Goal: Task Accomplishment & Management: Manage account settings

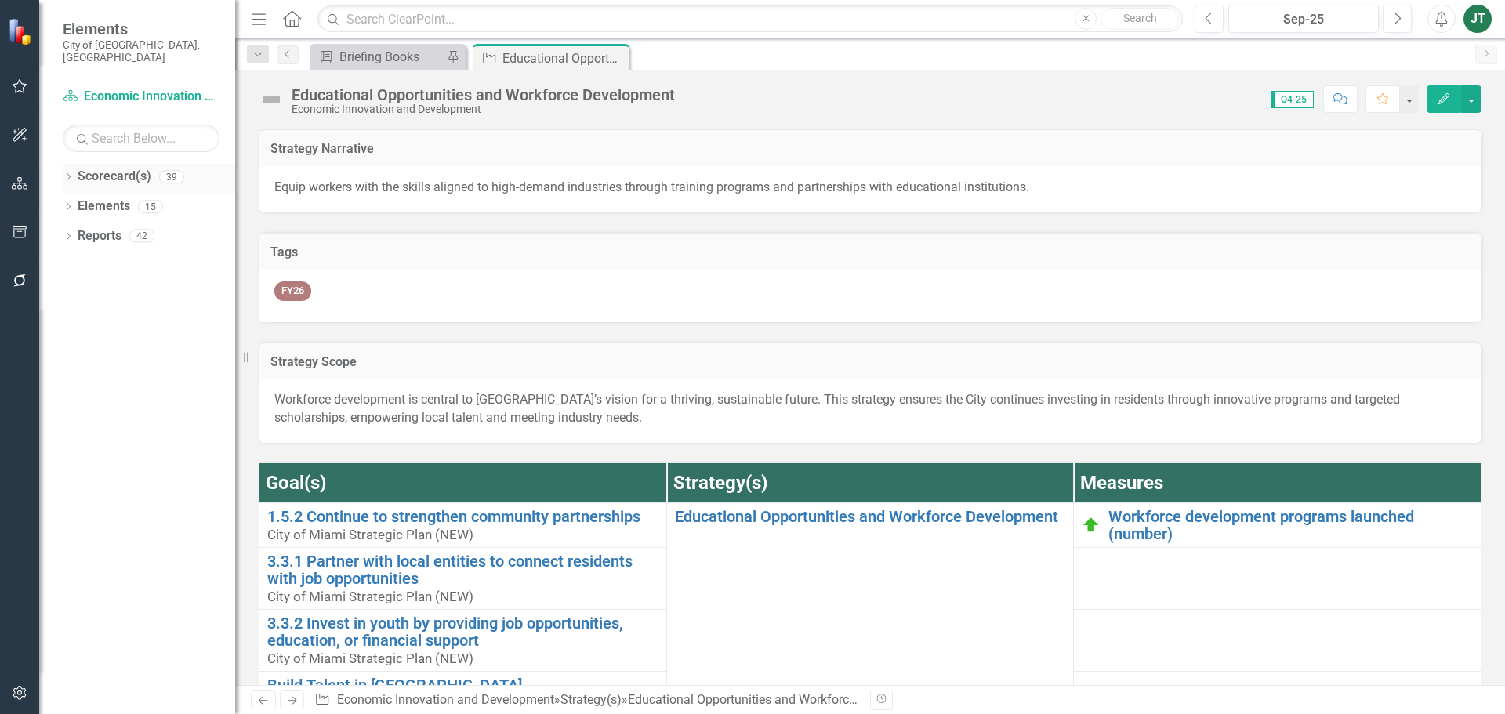
click at [65, 174] on icon "Dropdown" at bounding box center [68, 178] width 11 height 9
click at [80, 230] on icon "Dropdown" at bounding box center [77, 234] width 12 height 9
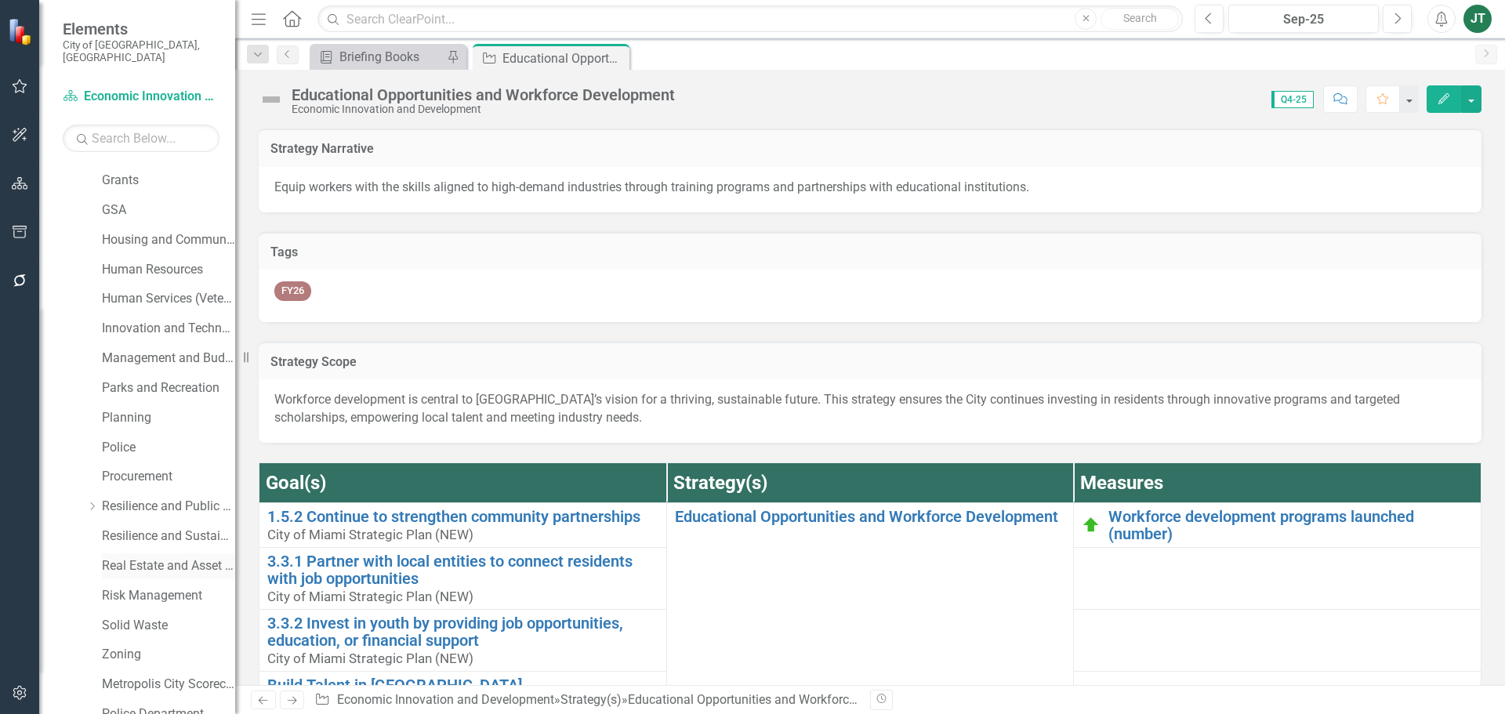
scroll to position [470, 0]
drag, startPoint x: 160, startPoint y: 459, endPoint x: 170, endPoint y: 459, distance: 10.2
click at [161, 469] on link "Resilience and Public Works" at bounding box center [168, 478] width 133 height 18
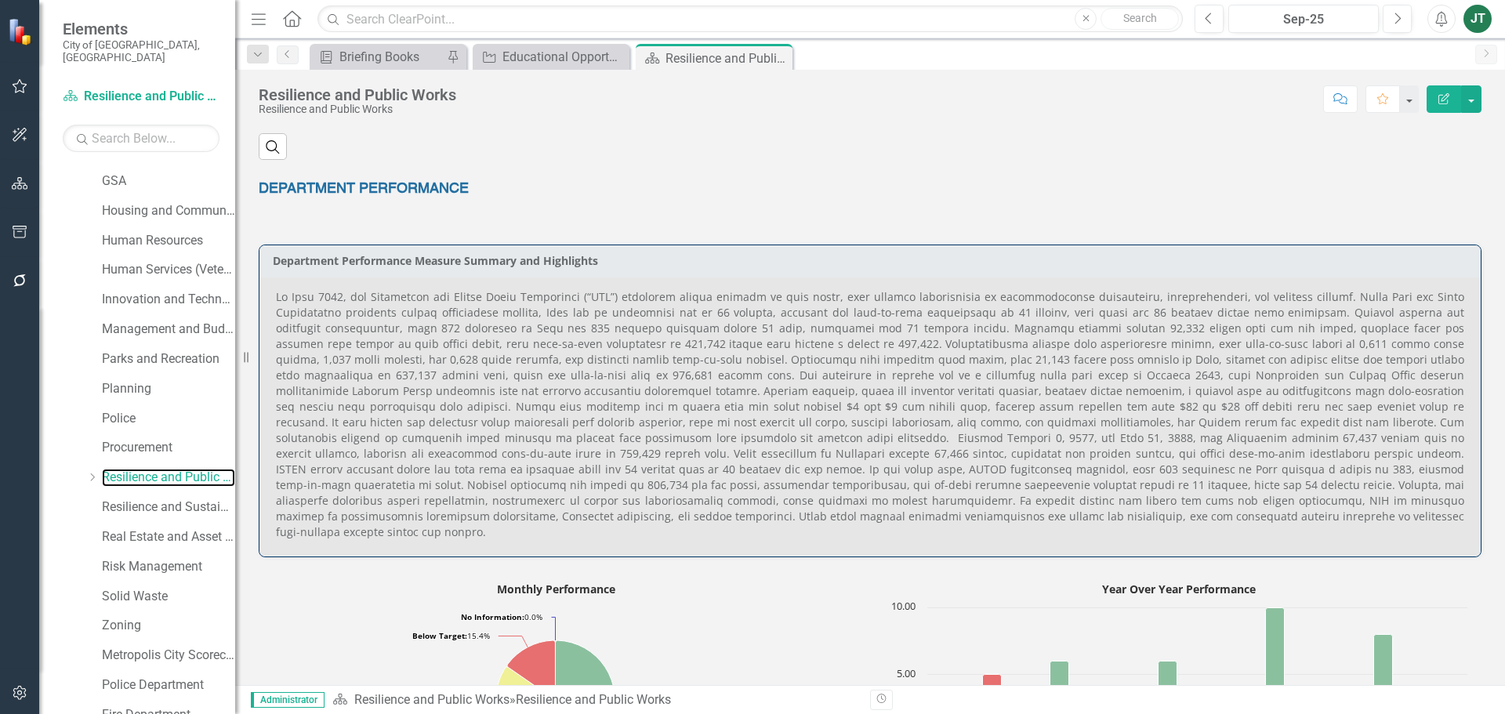
scroll to position [941, 0]
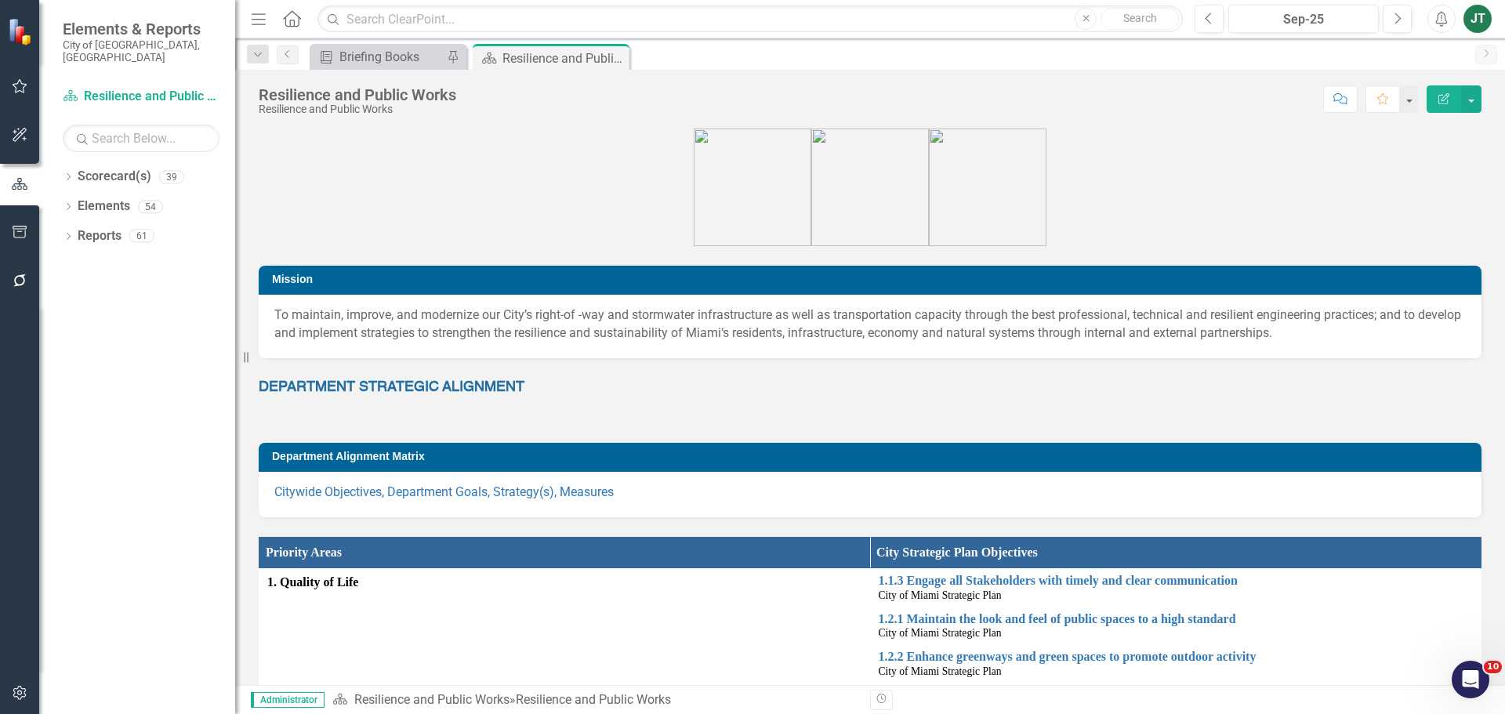
click at [782, 419] on div "DEPARTMENT STRATEGIC ALIGNMENT" at bounding box center [870, 400] width 1223 height 45
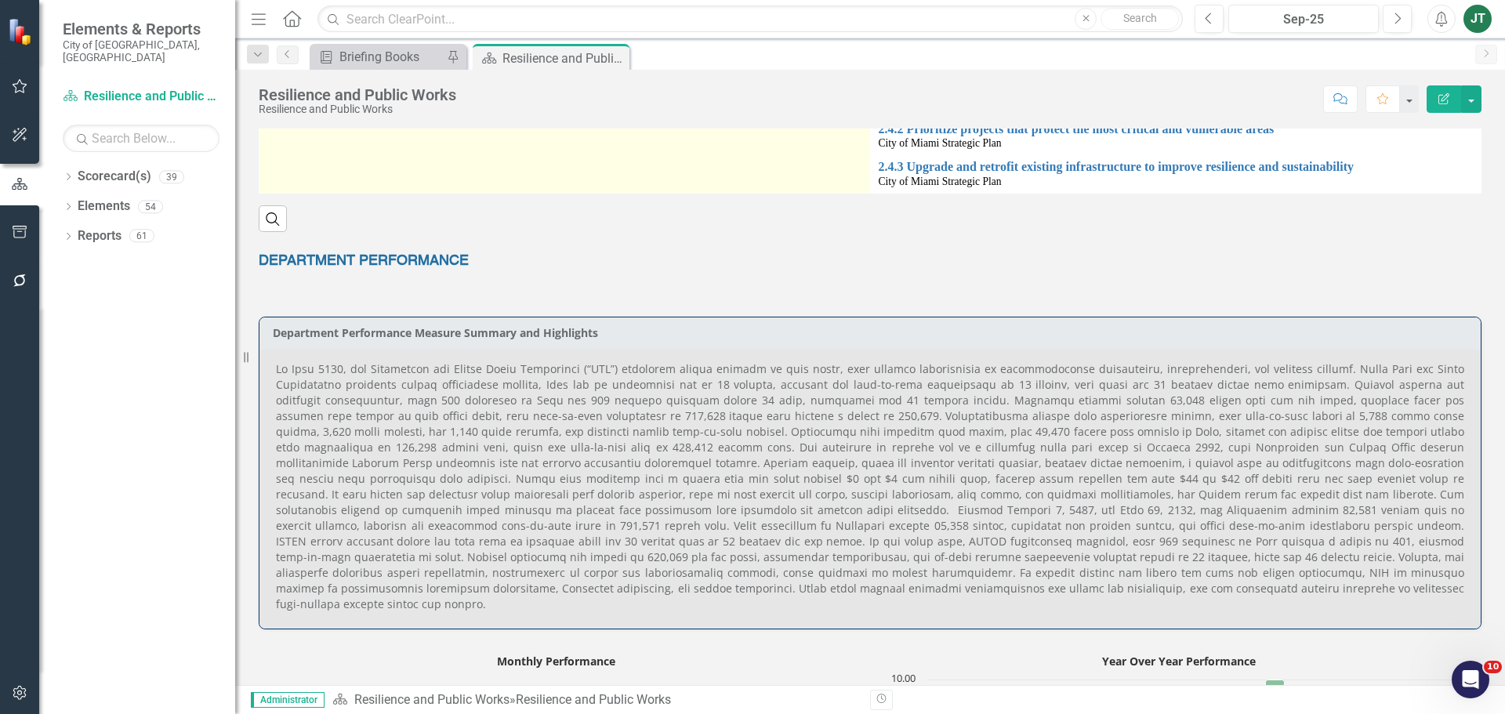
scroll to position [862, 0]
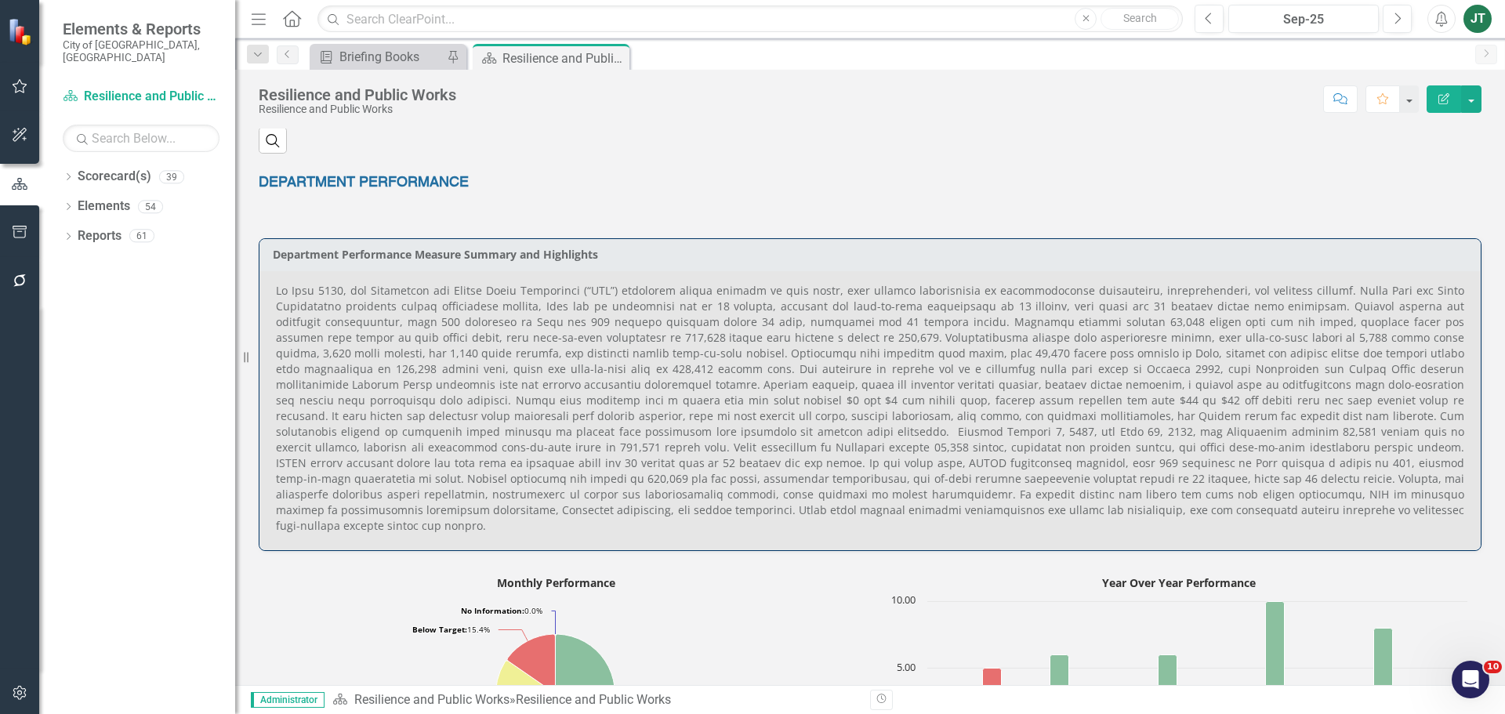
click at [410, 332] on p at bounding box center [870, 408] width 1188 height 251
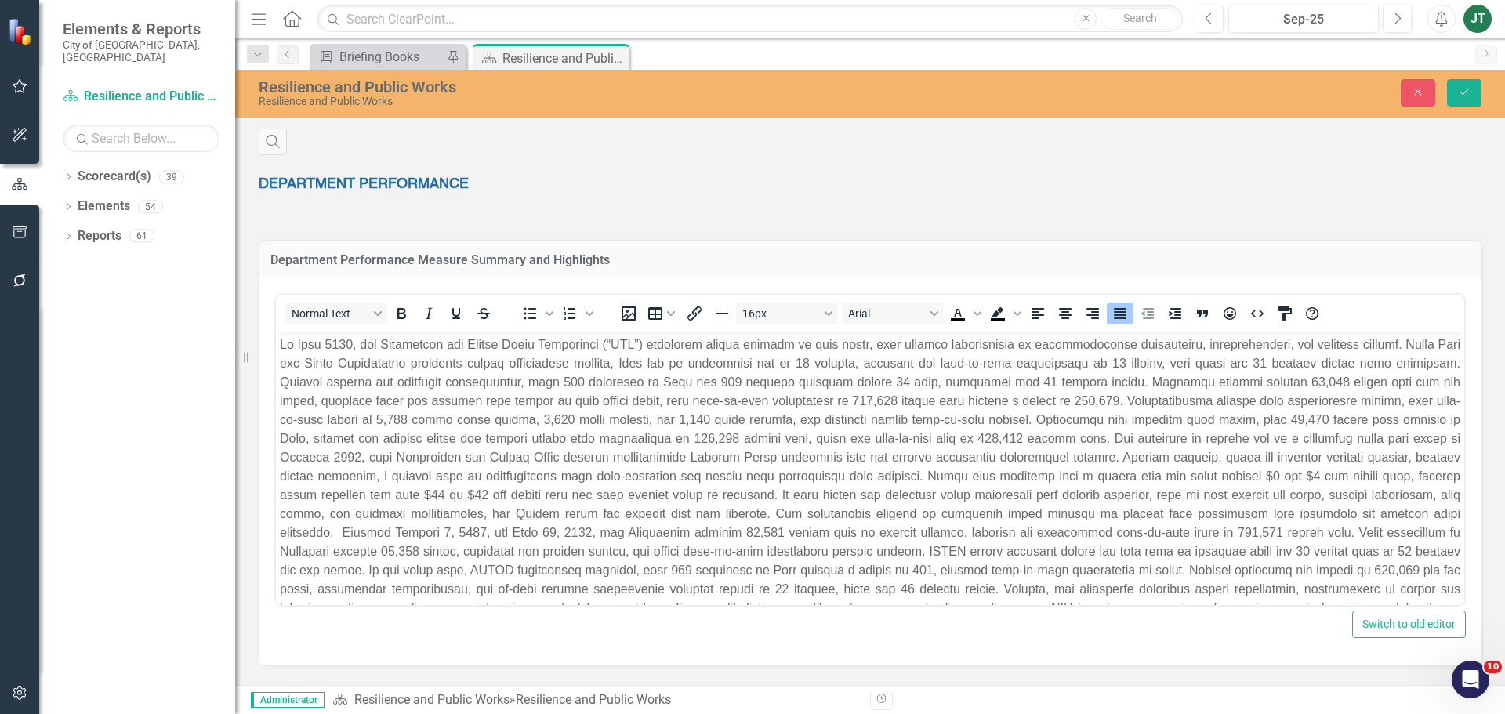
scroll to position [0, 0]
click at [308, 345] on p "Rich Text Area. Press ALT-0 for help." at bounding box center [870, 485] width 1181 height 301
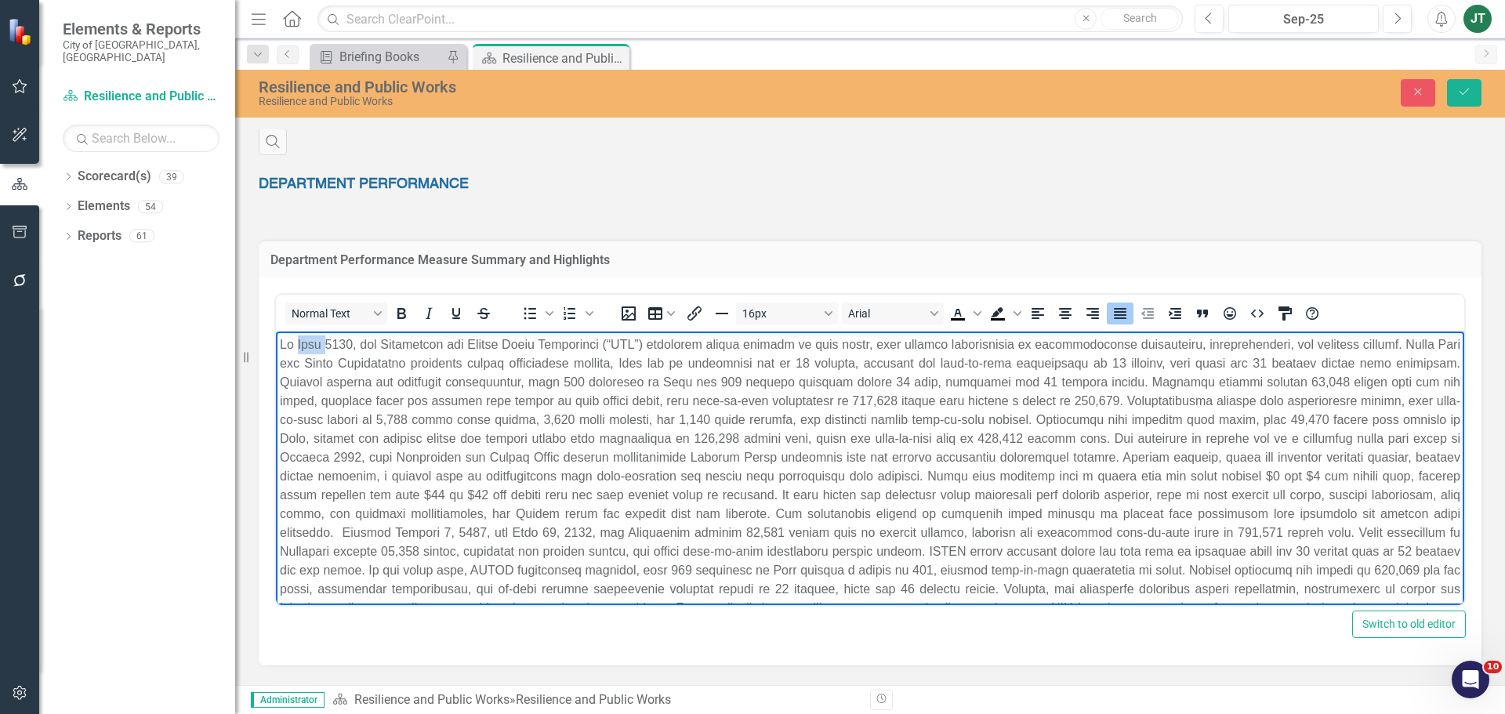
click at [308, 345] on p "Rich Text Area. Press ALT-0 for help." at bounding box center [870, 485] width 1181 height 301
click at [697, 361] on p "Rich Text Area. Press ALT-0 for help." at bounding box center [870, 485] width 1181 height 301
drag, startPoint x: 314, startPoint y: 361, endPoint x: 535, endPoint y: 695, distance: 400.9
click at [276, 362] on html at bounding box center [870, 492] width 1188 height 321
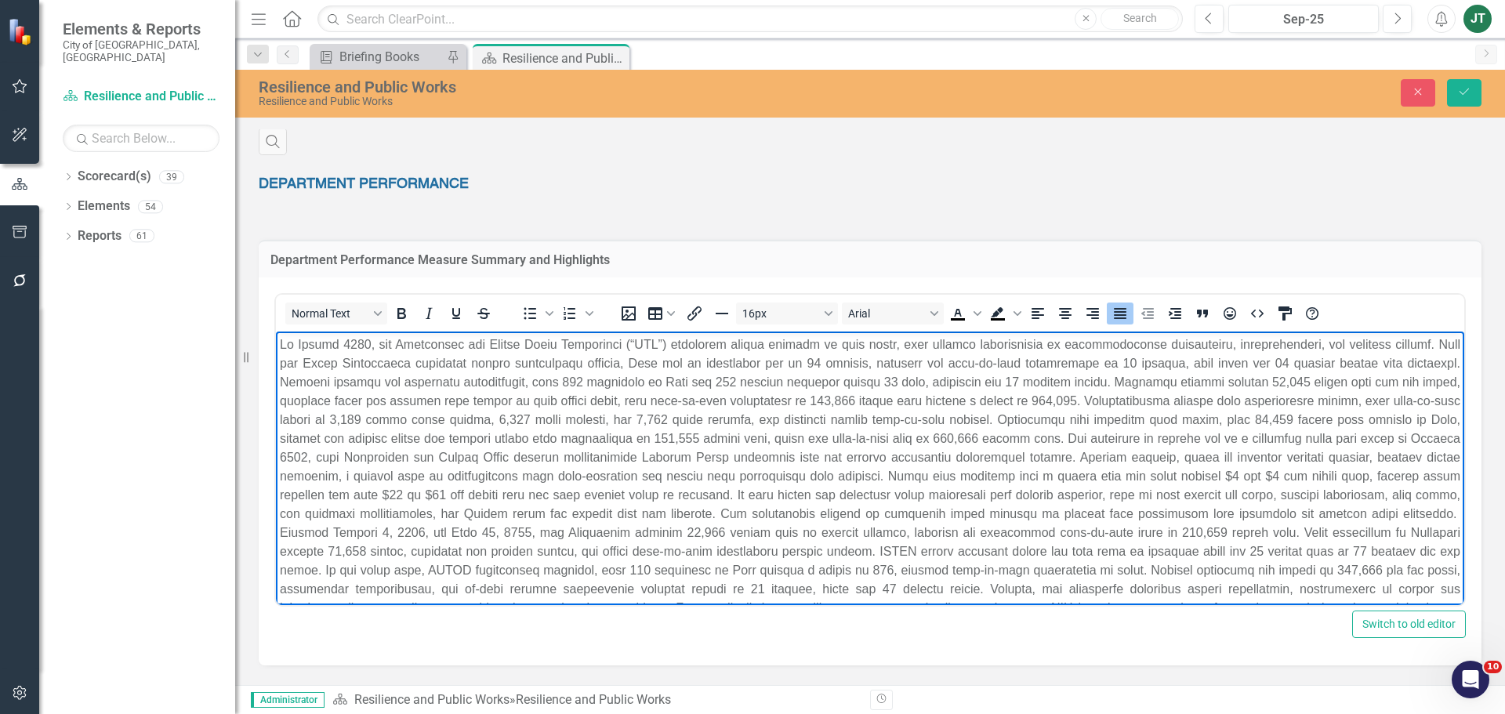
click at [680, 362] on p "Rich Text Area. Press ALT-0 for help." at bounding box center [870, 485] width 1181 height 301
click at [680, 361] on p "Rich Text Area. Press ALT-0 for help." at bounding box center [870, 485] width 1181 height 301
drag, startPoint x: 917, startPoint y: 360, endPoint x: 705, endPoint y: 365, distance: 212.5
click at [705, 365] on p "Rich Text Area. Press ALT-0 for help." at bounding box center [870, 485] width 1181 height 301
click at [1363, 359] on p "Rich Text Area. Press ALT-0 for help." at bounding box center [870, 495] width 1181 height 320
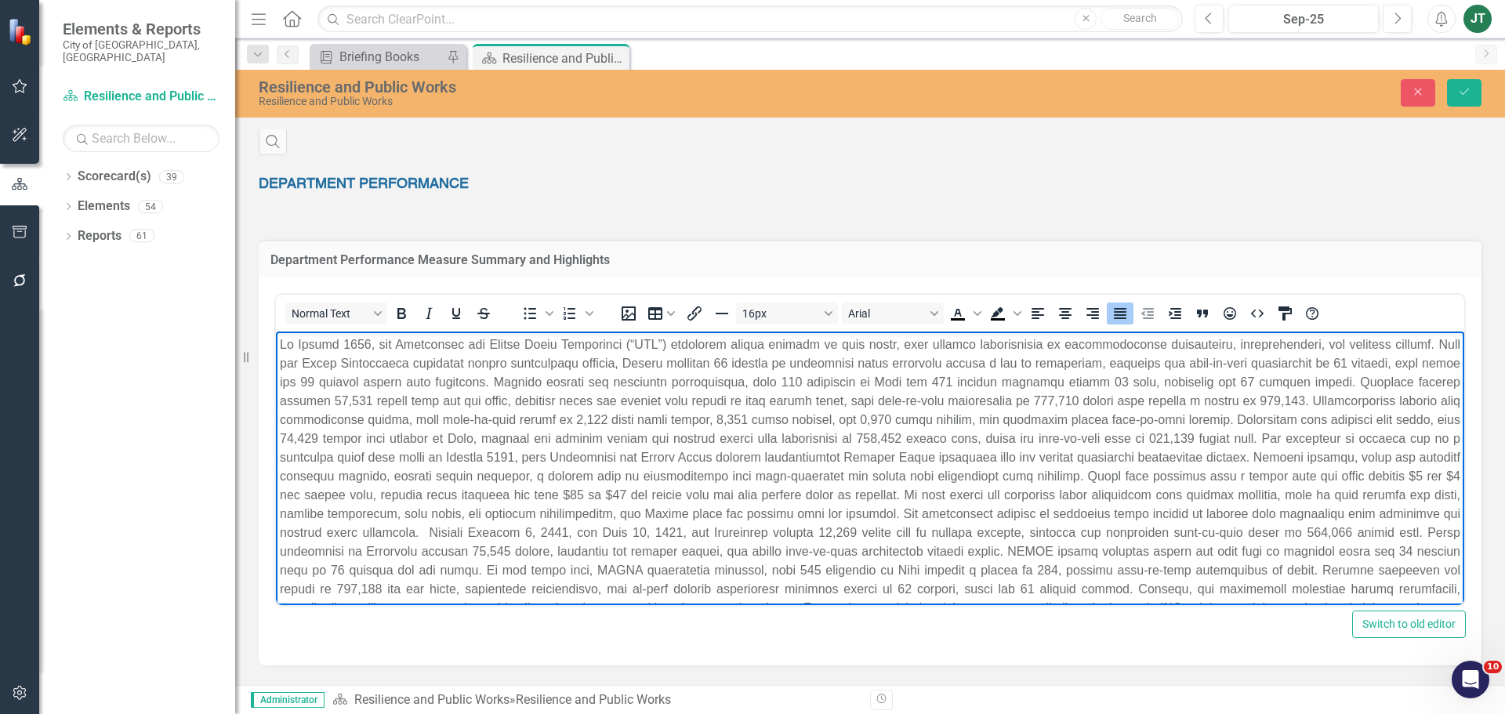
click at [872, 361] on p "Rich Text Area. Press ALT-0 for help." at bounding box center [870, 495] width 1181 height 320
click at [745, 360] on p "Rich Text Area. Press ALT-0 for help." at bounding box center [870, 495] width 1181 height 320
click at [840, 375] on p "Rich Text Area. Press ALT-0 for help." at bounding box center [870, 495] width 1181 height 320
click at [842, 377] on p "Rich Text Area. Press ALT-0 for help." at bounding box center [870, 495] width 1181 height 320
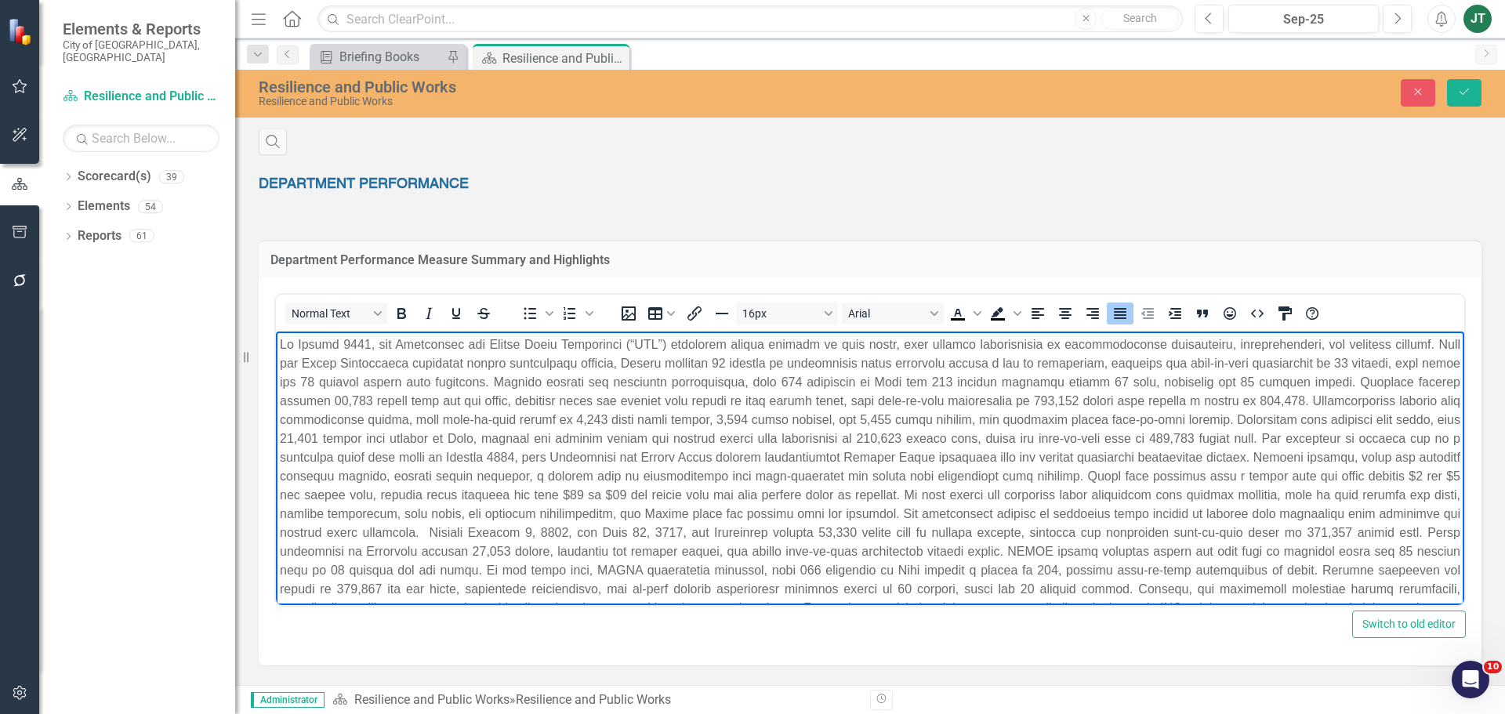
click at [949, 383] on p "Rich Text Area. Press ALT-0 for help." at bounding box center [870, 495] width 1181 height 320
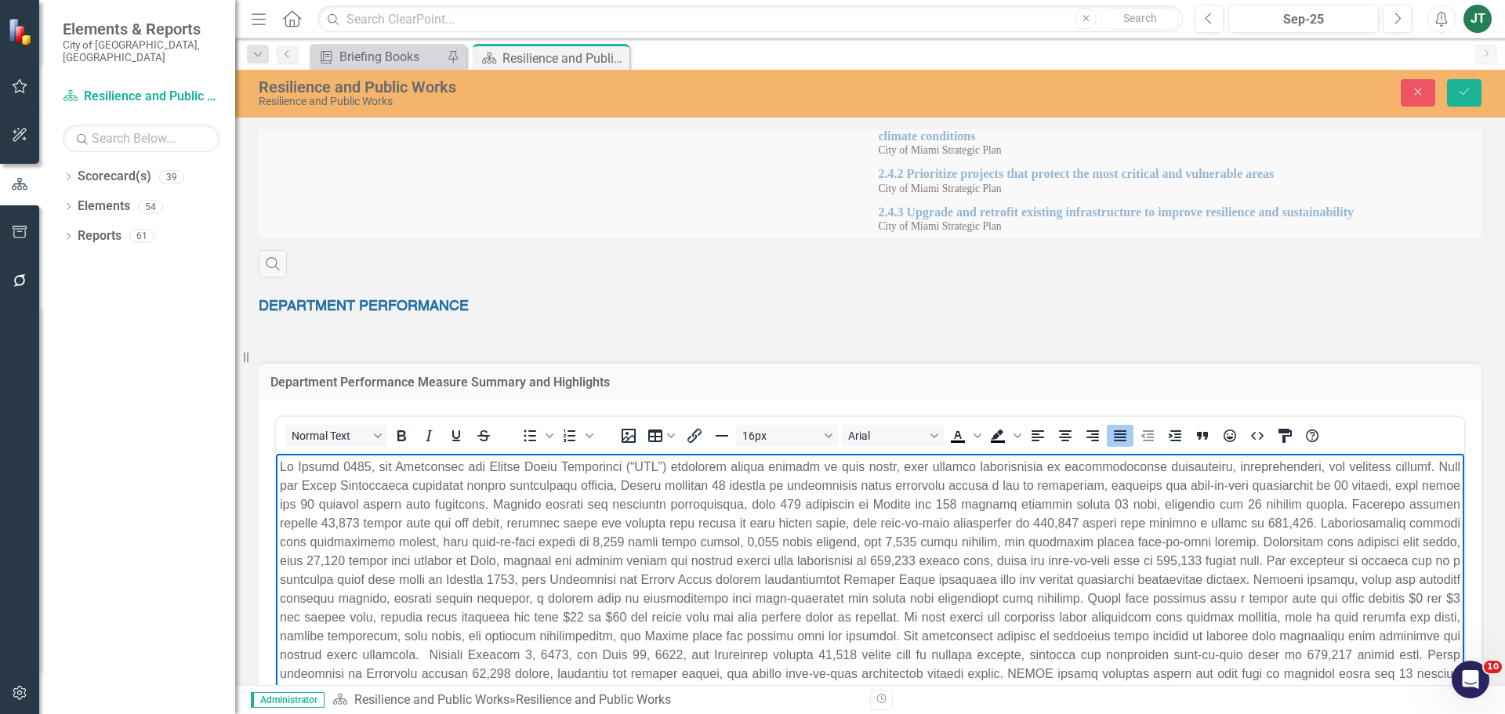
scroll to position [784, 0]
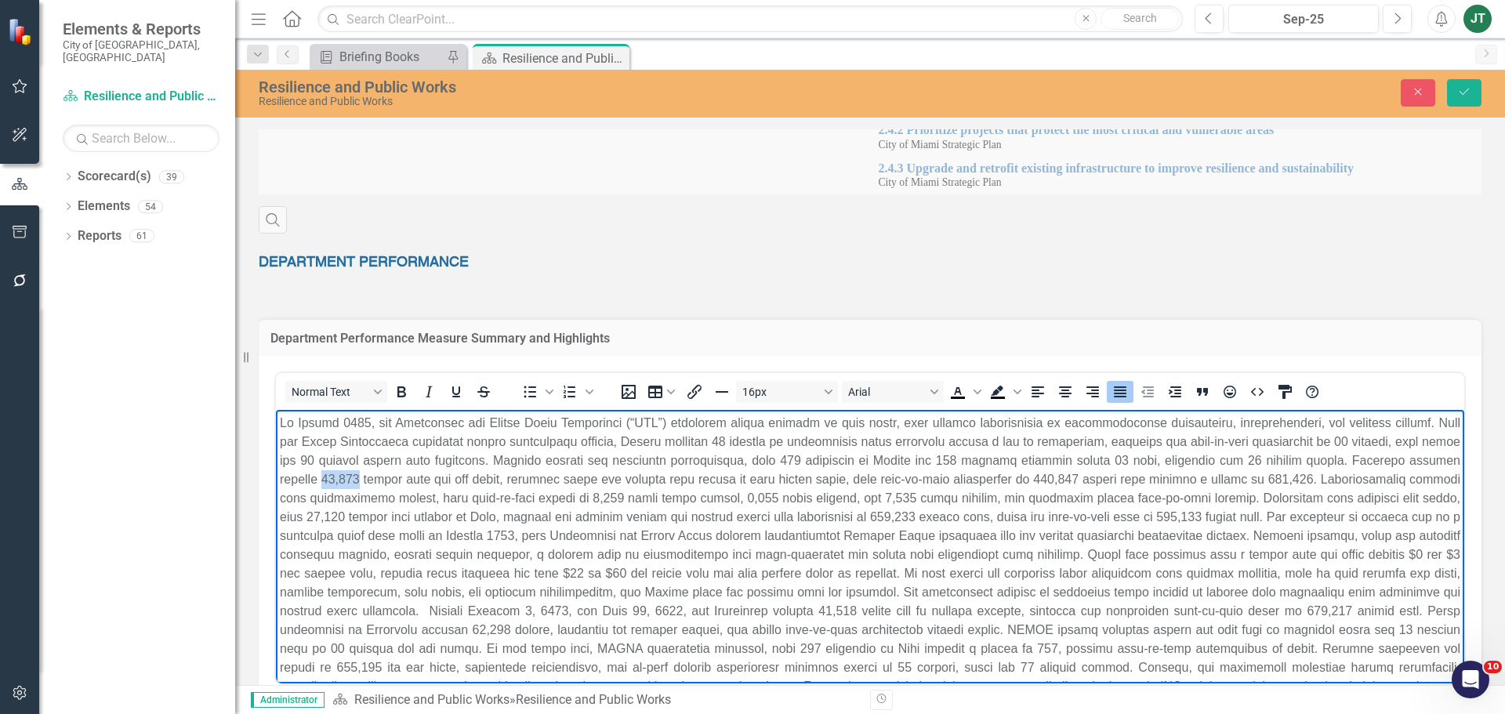
drag, startPoint x: 400, startPoint y: 478, endPoint x: 367, endPoint y: 479, distance: 32.9
click at [367, 479] on p "Rich Text Area. Press ALT-0 for help." at bounding box center [870, 574] width 1181 height 320
drag, startPoint x: 629, startPoint y: 476, endPoint x: 556, endPoint y: 482, distance: 73.2
click at [556, 482] on p "Rich Text Area. Press ALT-0 for help." at bounding box center [870, 574] width 1181 height 320
drag, startPoint x: 691, startPoint y: 477, endPoint x: 915, endPoint y: 474, distance: 224.2
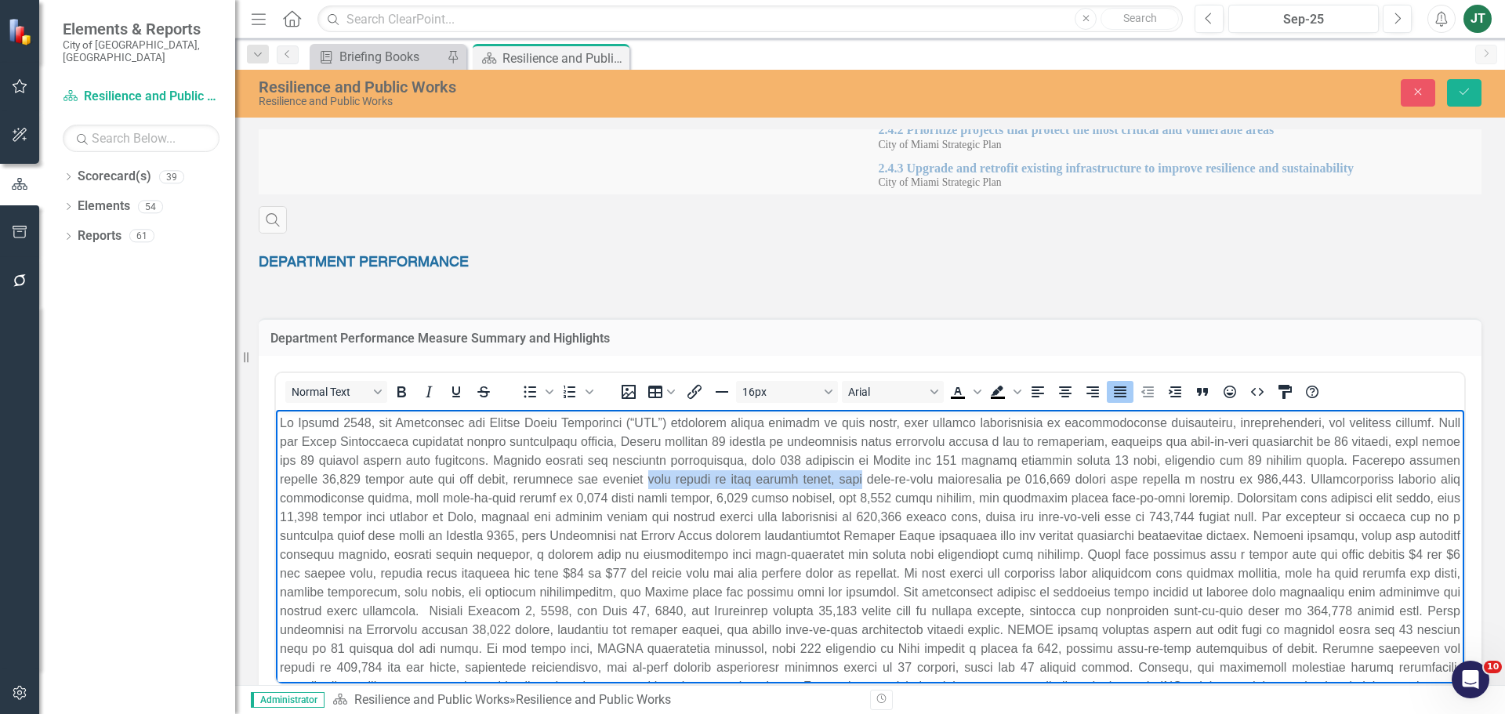
click at [915, 474] on p "Rich Text Area. Press ALT-0 for help." at bounding box center [870, 574] width 1181 height 320
click at [825, 491] on p "Rich Text Area. Press ALT-0 for help." at bounding box center [870, 574] width 1181 height 320
click at [911, 481] on p "Rich Text Area. Press ALT-0 for help." at bounding box center [870, 574] width 1181 height 320
drag, startPoint x: 939, startPoint y: 478, endPoint x: 1079, endPoint y: 477, distance: 139.5
click at [1079, 477] on p "Rich Text Area. Press ALT-0 for help." at bounding box center [870, 574] width 1181 height 320
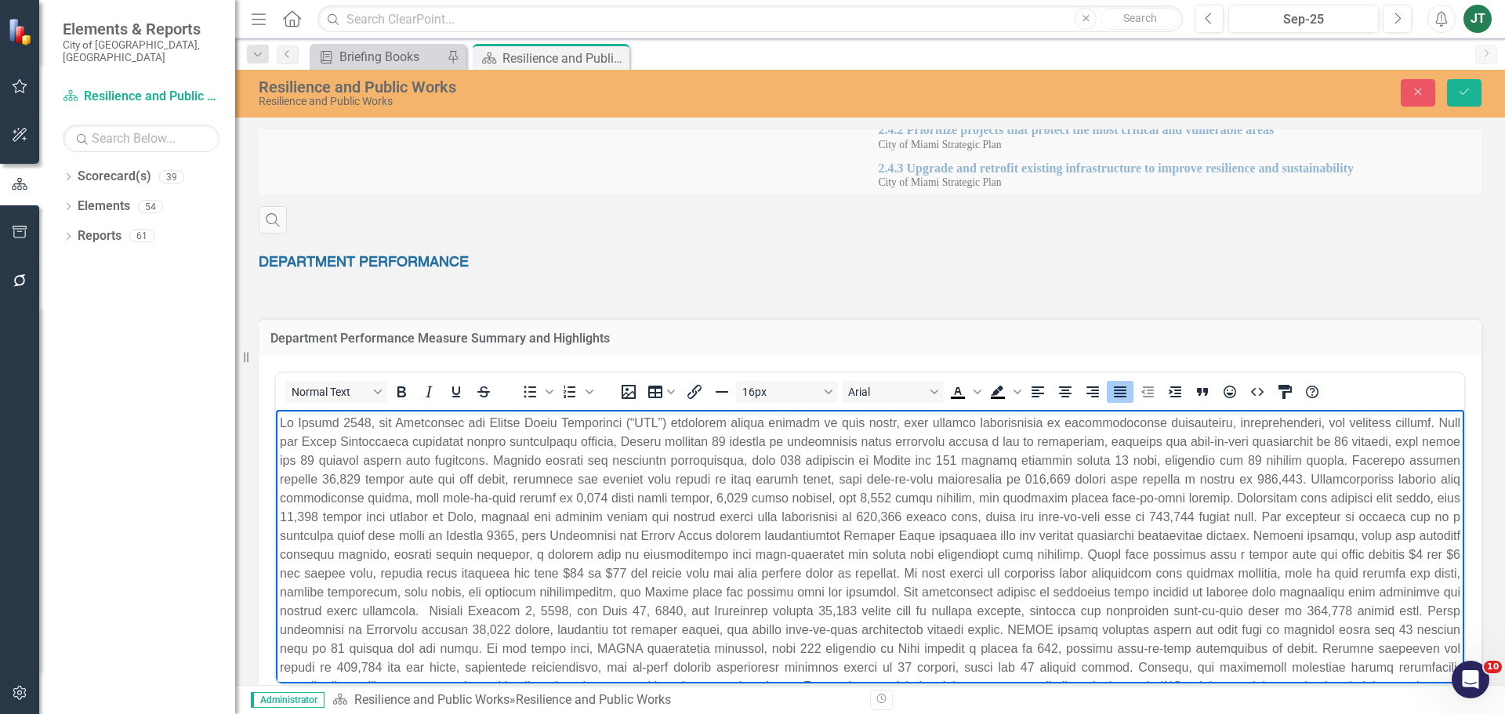
click at [1150, 474] on p "Rich Text Area. Press ALT-0 for help." at bounding box center [870, 574] width 1181 height 320
drag, startPoint x: 1128, startPoint y: 474, endPoint x: 1083, endPoint y: 477, distance: 45.6
click at [1083, 477] on p "Rich Text Area. Press ALT-0 for help." at bounding box center [870, 574] width 1181 height 320
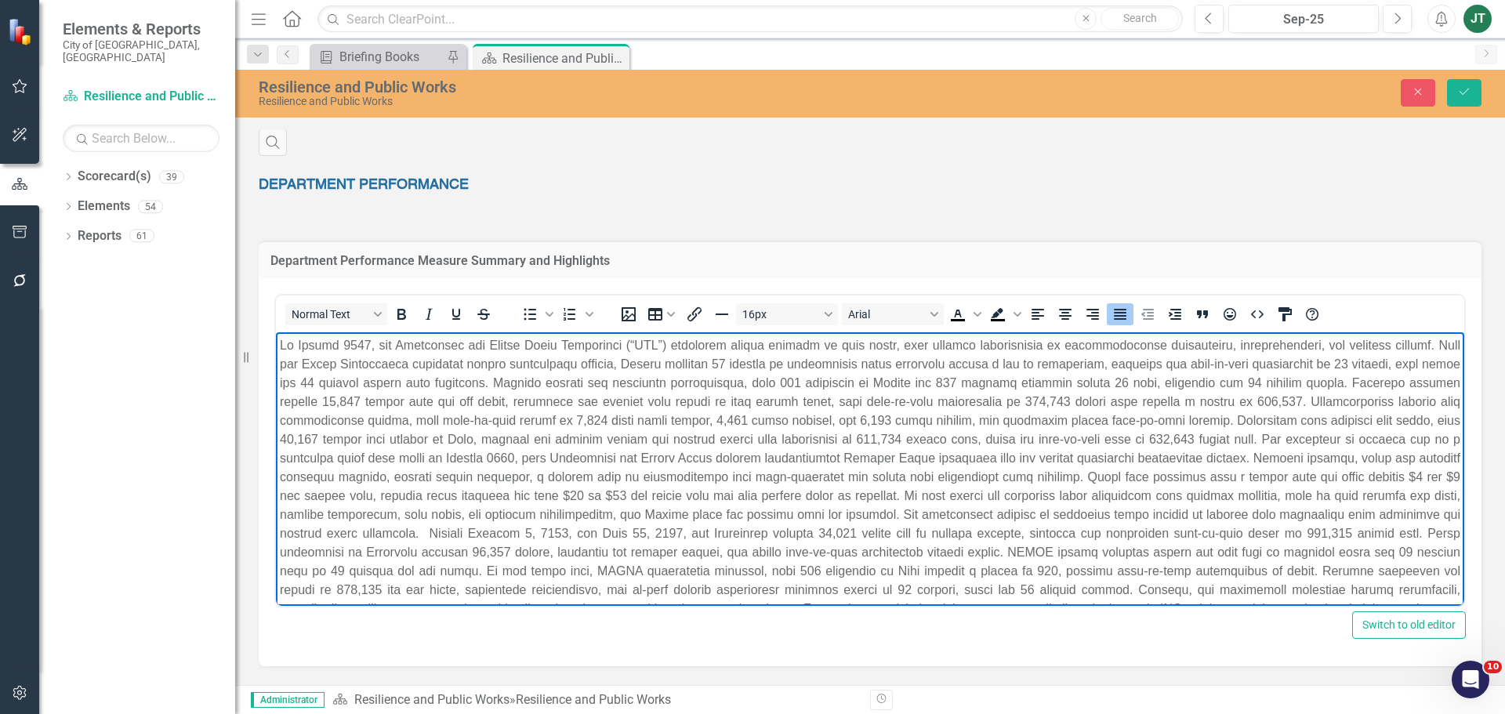
scroll to position [862, 0]
click at [1338, 406] on p "Rich Text Area. Press ALT-0 for help." at bounding box center [870, 495] width 1181 height 320
drag, startPoint x: 1354, startPoint y: 397, endPoint x: 1307, endPoint y: 397, distance: 47.0
click at [1307, 397] on p "Rich Text Area. Press ALT-0 for help." at bounding box center [870, 495] width 1181 height 320
drag, startPoint x: 485, startPoint y: 421, endPoint x: 694, endPoint y: 420, distance: 208.5
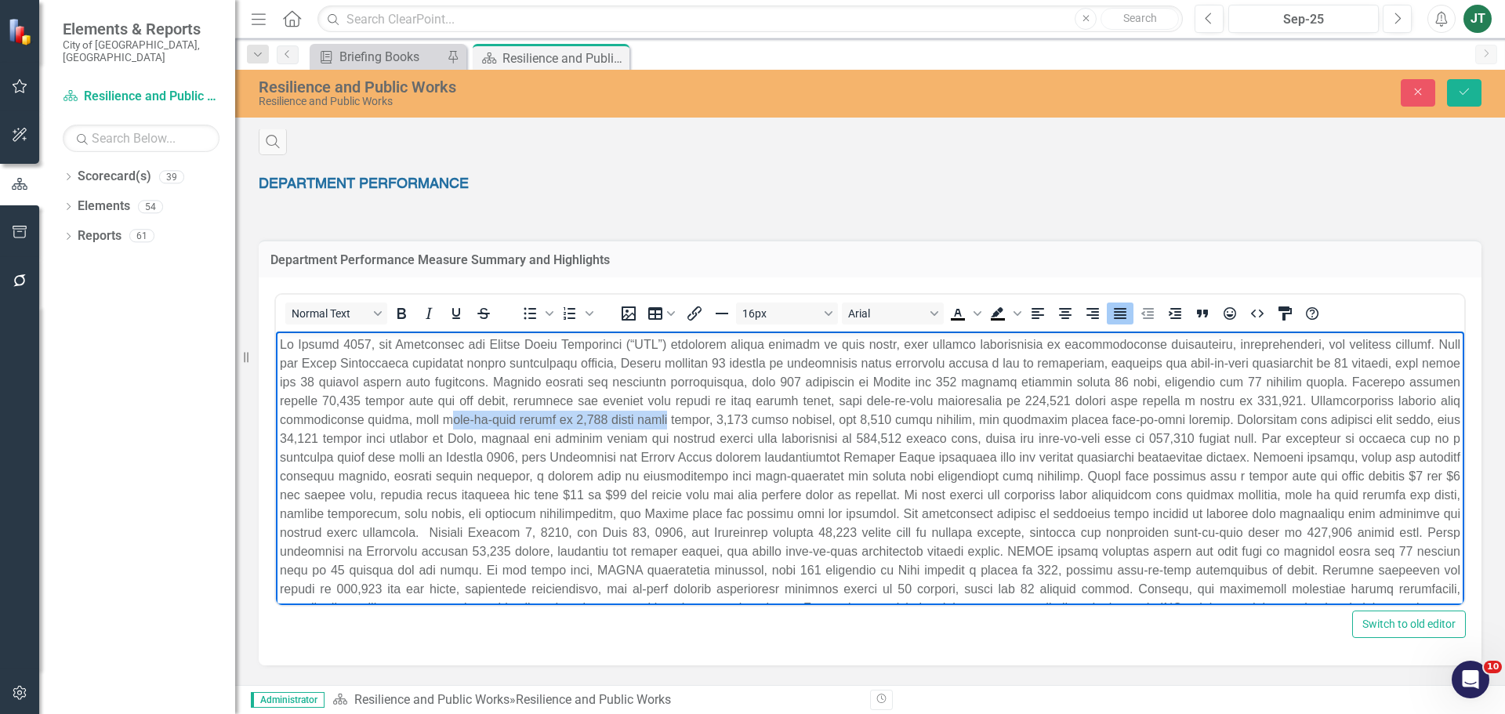
click at [694, 420] on p "Rich Text Area. Press ALT-0 for help." at bounding box center [870, 495] width 1181 height 320
drag, startPoint x: 628, startPoint y: 416, endPoint x: 600, endPoint y: 425, distance: 29.5
click at [600, 425] on p "Rich Text Area. Press ALT-0 for help." at bounding box center [870, 495] width 1181 height 320
click at [901, 450] on p "Rich Text Area. Press ALT-0 for help." at bounding box center [870, 495] width 1181 height 320
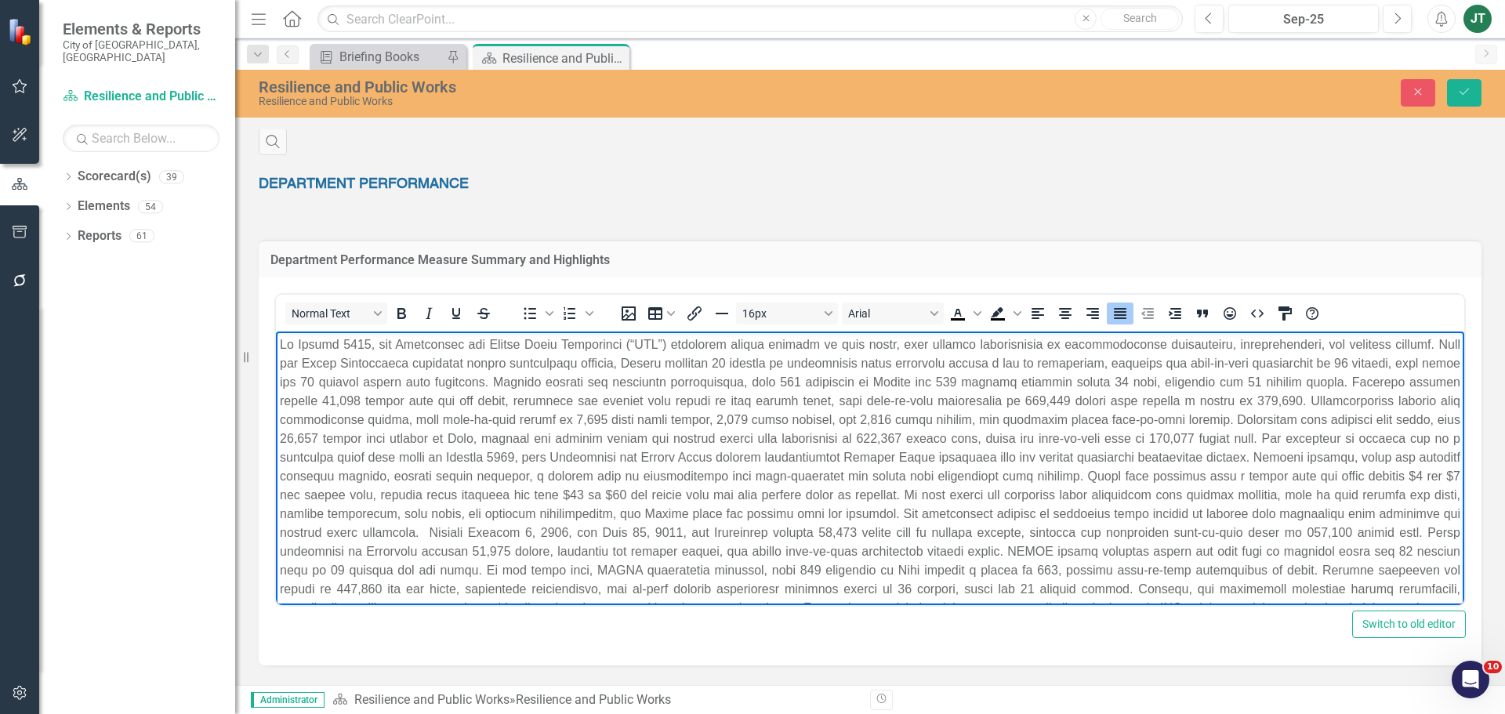
drag, startPoint x: 530, startPoint y: 453, endPoint x: 582, endPoint y: 434, distance: 55.8
click at [535, 452] on p "Rich Text Area. Press ALT-0 for help." at bounding box center [870, 495] width 1181 height 320
drag, startPoint x: 763, startPoint y: 418, endPoint x: 731, endPoint y: 419, distance: 33.0
click at [731, 419] on p "Rich Text Area. Press ALT-0 for help." at bounding box center [870, 495] width 1181 height 320
click at [934, 421] on p "Rich Text Area. Press ALT-0 for help." at bounding box center [870, 495] width 1181 height 320
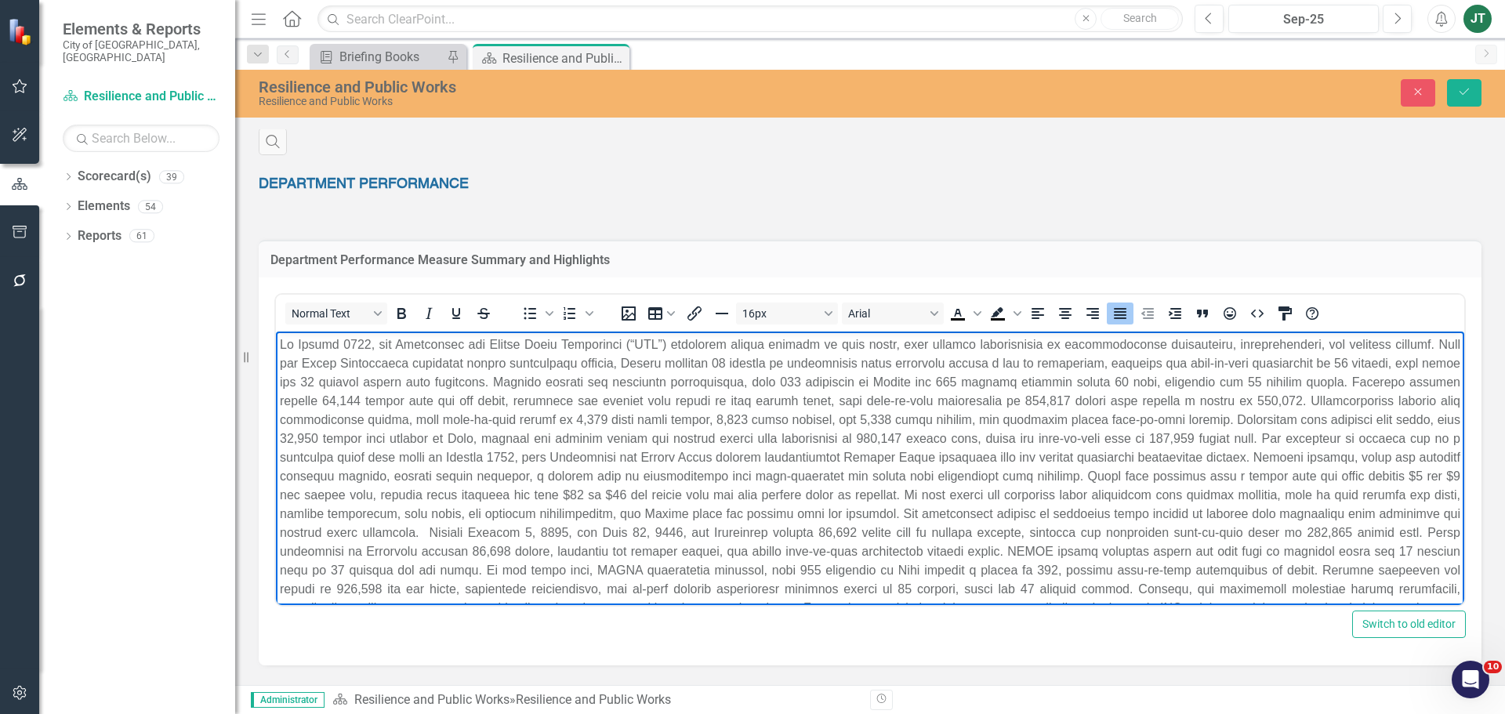
click at [824, 440] on p "Rich Text Area. Press ALT-0 for help." at bounding box center [870, 495] width 1181 height 320
click at [1071, 436] on p "Rich Text Area. Press ALT-0 for help." at bounding box center [870, 495] width 1181 height 320
drag, startPoint x: 905, startPoint y: 415, endPoint x: 876, endPoint y: 419, distance: 30.2
click at [876, 419] on p "Rich Text Area. Press ALT-0 for help." at bounding box center [870, 495] width 1181 height 320
click at [980, 478] on p "Rich Text Area. Press ALT-0 for help." at bounding box center [870, 495] width 1181 height 320
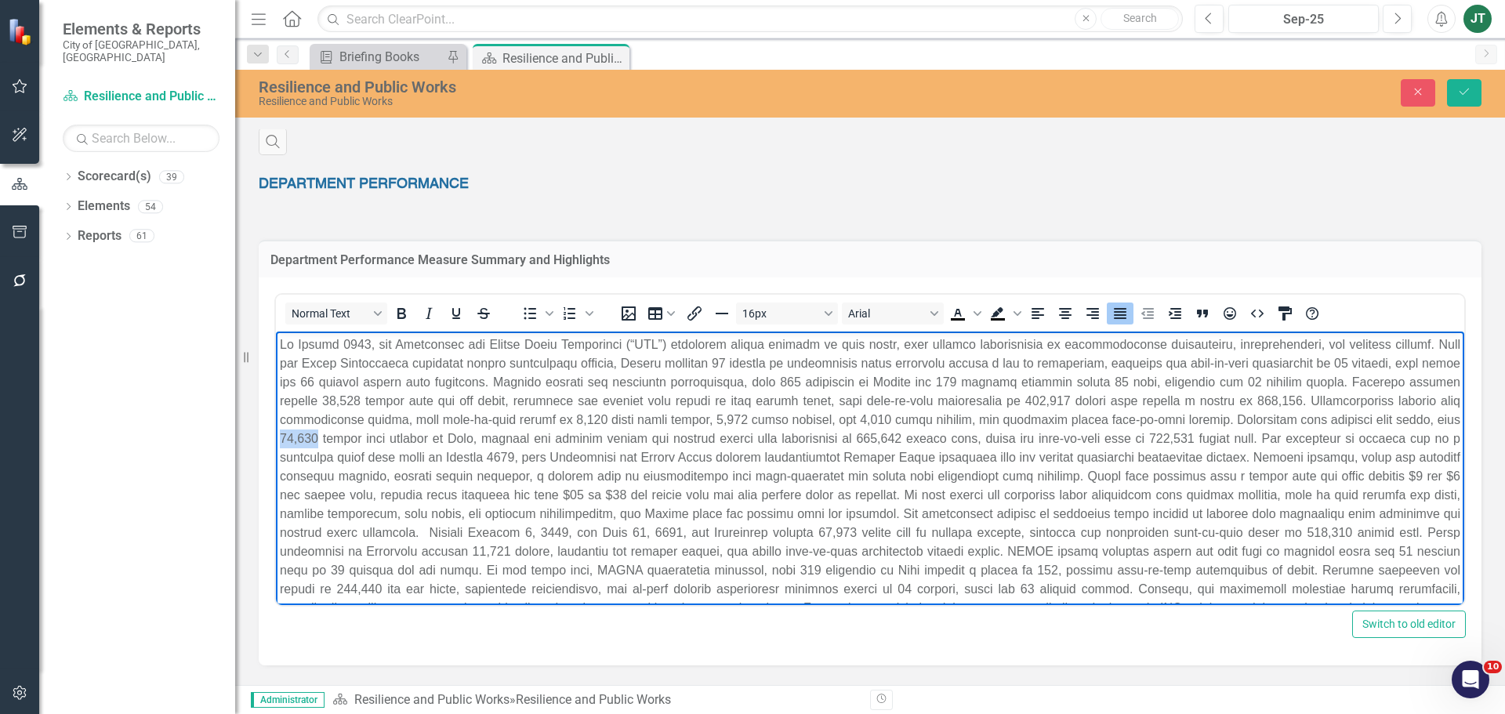
drag, startPoint x: 317, startPoint y: 436, endPoint x: 275, endPoint y: 439, distance: 42.4
click at [276, 439] on html at bounding box center [870, 502] width 1188 height 340
click at [463, 435] on p "Rich Text Area. Press ALT-0 for help." at bounding box center [870, 495] width 1181 height 320
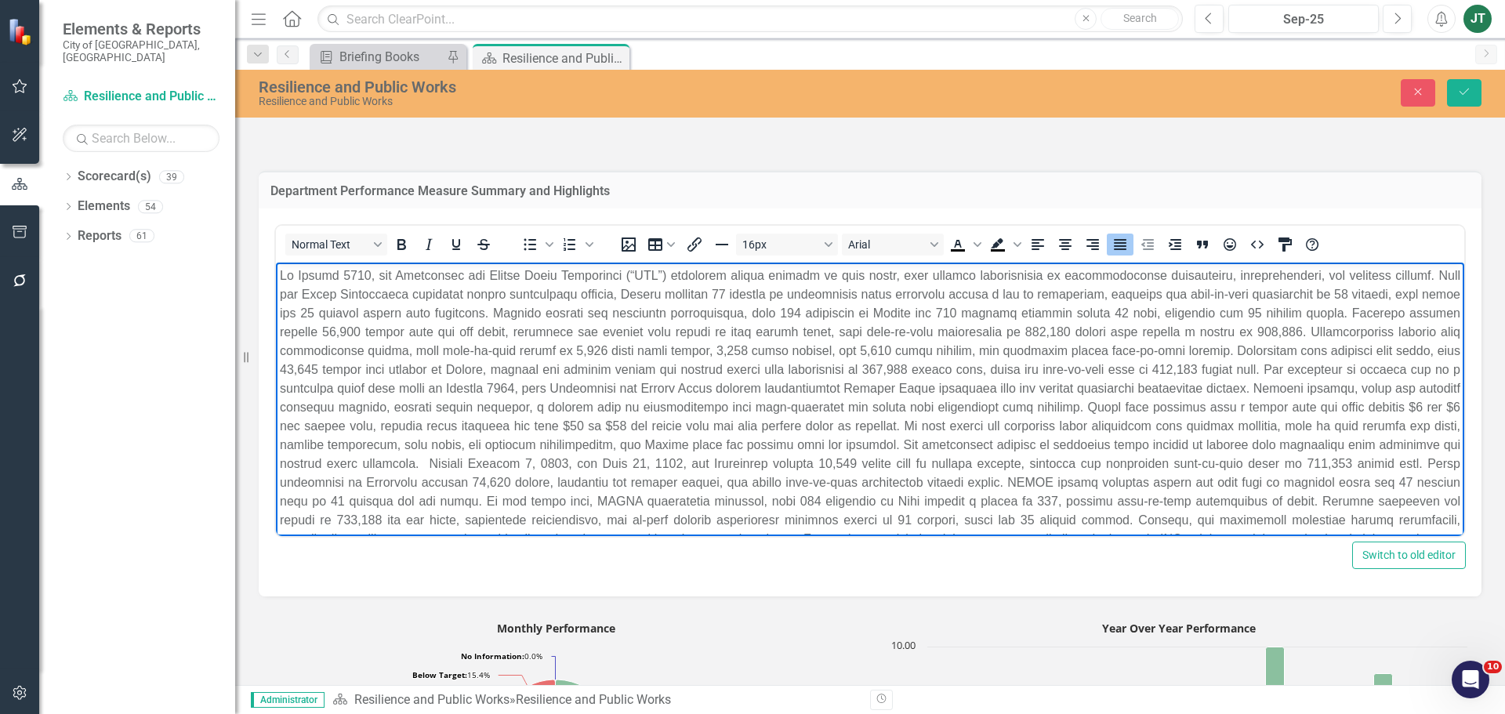
scroll to position [941, 0]
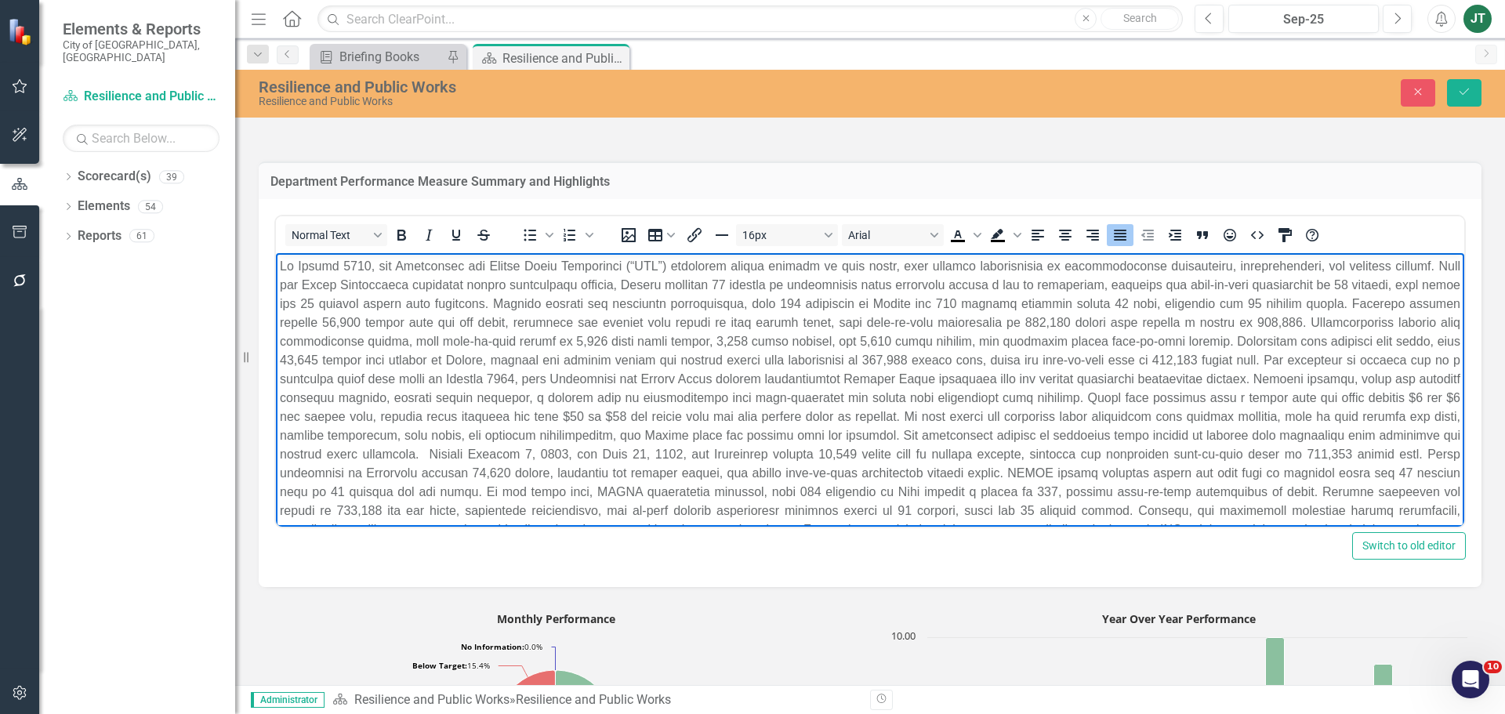
click at [549, 429] on p "Rich Text Area. Press ALT-0 for help." at bounding box center [870, 417] width 1181 height 320
drag, startPoint x: 909, startPoint y: 357, endPoint x: 866, endPoint y: 361, distance: 42.5
click at [866, 361] on p "Rich Text Area. Press ALT-0 for help." at bounding box center [870, 417] width 1181 height 320
drag, startPoint x: 1101, startPoint y: 359, endPoint x: 1032, endPoint y: 362, distance: 68.3
click at [1032, 362] on p "Rich Text Area. Press ALT-0 for help." at bounding box center [870, 417] width 1181 height 320
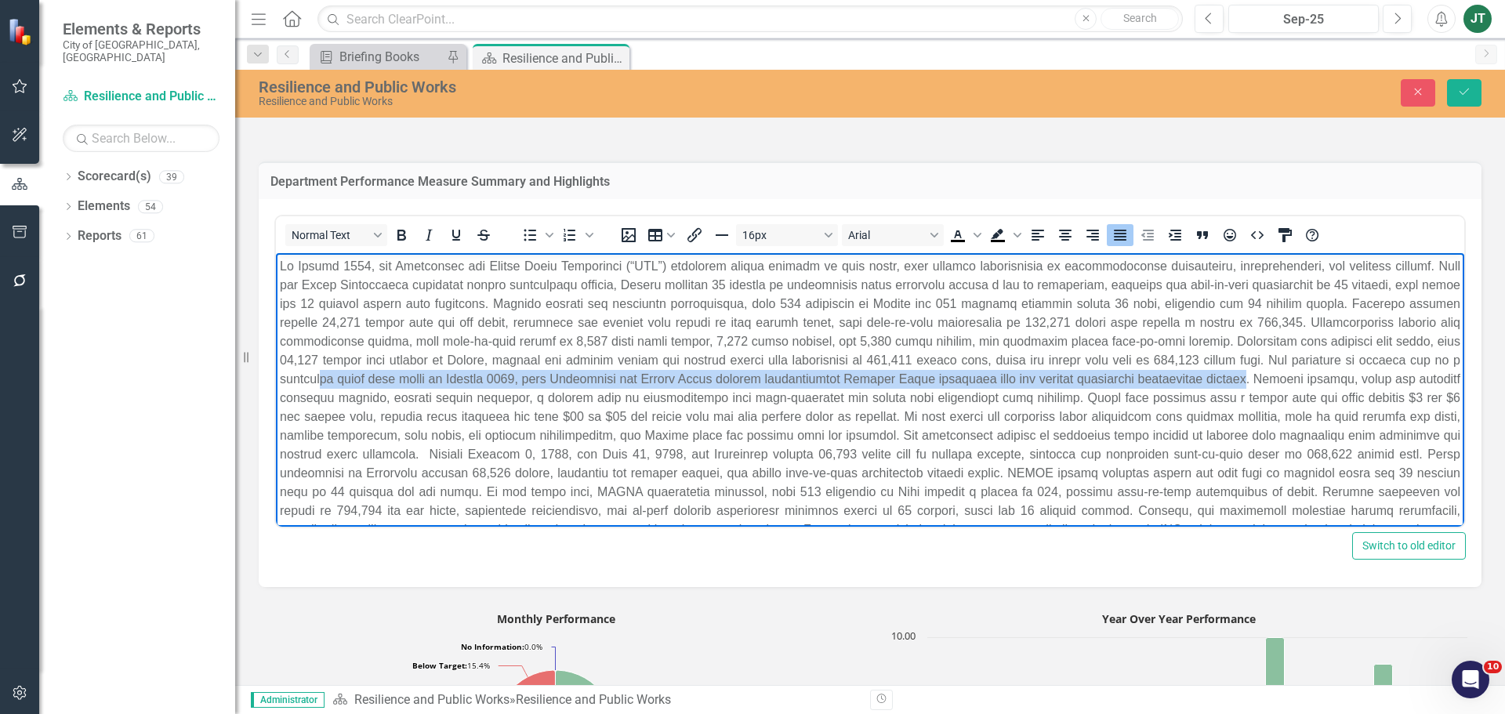
drag, startPoint x: 320, startPoint y: 380, endPoint x: 1275, endPoint y: 381, distance: 954.8
click at [1275, 381] on p "Rich Text Area. Press ALT-0 for help." at bounding box center [870, 417] width 1181 height 320
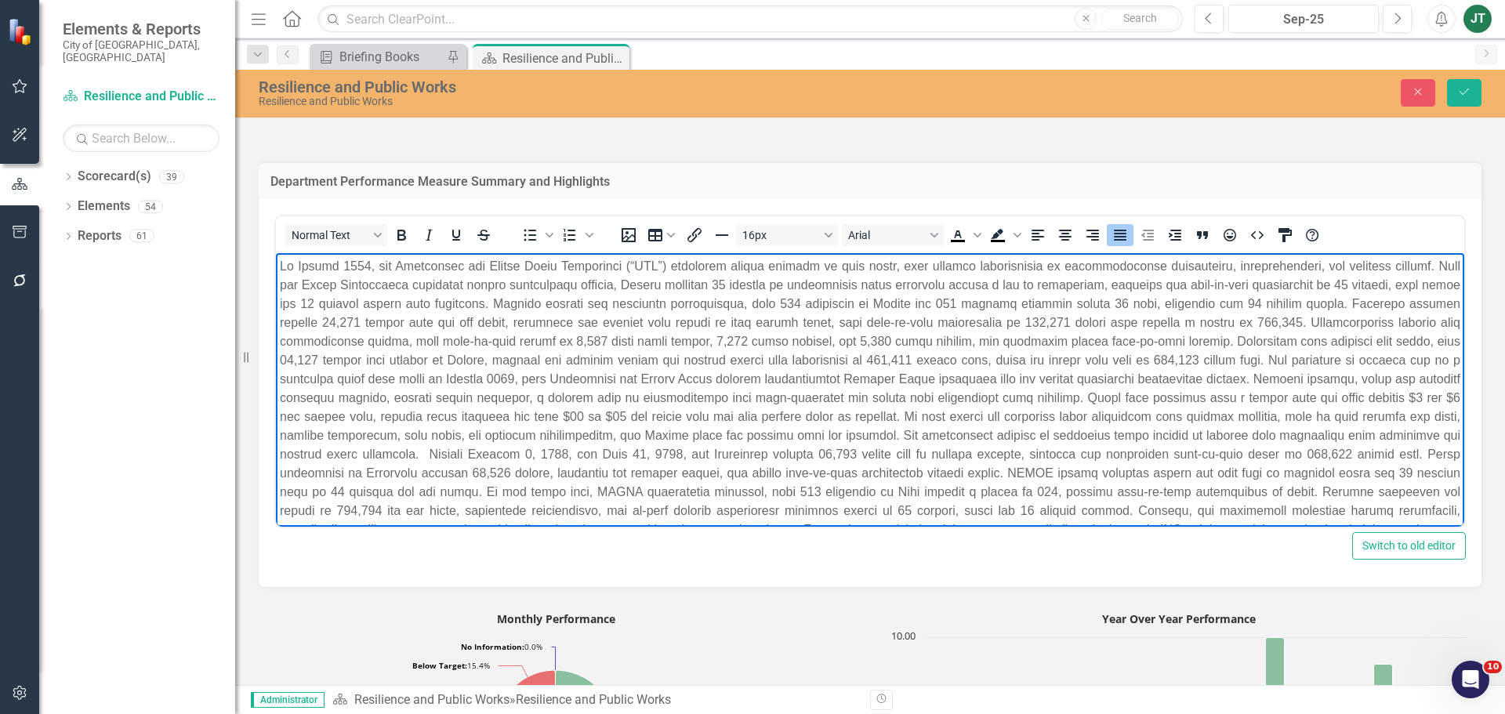
click at [1292, 381] on p "Rich Text Area. Press ALT-0 for help." at bounding box center [870, 417] width 1181 height 320
drag, startPoint x: 959, startPoint y: 397, endPoint x: 1095, endPoint y: 397, distance: 135.6
click at [1095, 397] on p "Rich Text Area. Press ALT-0 for help." at bounding box center [870, 417] width 1181 height 320
click at [1144, 400] on p "Rich Text Area. Press ALT-0 for help." at bounding box center [870, 417] width 1181 height 320
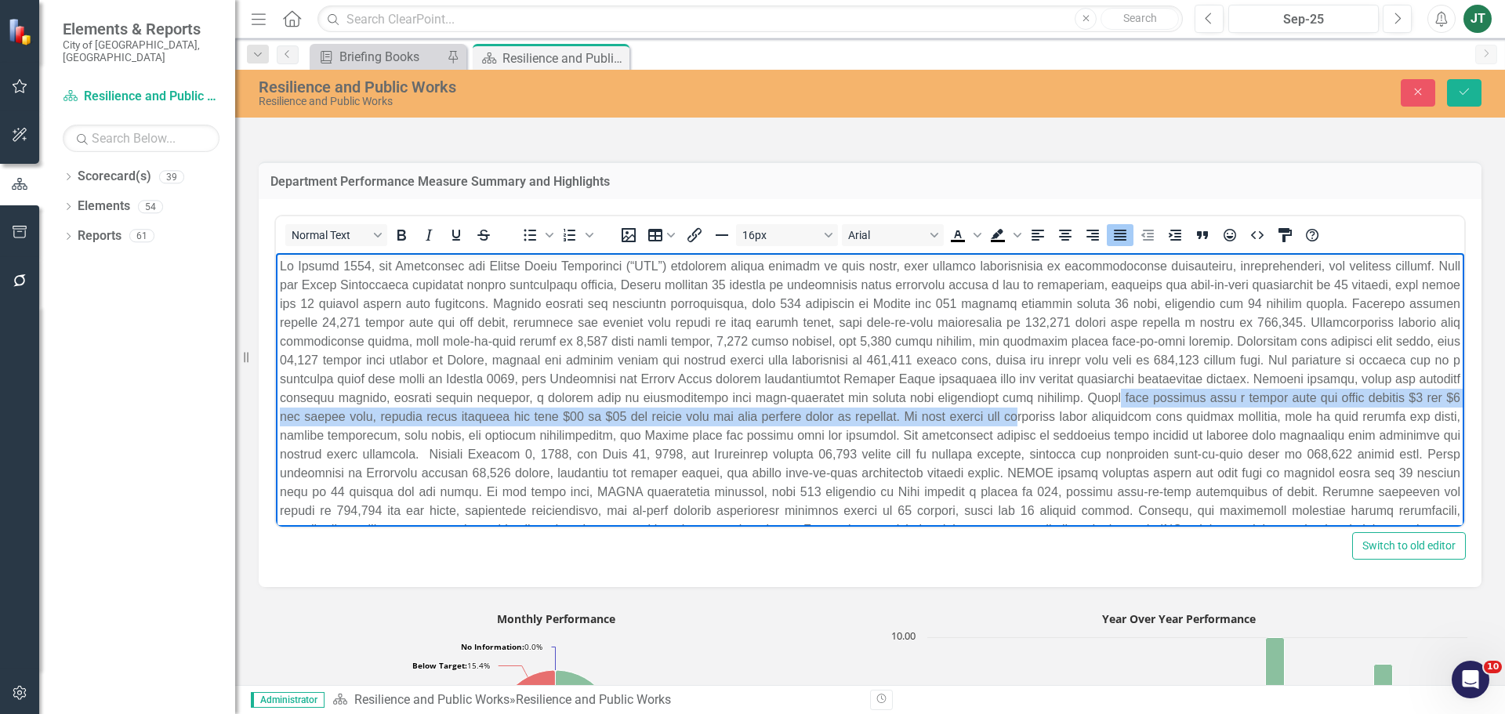
drag, startPoint x: 1128, startPoint y: 399, endPoint x: 1046, endPoint y: 414, distance: 83.6
click at [1046, 414] on p "Rich Text Area. Press ALT-0 for help." at bounding box center [870, 417] width 1181 height 320
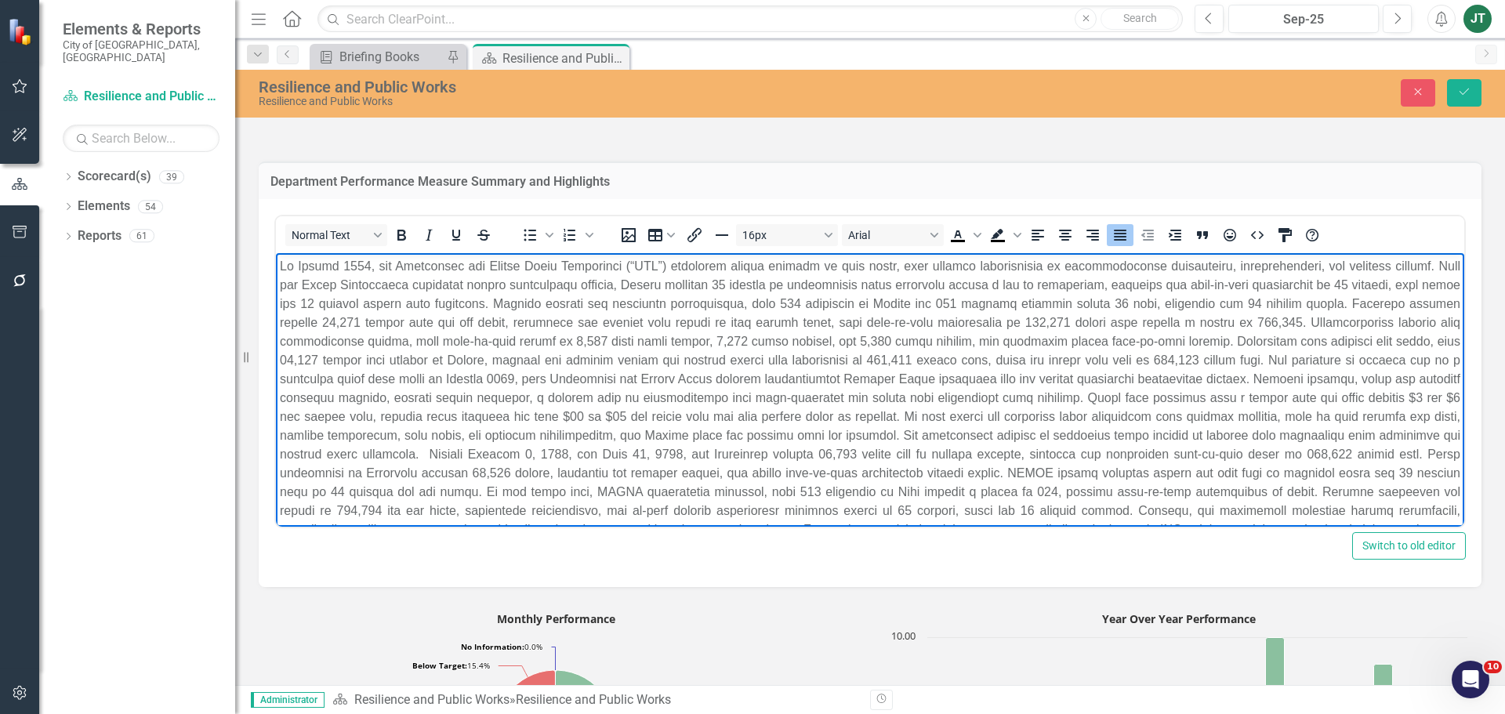
click at [1059, 419] on p "Rich Text Area. Press ALT-0 for help." at bounding box center [870, 417] width 1181 height 320
drag, startPoint x: 1108, startPoint y: 416, endPoint x: 373, endPoint y: 444, distance: 735.0
click at [373, 444] on p "Rich Text Area. Press ALT-0 for help." at bounding box center [870, 417] width 1181 height 320
click at [396, 439] on p "Rich Text Area. Press ALT-0 for help." at bounding box center [870, 417] width 1181 height 320
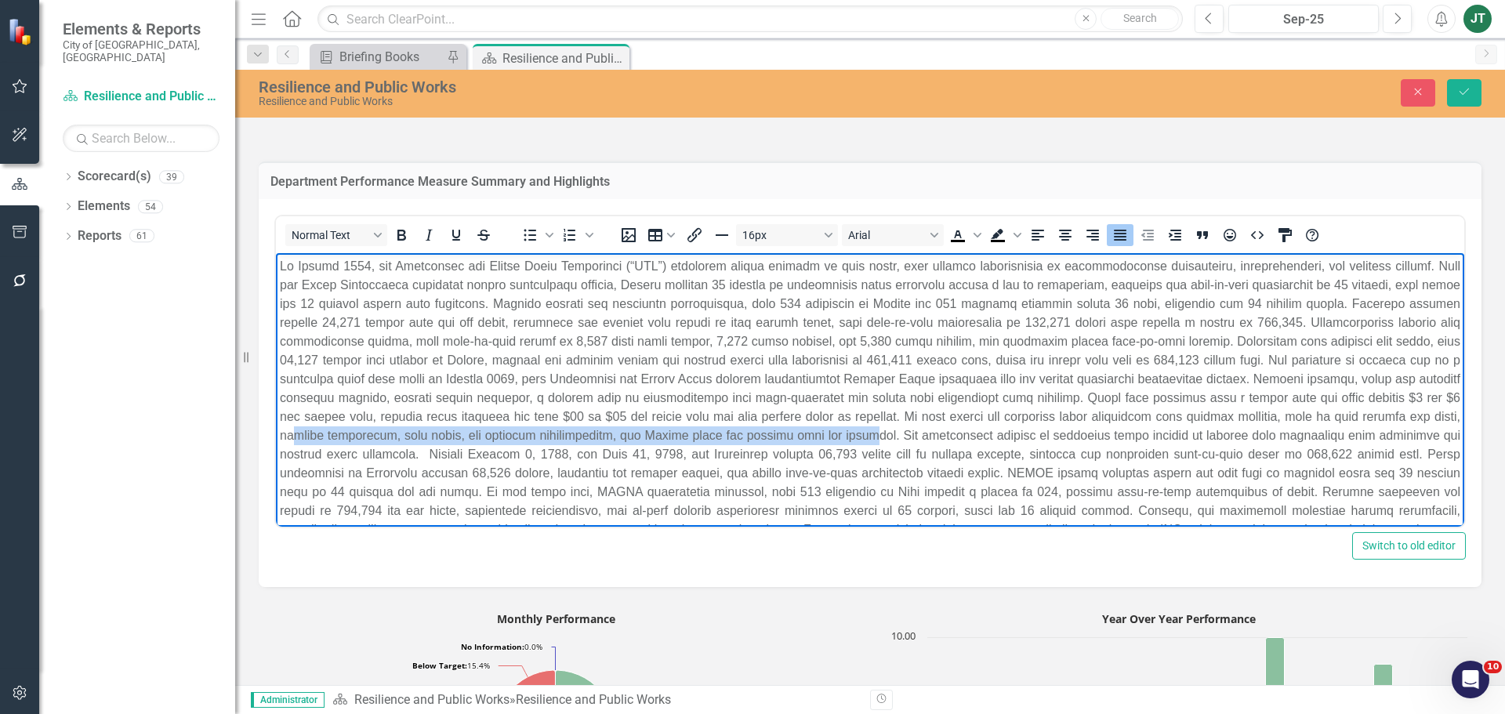
drag, startPoint x: 354, startPoint y: 437, endPoint x: 893, endPoint y: 431, distance: 538.6
click at [926, 430] on p "Rich Text Area. Press ALT-0 for help." at bounding box center [870, 417] width 1181 height 320
click at [727, 433] on p "Rich Text Area. Press ALT-0 for help." at bounding box center [870, 417] width 1181 height 320
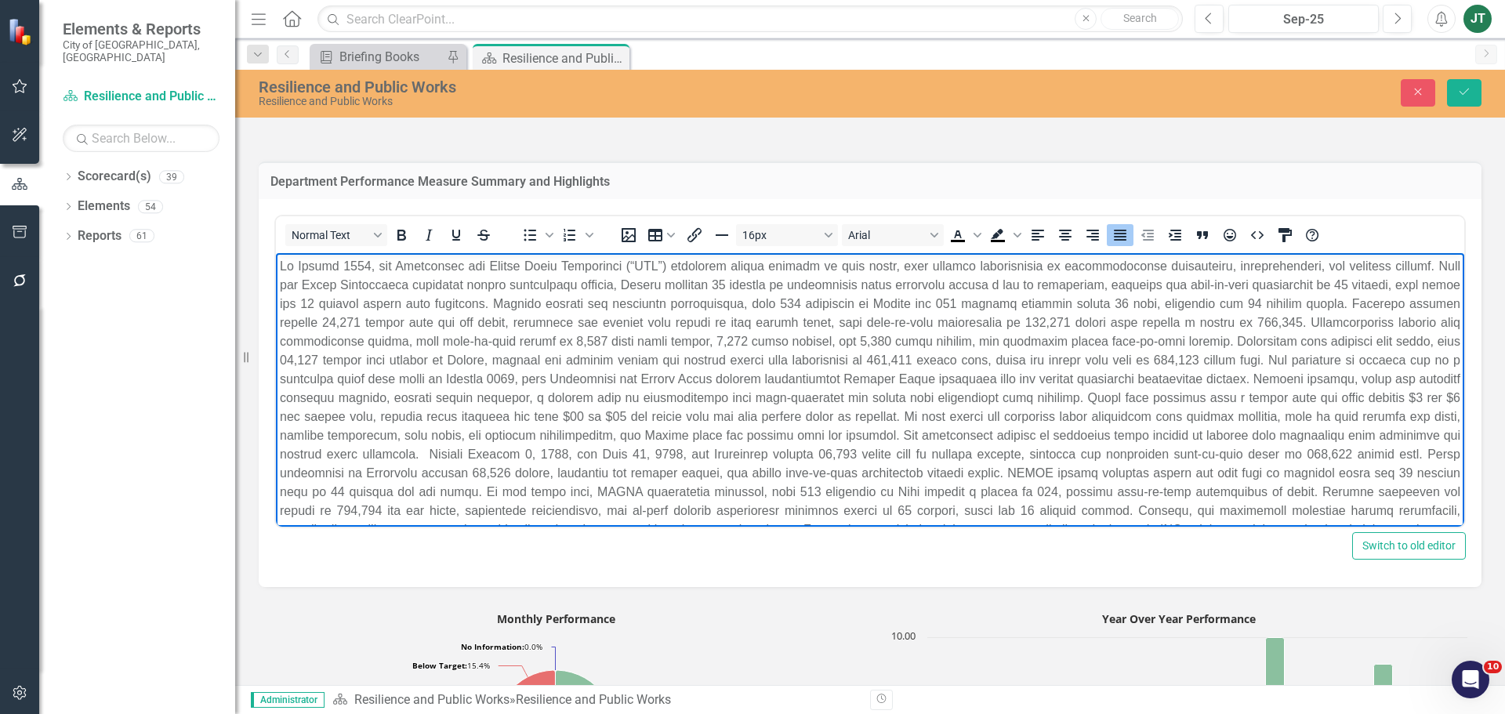
click at [1155, 433] on p "Rich Text Area. Press ALT-0 for help." at bounding box center [870, 417] width 1181 height 320
drag, startPoint x: 1204, startPoint y: 433, endPoint x: 1124, endPoint y: 437, distance: 80.1
click at [1124, 437] on p "Rich Text Area. Press ALT-0 for help." at bounding box center [870, 417] width 1181 height 320
click at [1206, 432] on p "Rich Text Area. Press ALT-0 for help." at bounding box center [870, 407] width 1181 height 301
drag, startPoint x: 1103, startPoint y: 456, endPoint x: 304, endPoint y: 477, distance: 799.0
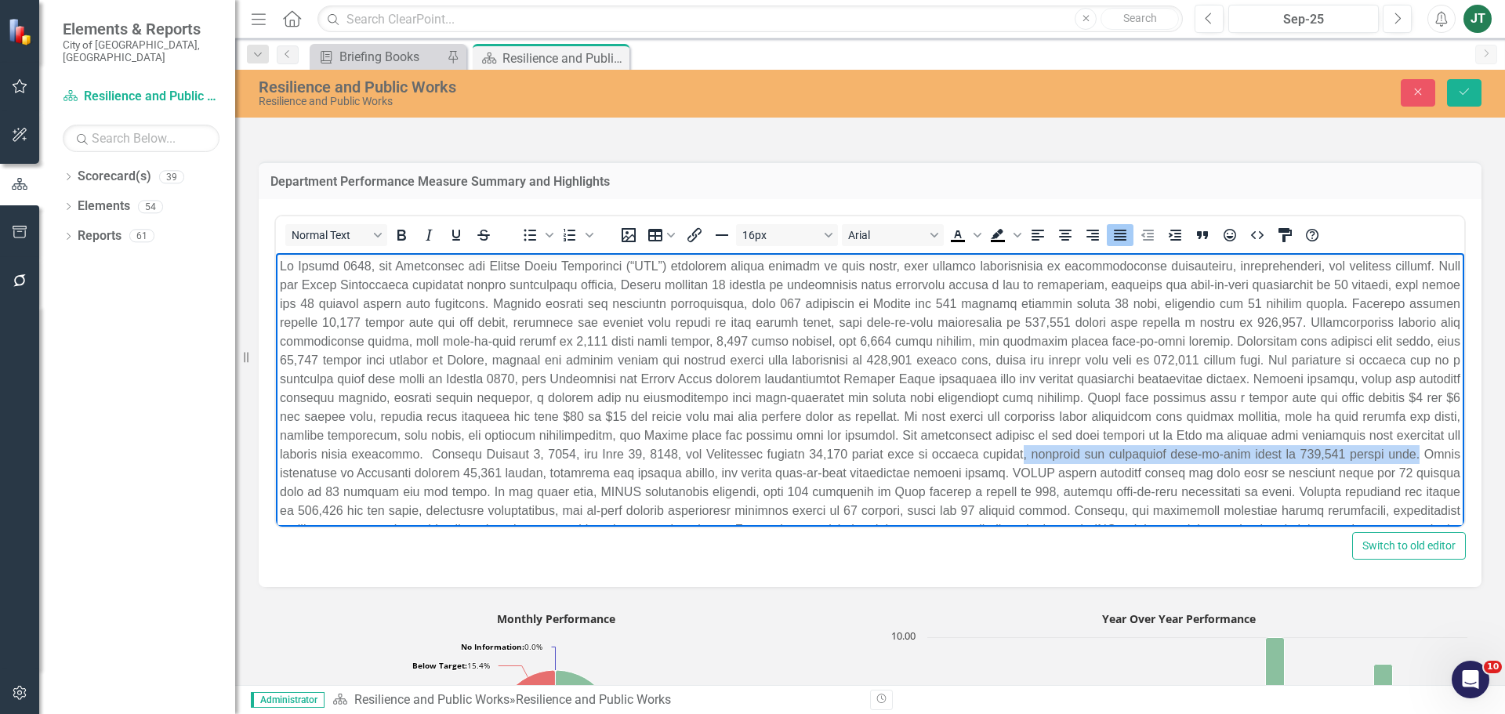
click at [304, 477] on p "Rich Text Area. Press ALT-0 for help." at bounding box center [870, 407] width 1181 height 301
drag, startPoint x: 1350, startPoint y: 452, endPoint x: 1384, endPoint y: 453, distance: 34.5
click at [1384, 453] on p "Rich Text Area. Press ALT-0 for help." at bounding box center [870, 407] width 1181 height 301
click at [529, 491] on p "Rich Text Area. Press ALT-0 for help." at bounding box center [870, 407] width 1181 height 301
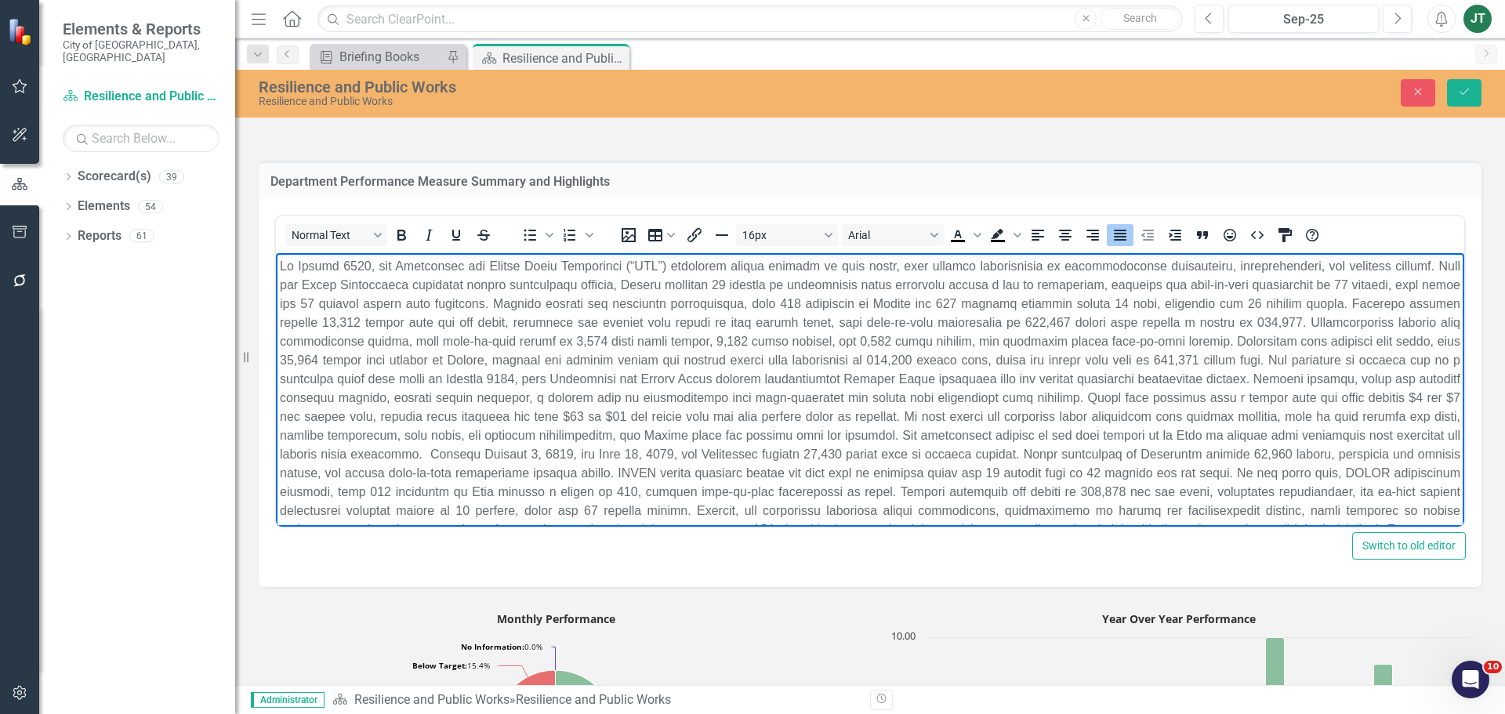
click at [633, 486] on p "Rich Text Area. Press ALT-0 for help." at bounding box center [870, 407] width 1181 height 301
click at [790, 489] on p "Rich Text Area. Press ALT-0 for help." at bounding box center [870, 407] width 1181 height 301
click at [830, 490] on p "Rich Text Area. Press ALT-0 for help." at bounding box center [870, 407] width 1181 height 301
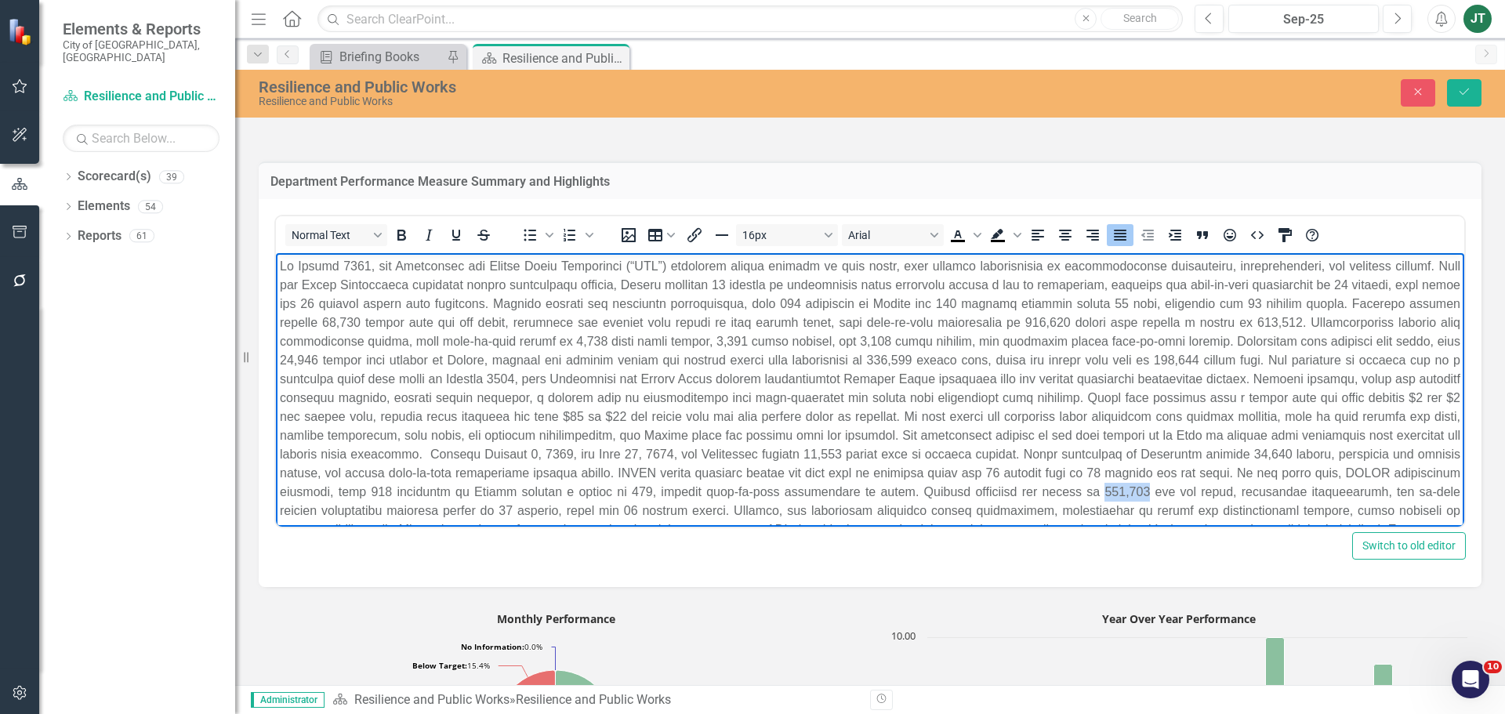
drag, startPoint x: 1285, startPoint y: 490, endPoint x: 1241, endPoint y: 491, distance: 43.9
click at [1241, 491] on p "Rich Text Area. Press ALT-0 for help." at bounding box center [870, 407] width 1181 height 301
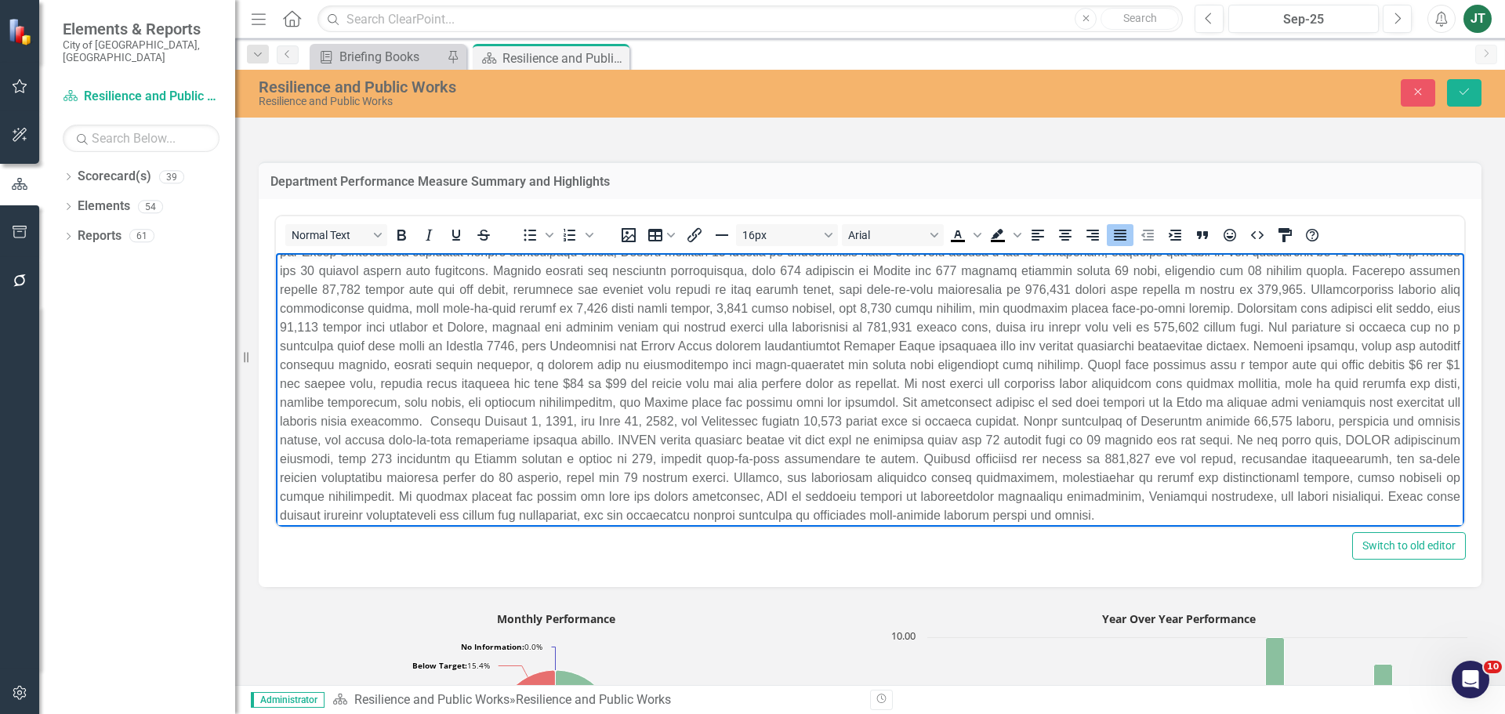
scroll to position [48, 0]
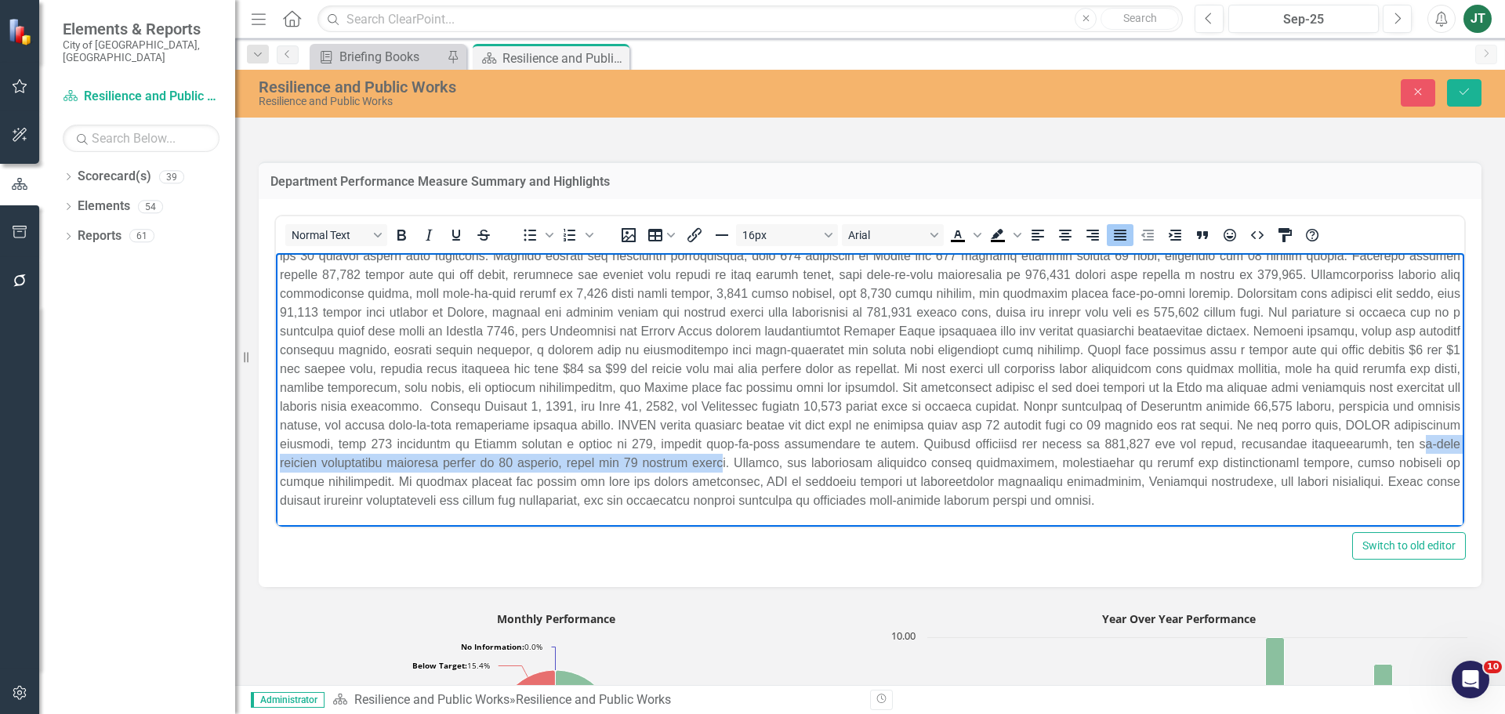
drag, startPoint x: 416, startPoint y: 459, endPoint x: 865, endPoint y: 467, distance: 449.2
click at [865, 467] on p "Rich Text Area. Press ALT-0 for help." at bounding box center [870, 359] width 1181 height 301
click at [662, 473] on p "Rich Text Area. Press ALT-0 for help." at bounding box center [870, 359] width 1181 height 301
click at [710, 459] on p "Rich Text Area. Press ALT-0 for help." at bounding box center [870, 359] width 1181 height 301
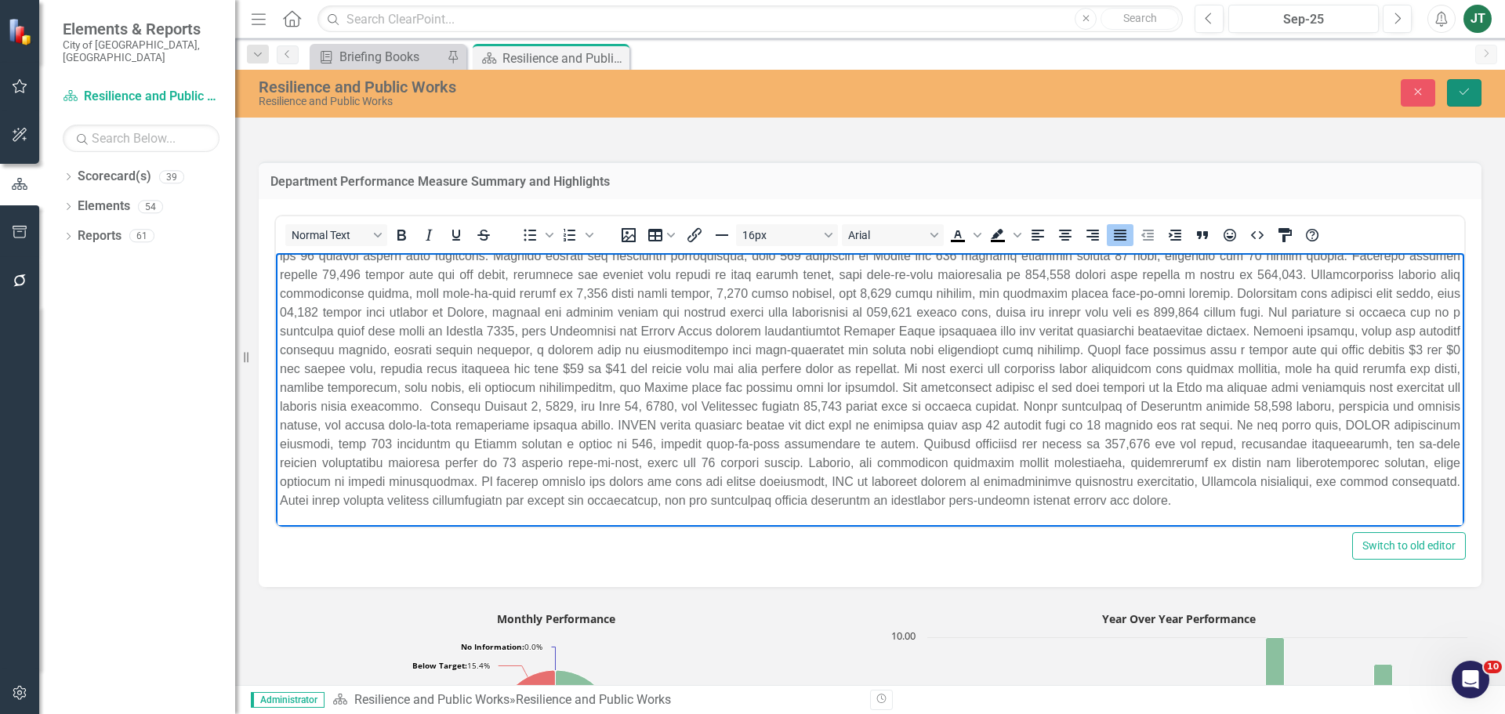
click at [1469, 96] on icon "Save" at bounding box center [1464, 91] width 14 height 11
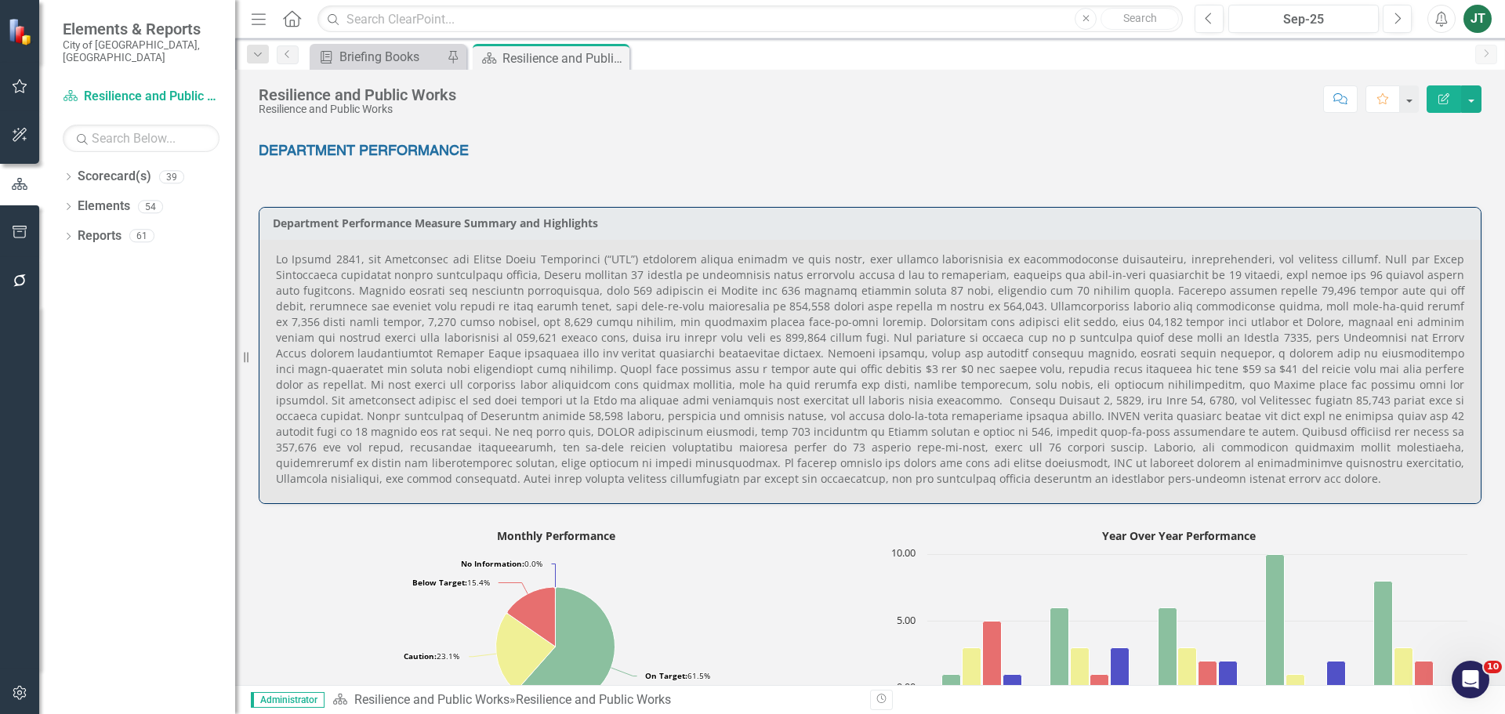
scroll to position [852, 0]
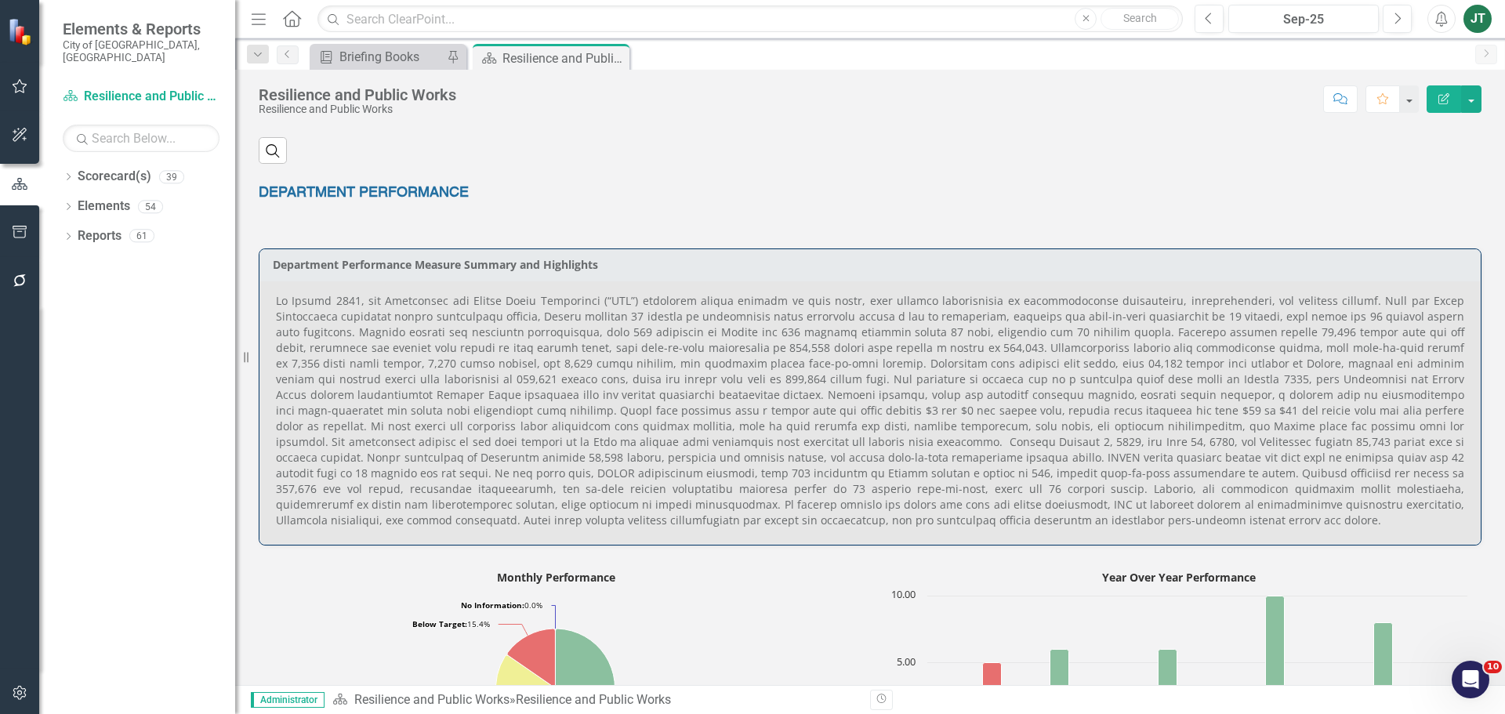
click at [94, 444] on div "Dropdown Scorecard(s) 39 City of Miami Strategic Plan Dropdown City of Miami St…" at bounding box center [137, 439] width 196 height 550
click at [68, 174] on icon "Dropdown" at bounding box center [68, 178] width 11 height 9
click at [76, 230] on div "Dropdown" at bounding box center [77, 236] width 12 height 13
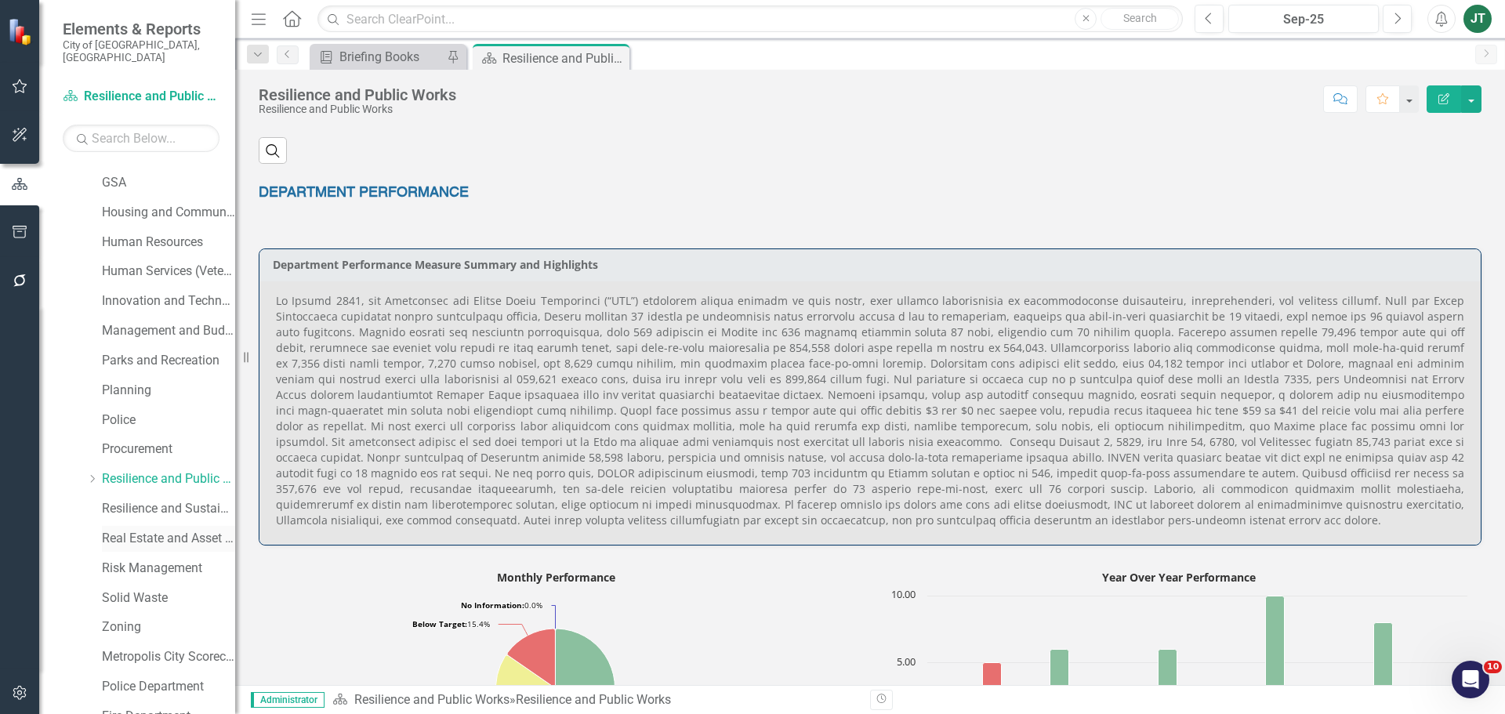
scroll to position [470, 0]
click at [148, 499] on link "Resilience and Sustainability" at bounding box center [168, 508] width 133 height 18
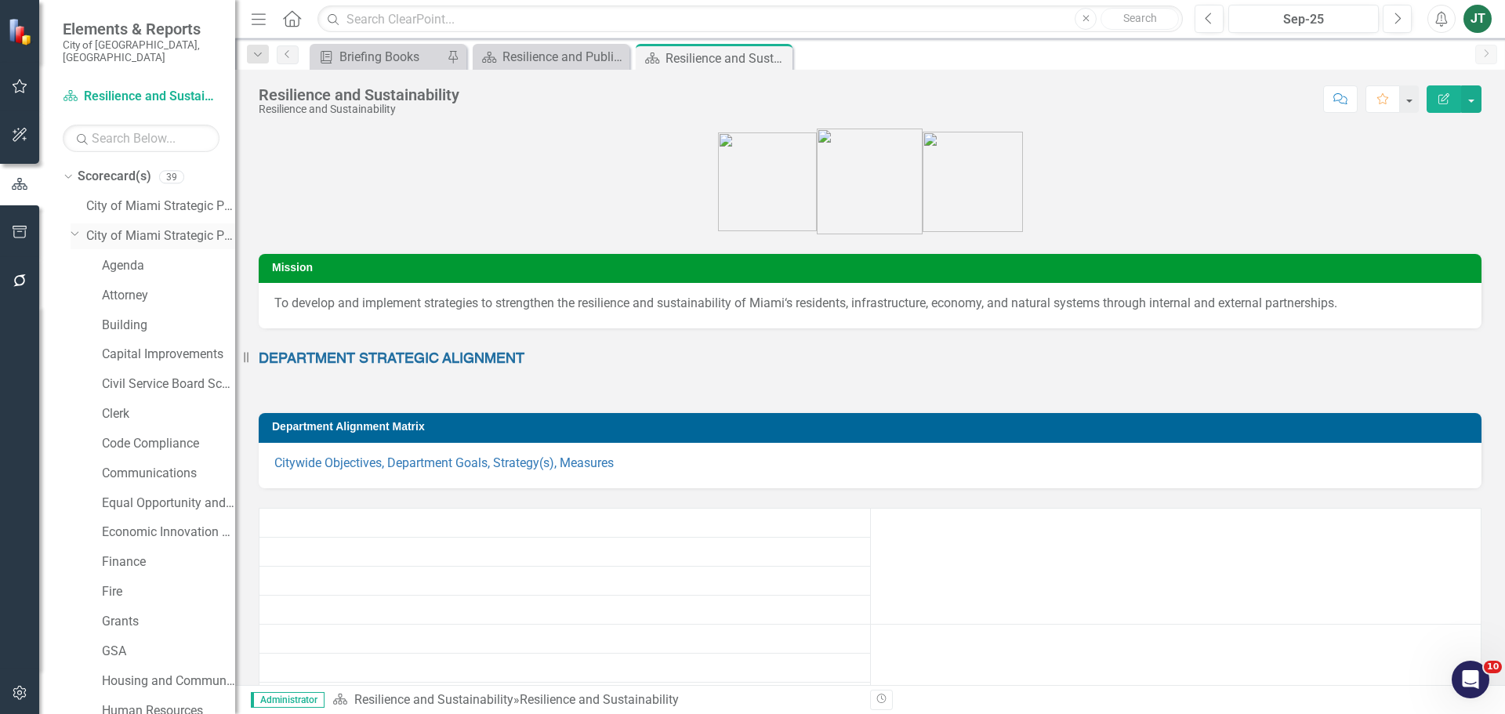
click at [75, 227] on icon "Dropdown" at bounding box center [75, 233] width 9 height 12
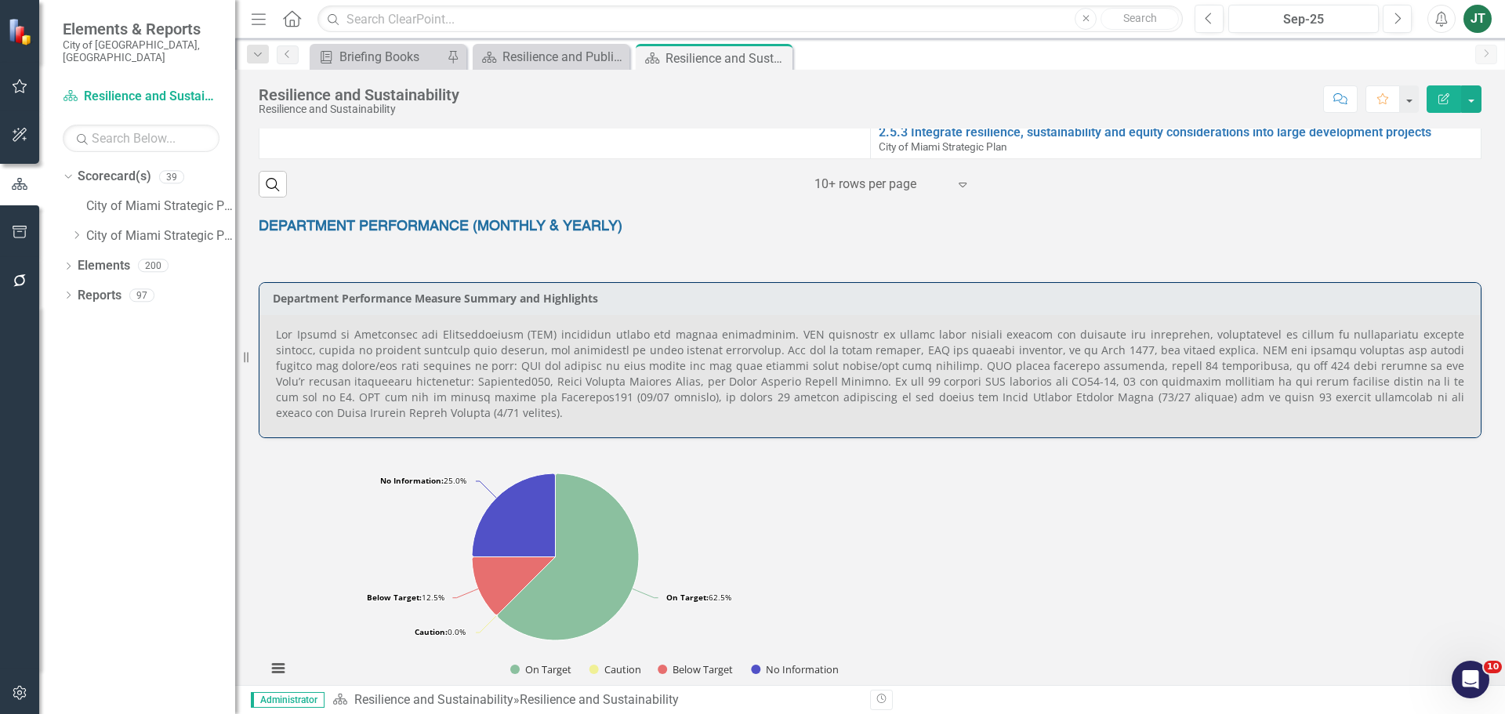
scroll to position [941, 0]
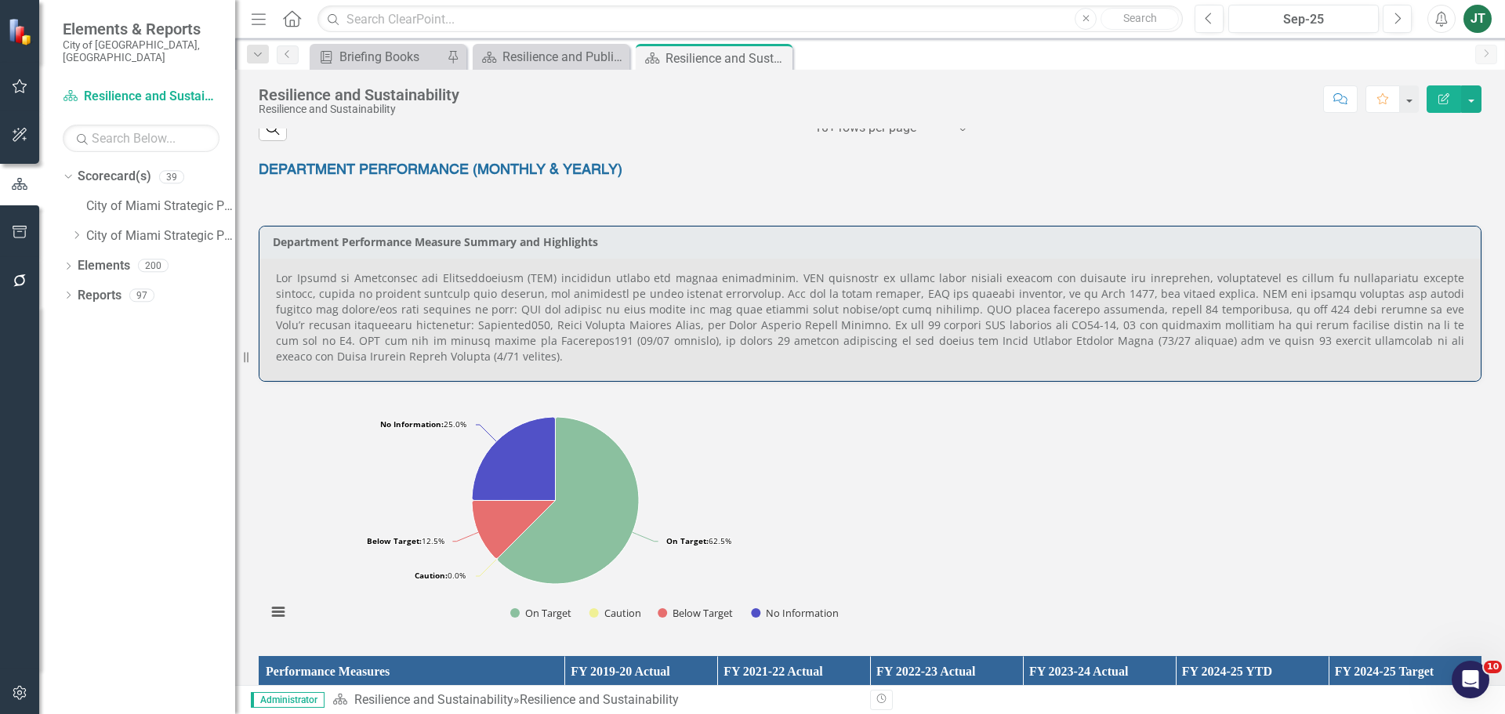
click at [1077, 299] on p at bounding box center [870, 317] width 1188 height 94
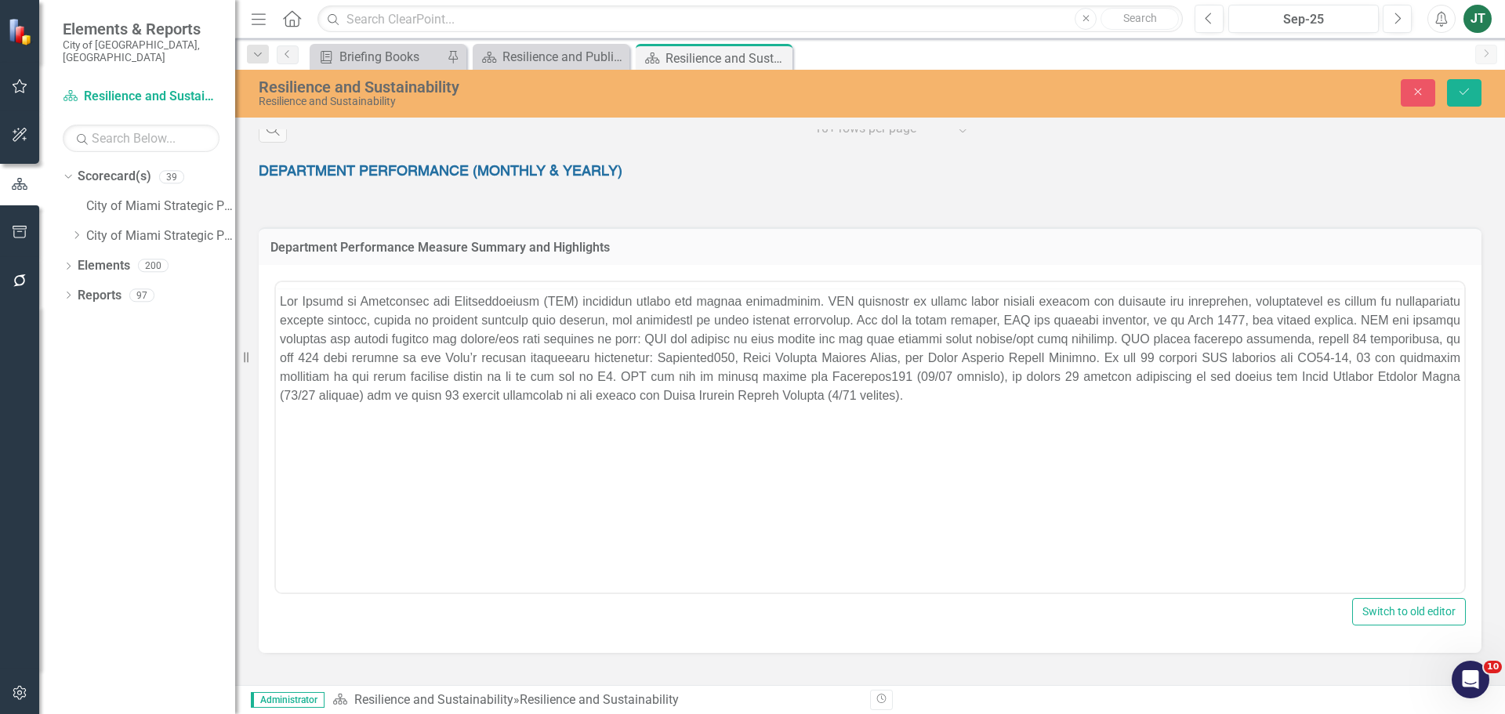
scroll to position [0, 0]
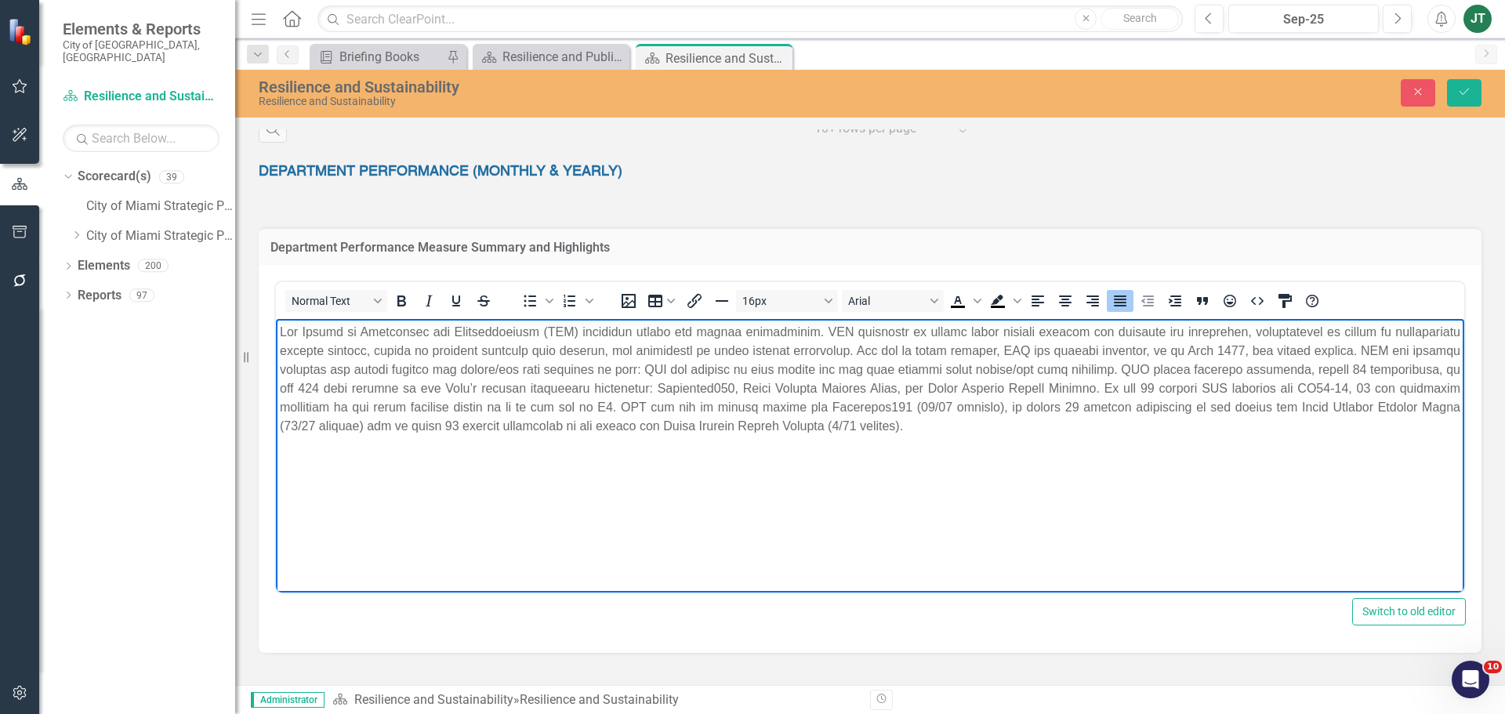
click at [1094, 356] on p "Rich Text Area. Press ALT-0 for help." at bounding box center [870, 379] width 1181 height 113
click at [1194, 352] on p "Rich Text Area. Press ALT-0 for help." at bounding box center [870, 379] width 1181 height 113
drag, startPoint x: 345, startPoint y: 367, endPoint x: 699, endPoint y: 368, distance: 354.3
click at [699, 368] on p "Rich Text Area. Press ALT-0 for help." at bounding box center [870, 379] width 1181 height 113
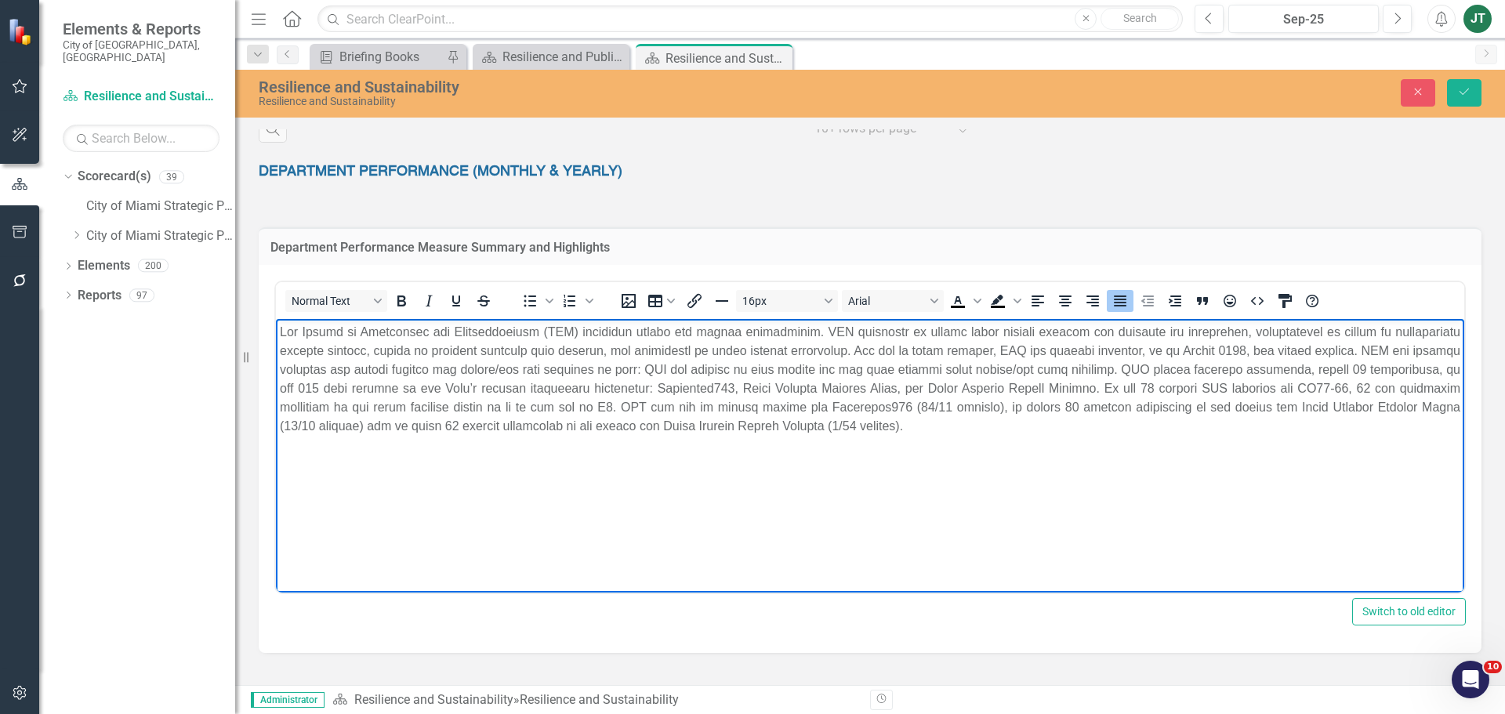
click at [535, 403] on p "Rich Text Area. Press ALT-0 for help." at bounding box center [870, 379] width 1181 height 113
click at [752, 411] on p "Rich Text Area. Press ALT-0 for help." at bounding box center [870, 379] width 1181 height 113
click at [819, 411] on p "Rich Text Area. Press ALT-0 for help." at bounding box center [870, 379] width 1181 height 113
click at [1458, 96] on icon "Save" at bounding box center [1464, 91] width 14 height 11
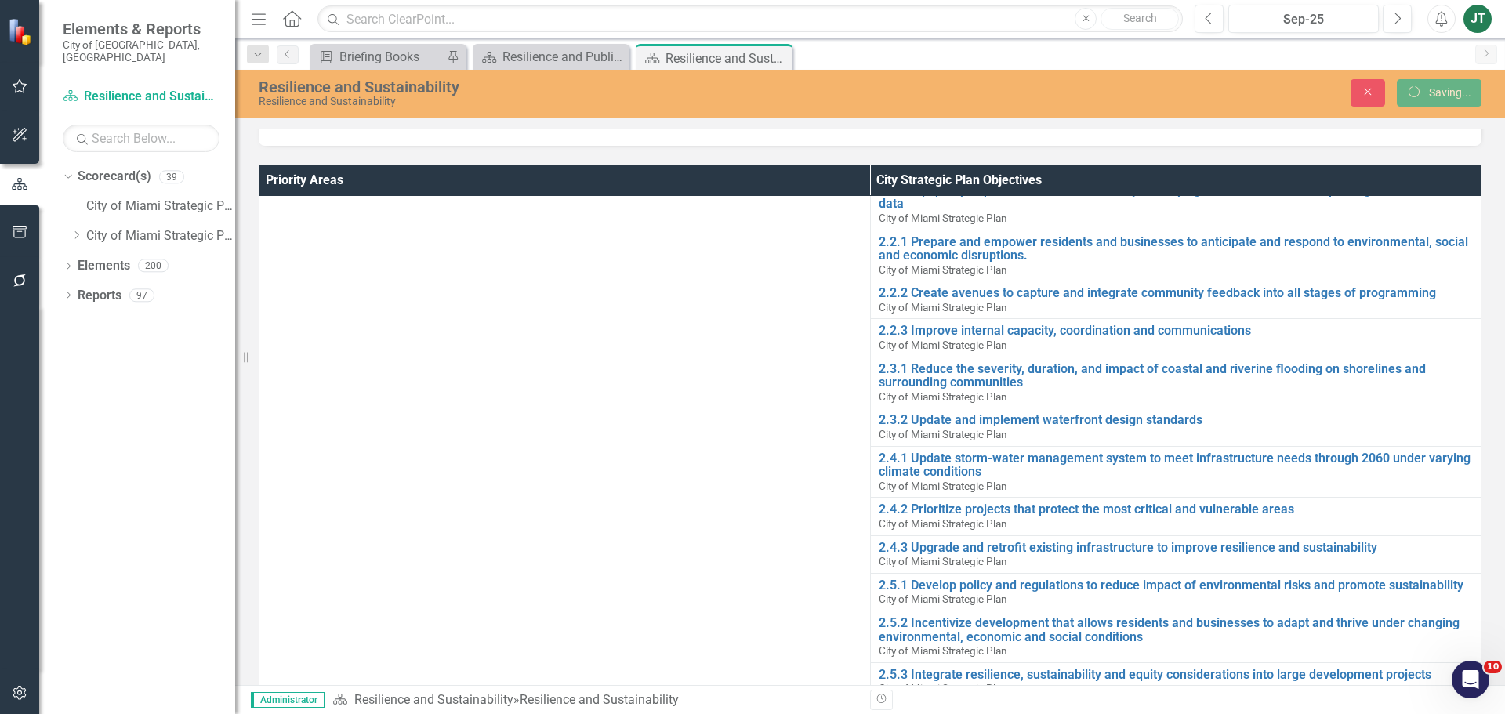
scroll to position [230, 0]
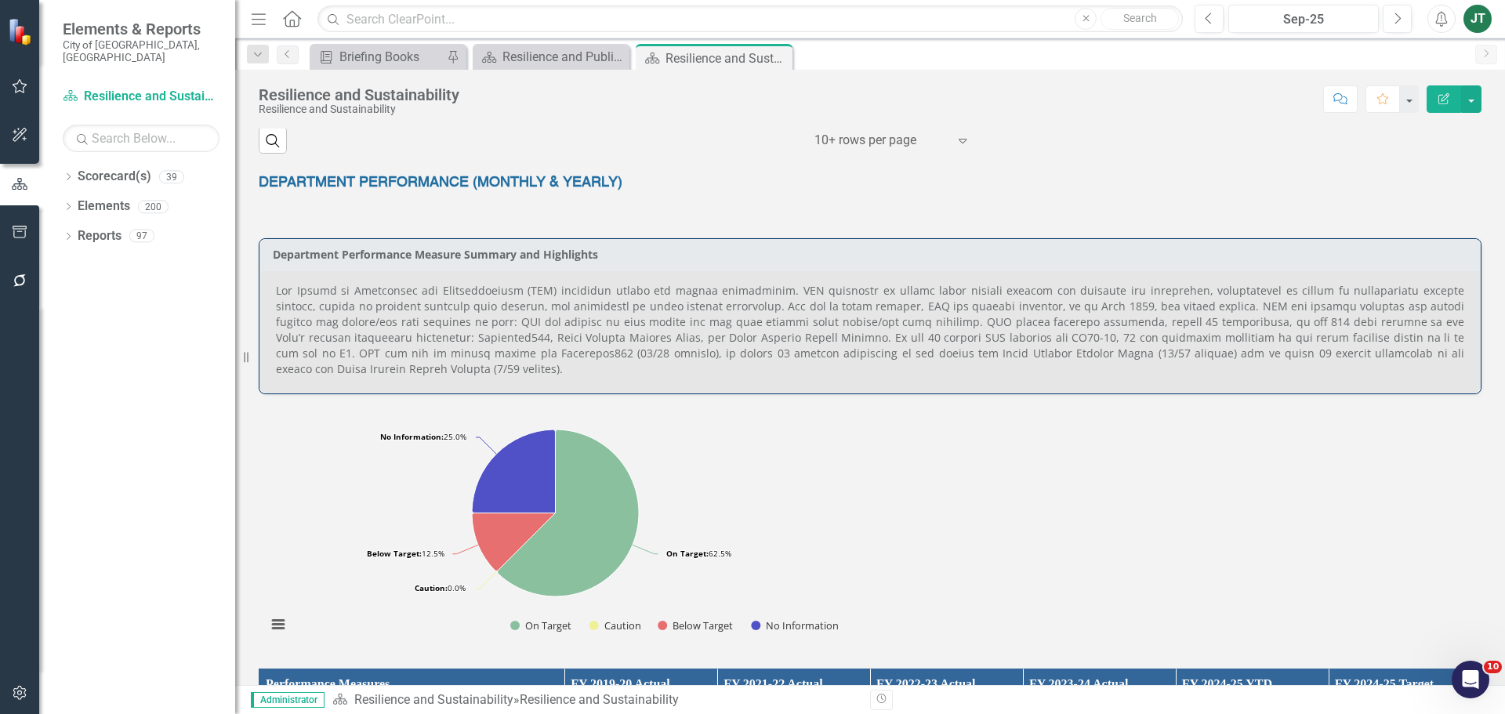
click at [1087, 321] on p at bounding box center [870, 330] width 1188 height 94
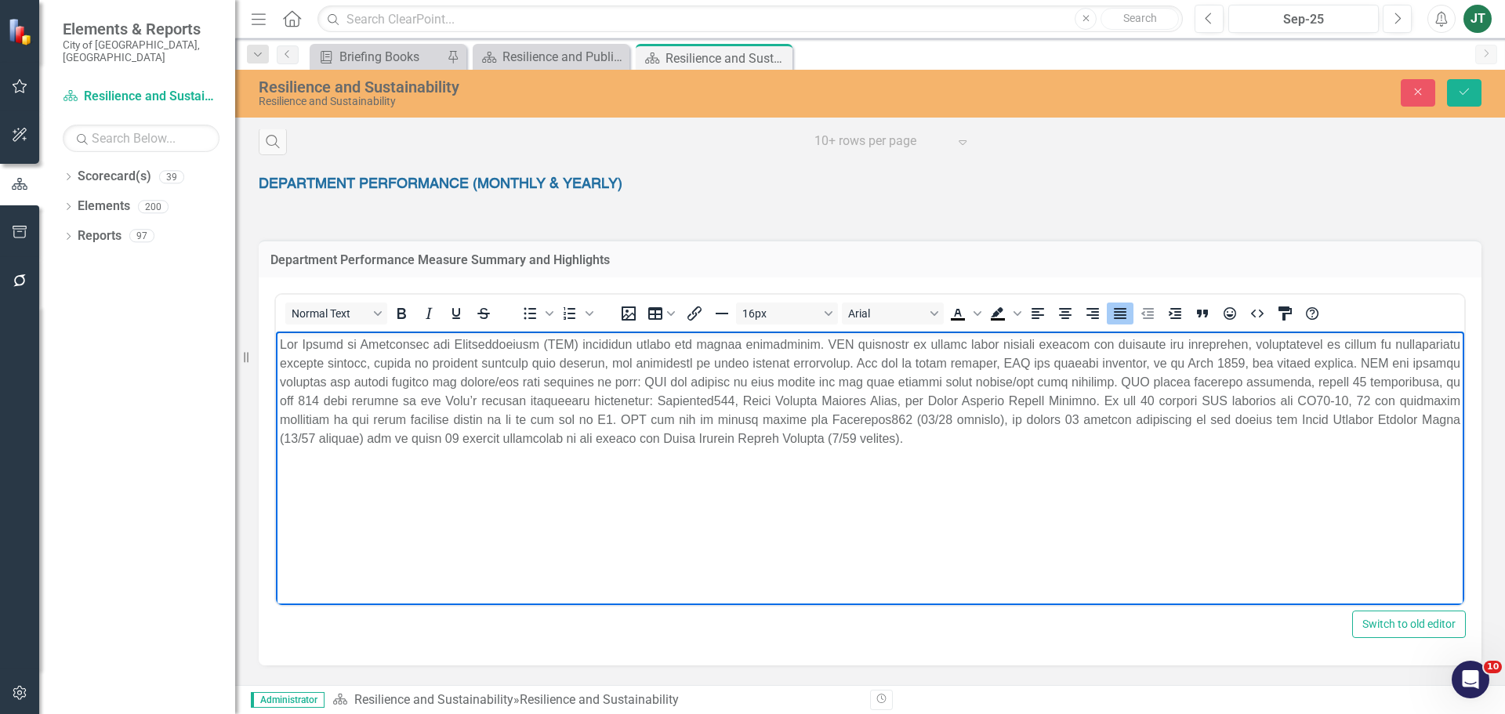
click at [1046, 360] on p "Rich Text Area. Press ALT-0 for help." at bounding box center [870, 391] width 1181 height 113
click at [1194, 362] on p "Rich Text Area. Press ALT-0 for help." at bounding box center [870, 391] width 1181 height 113
click at [1469, 96] on icon "Save" at bounding box center [1464, 91] width 14 height 11
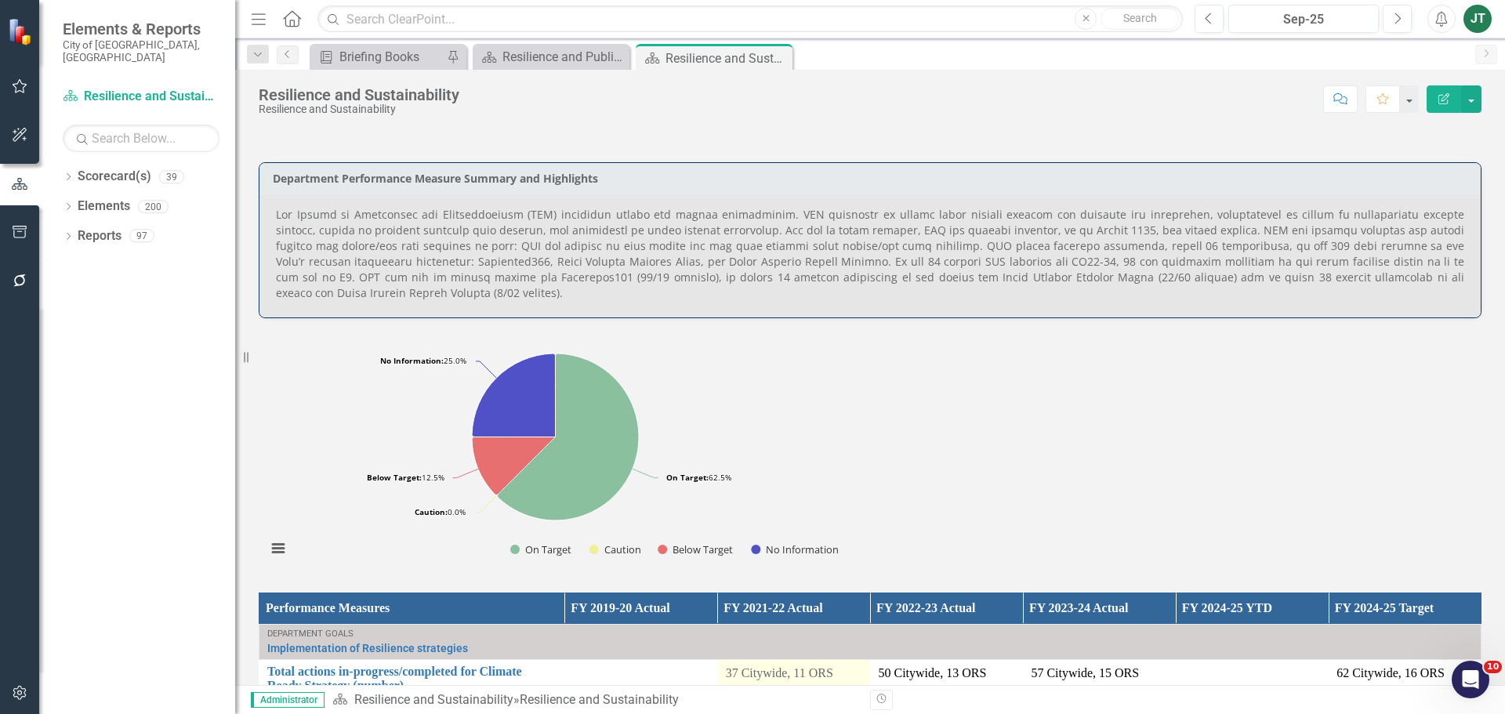
scroll to position [1019, 0]
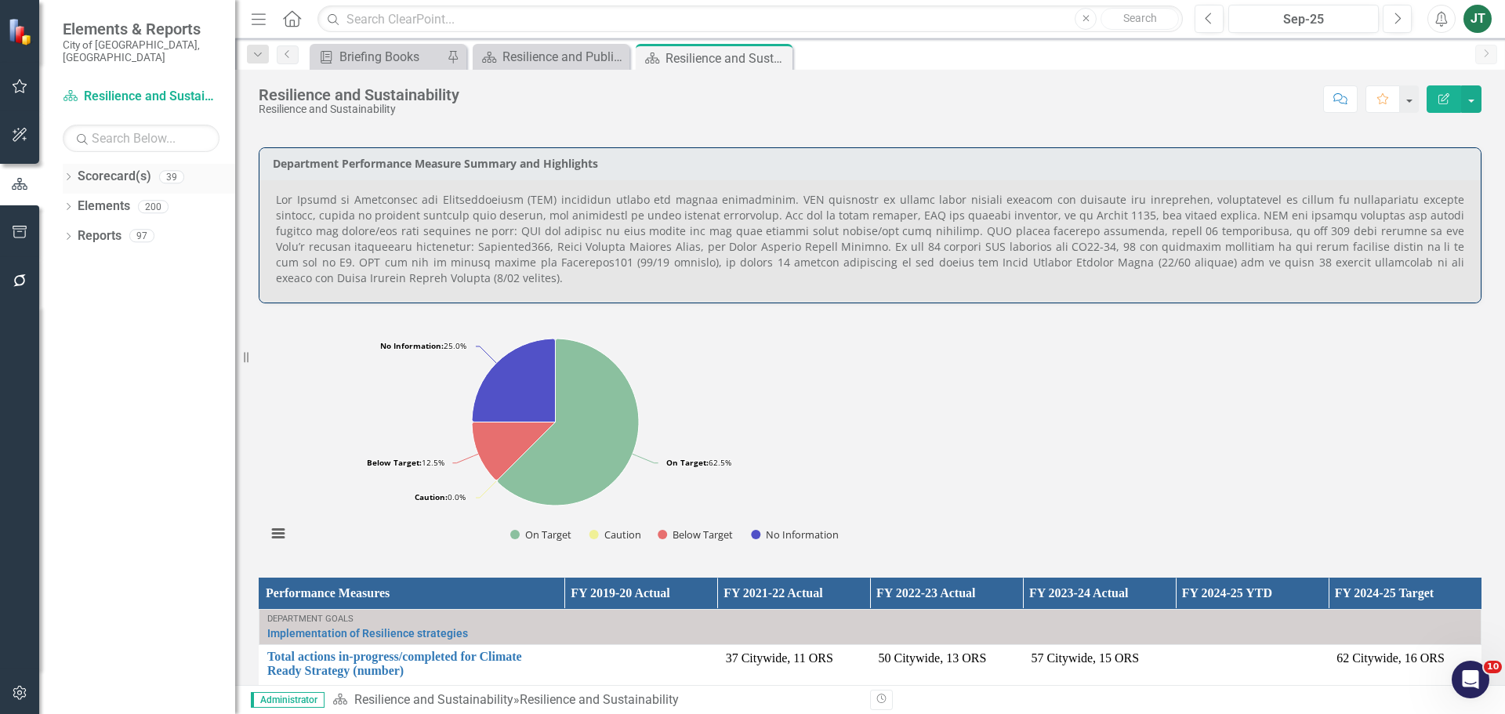
click at [67, 174] on icon "Dropdown" at bounding box center [68, 178] width 11 height 9
click at [77, 230] on icon "Dropdown" at bounding box center [77, 234] width 12 height 9
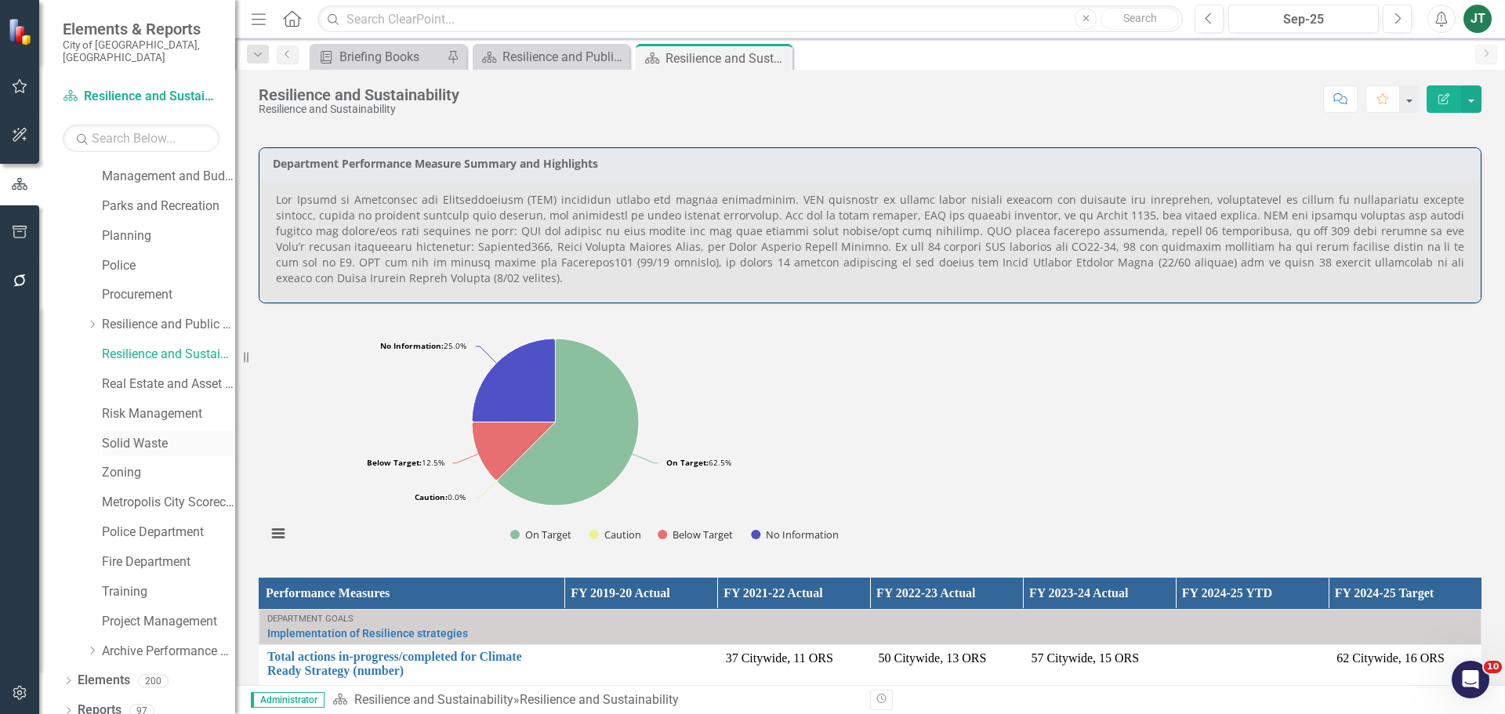
scroll to position [624, 0]
click at [140, 371] on div "Real Estate and Asset Management" at bounding box center [168, 384] width 133 height 26
click at [140, 375] on link "Real Estate and Asset Management" at bounding box center [168, 384] width 133 height 18
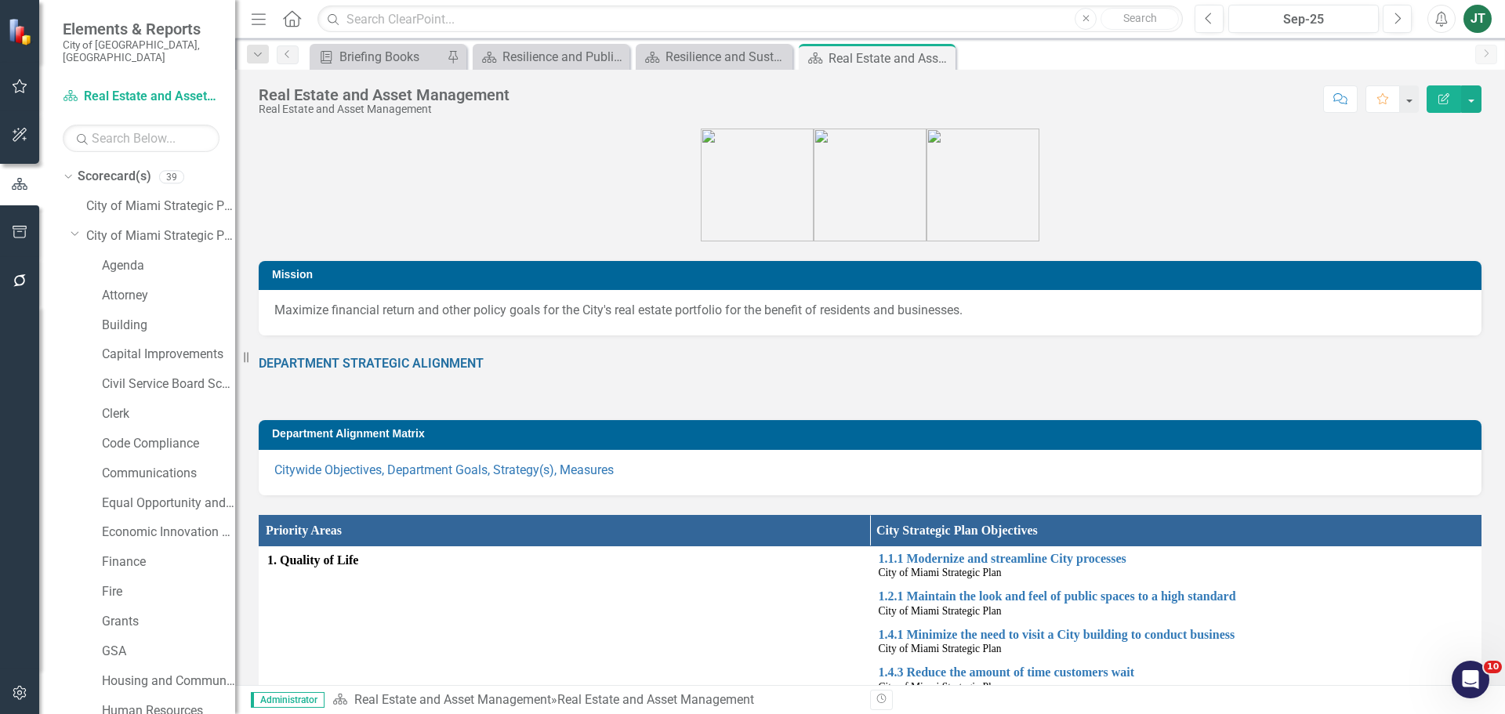
click at [70, 222] on div "Dropdown Scorecard(s) 39 City of [GEOGRAPHIC_DATA] Strategic Plan Dropdown City…" at bounding box center [149, 727] width 172 height 1127
click at [73, 227] on icon "Dropdown" at bounding box center [75, 233] width 9 height 12
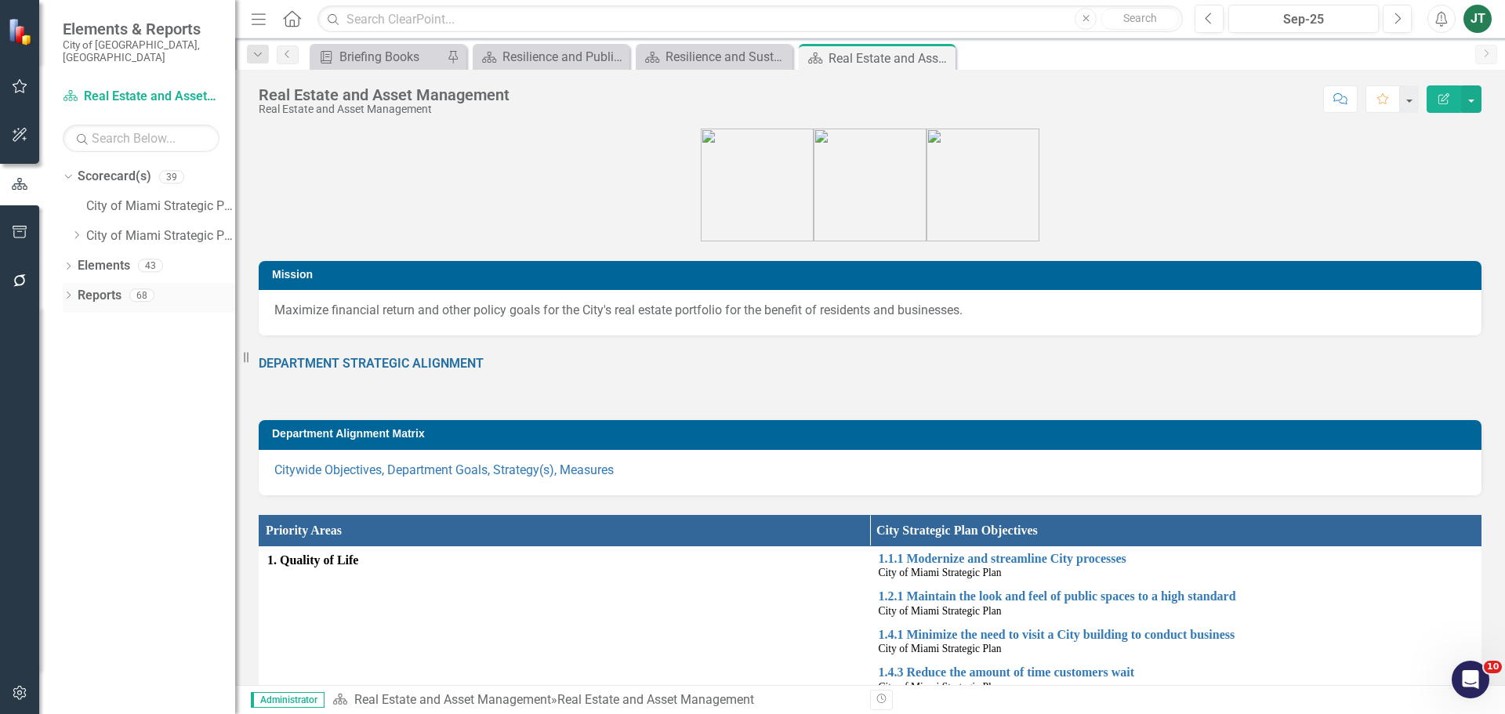
click at [94, 287] on link "Reports" at bounding box center [100, 296] width 44 height 18
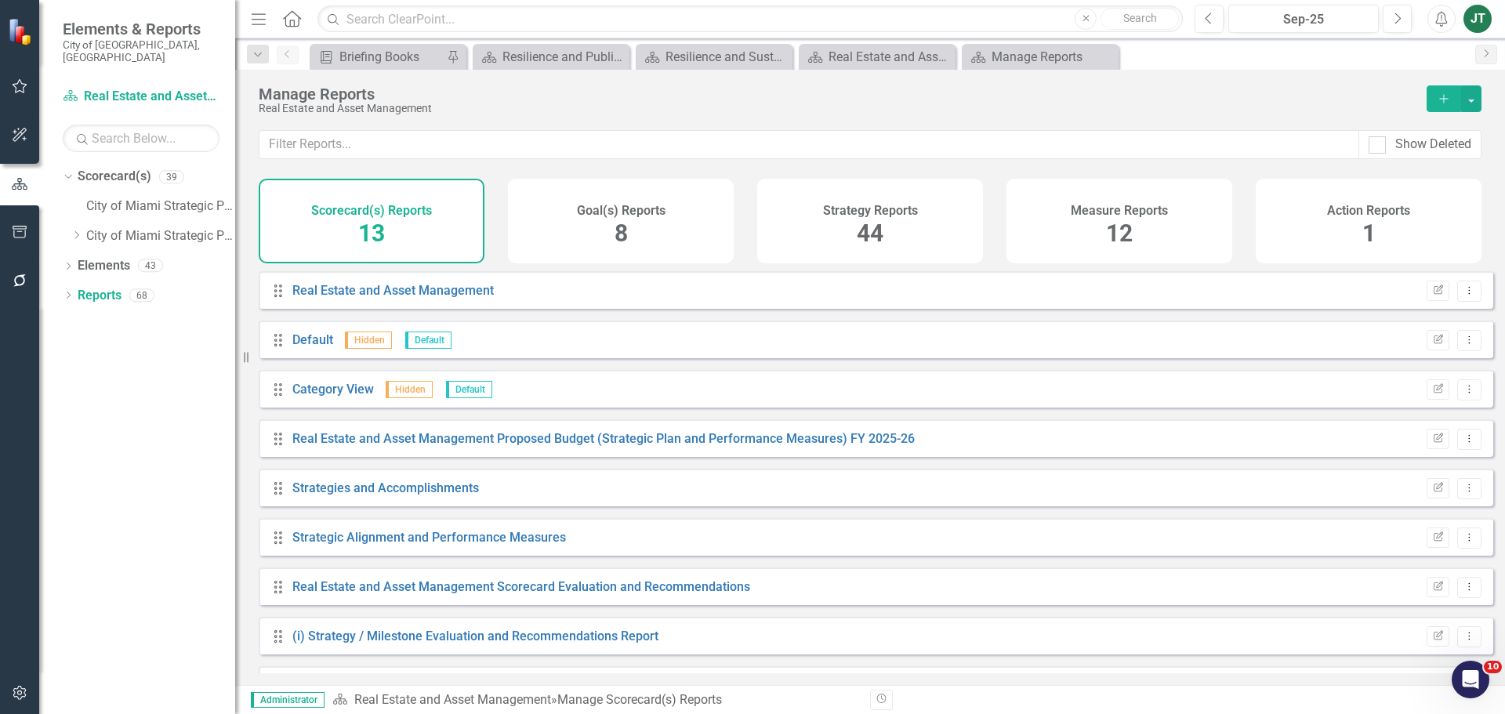
click at [1158, 249] on div "Measure Reports 12" at bounding box center [1119, 221] width 226 height 85
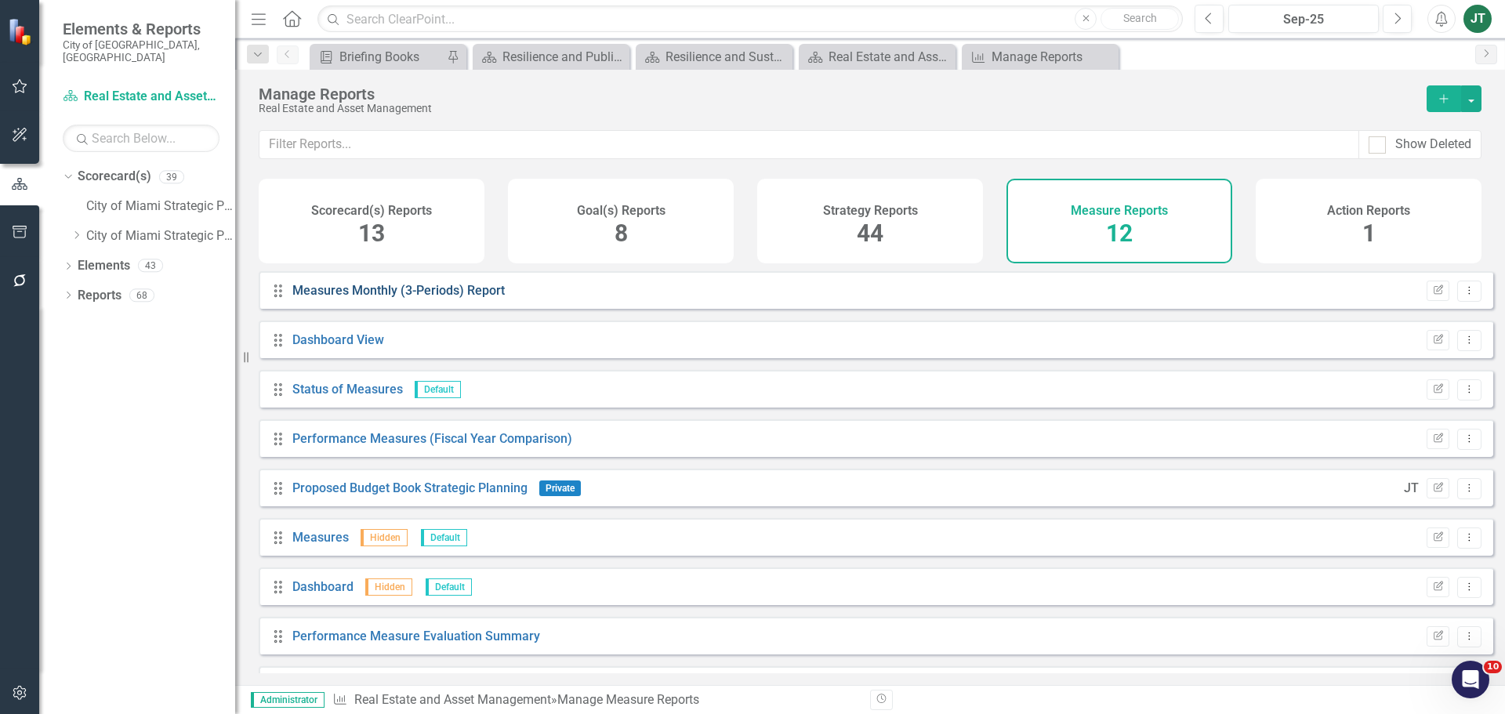
click at [394, 297] on link "Measures Monthly (3-Periods) Report" at bounding box center [398, 290] width 212 height 15
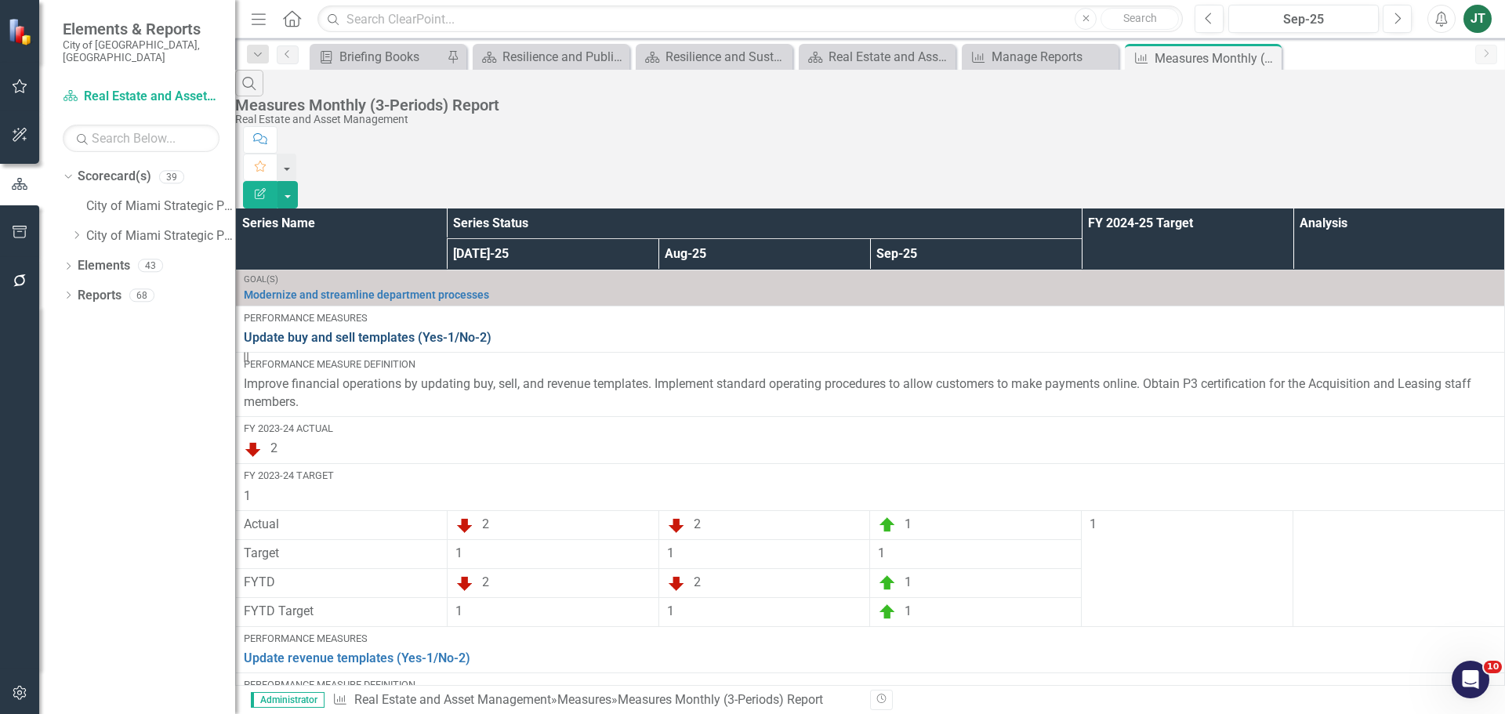
click at [354, 329] on link "Update buy and sell templates (Yes-1/No-2)" at bounding box center [870, 338] width 1253 height 18
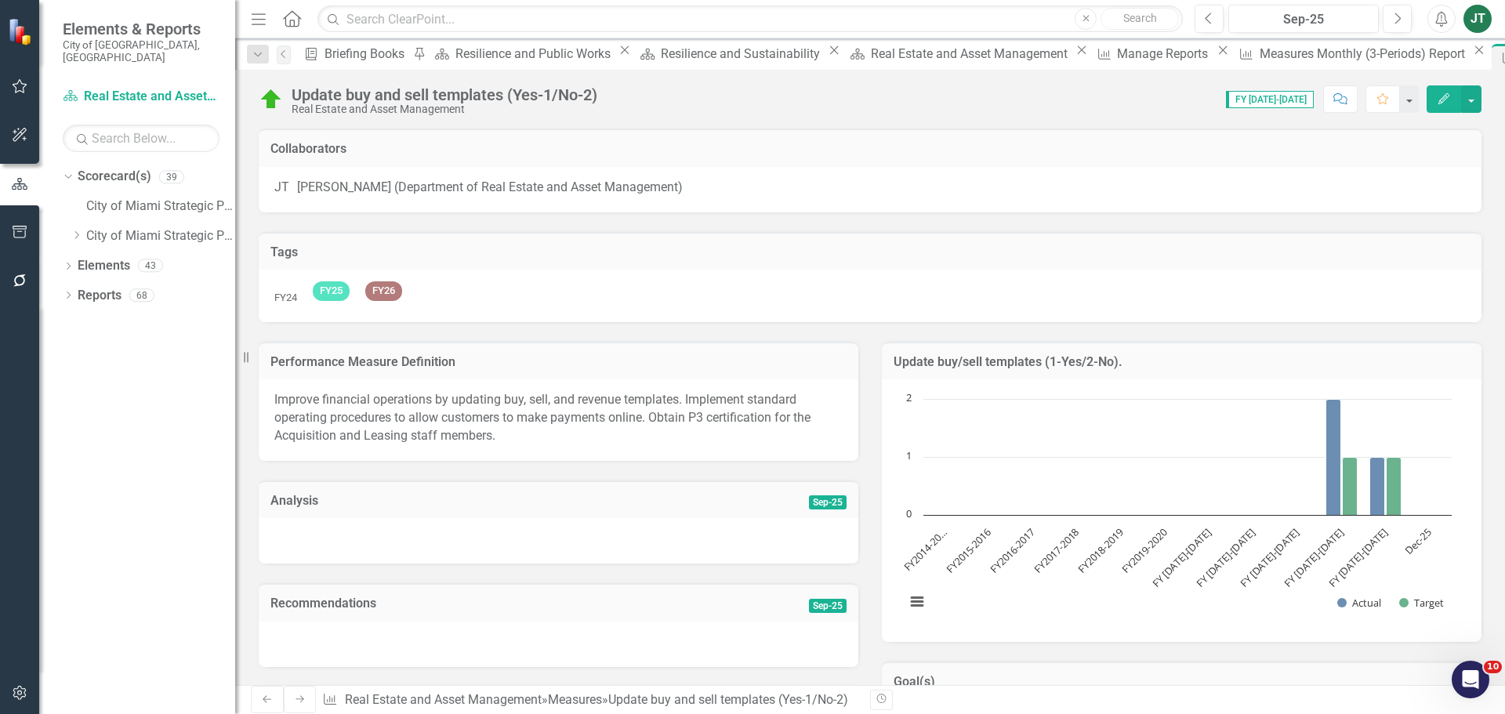
click at [1444, 96] on icon "button" at bounding box center [1443, 98] width 11 height 11
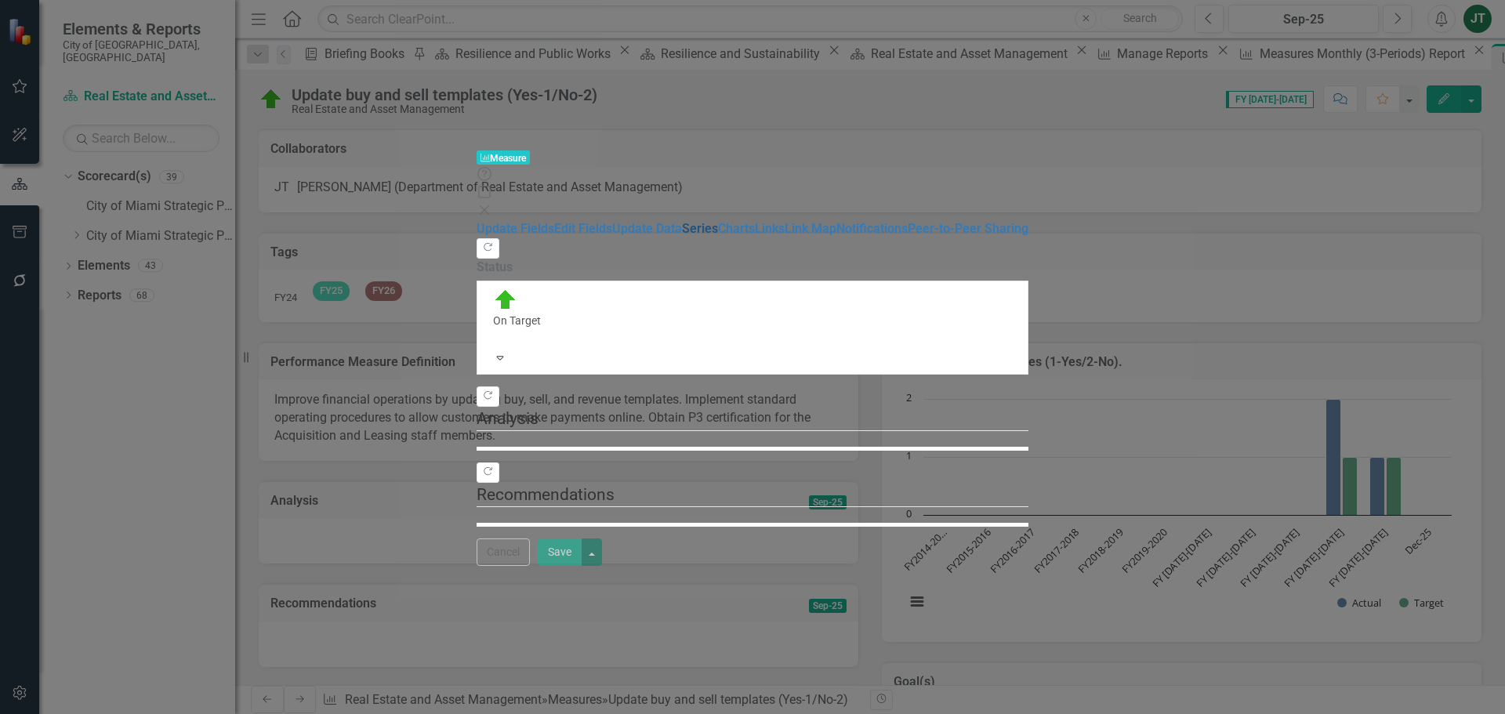
click at [682, 221] on link "Series" at bounding box center [700, 228] width 36 height 15
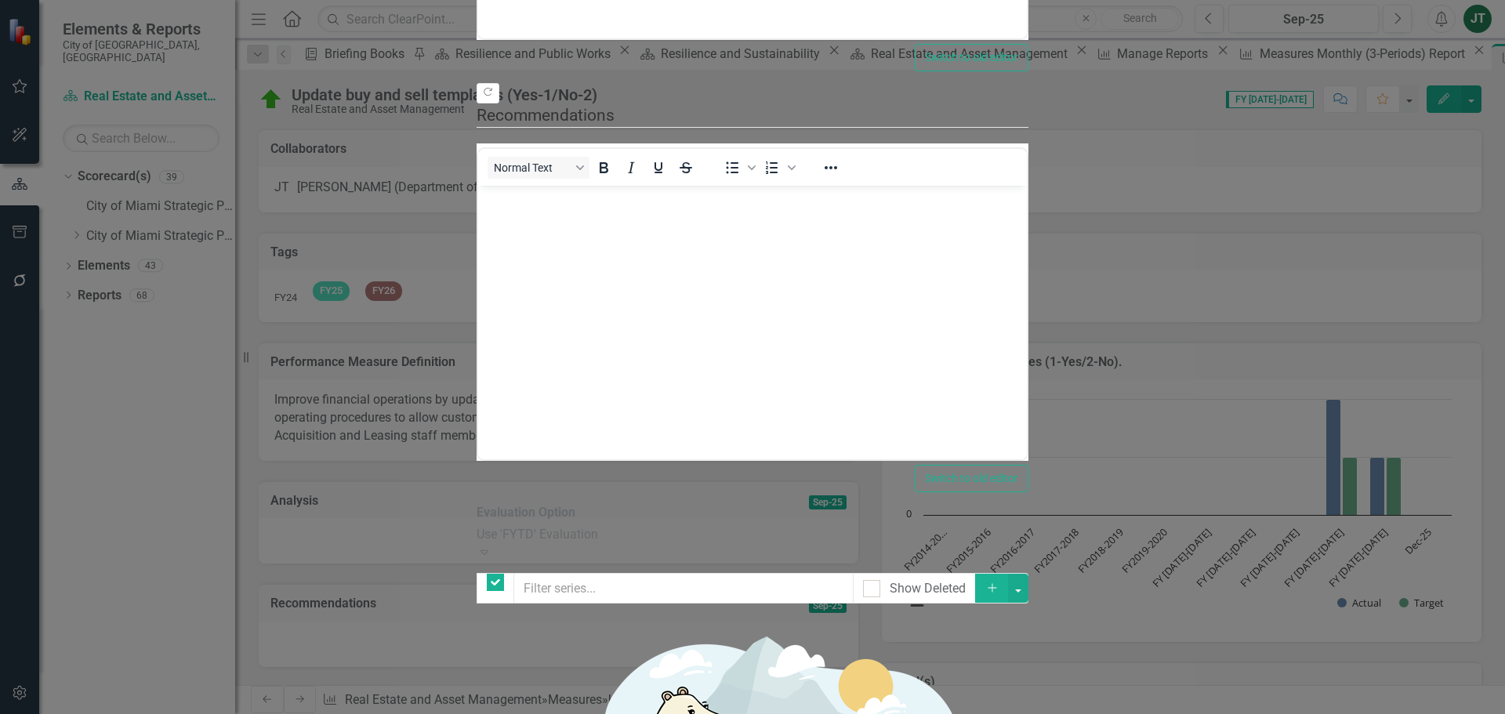
checkbox input "false"
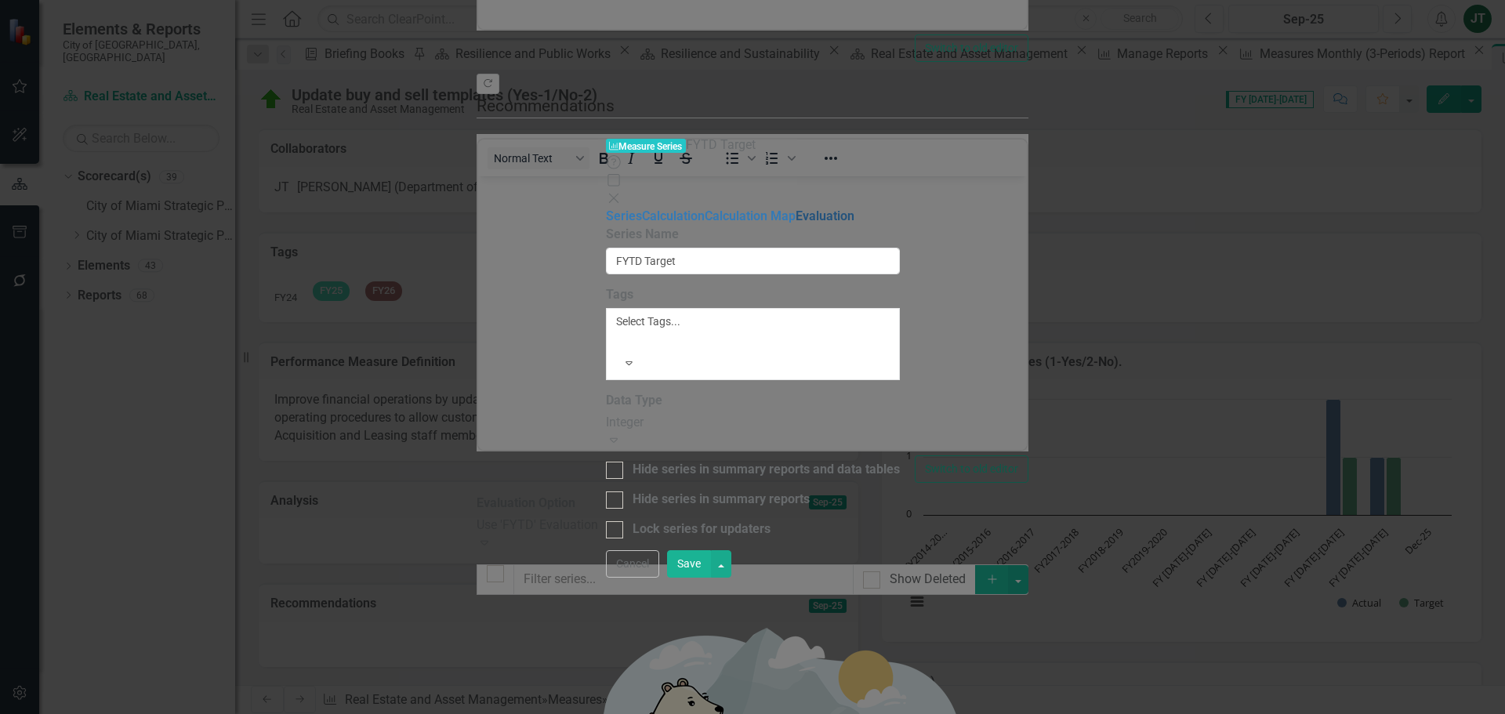
click at [796, 209] on link "Evaluation" at bounding box center [825, 216] width 59 height 15
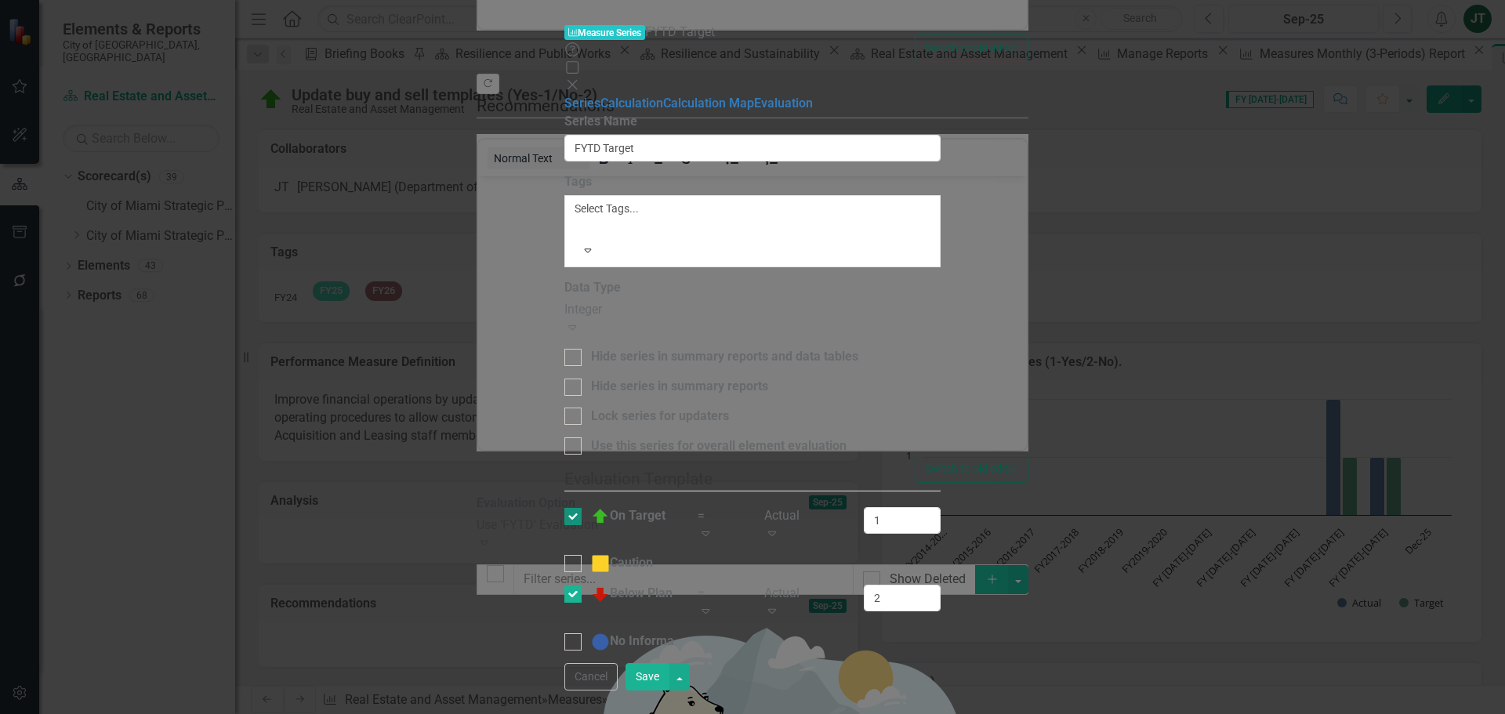
click at [577, 508] on div at bounding box center [572, 516] width 17 height 17
click at [575, 508] on input "On Target" at bounding box center [569, 513] width 10 height 10
checkbox input "false"
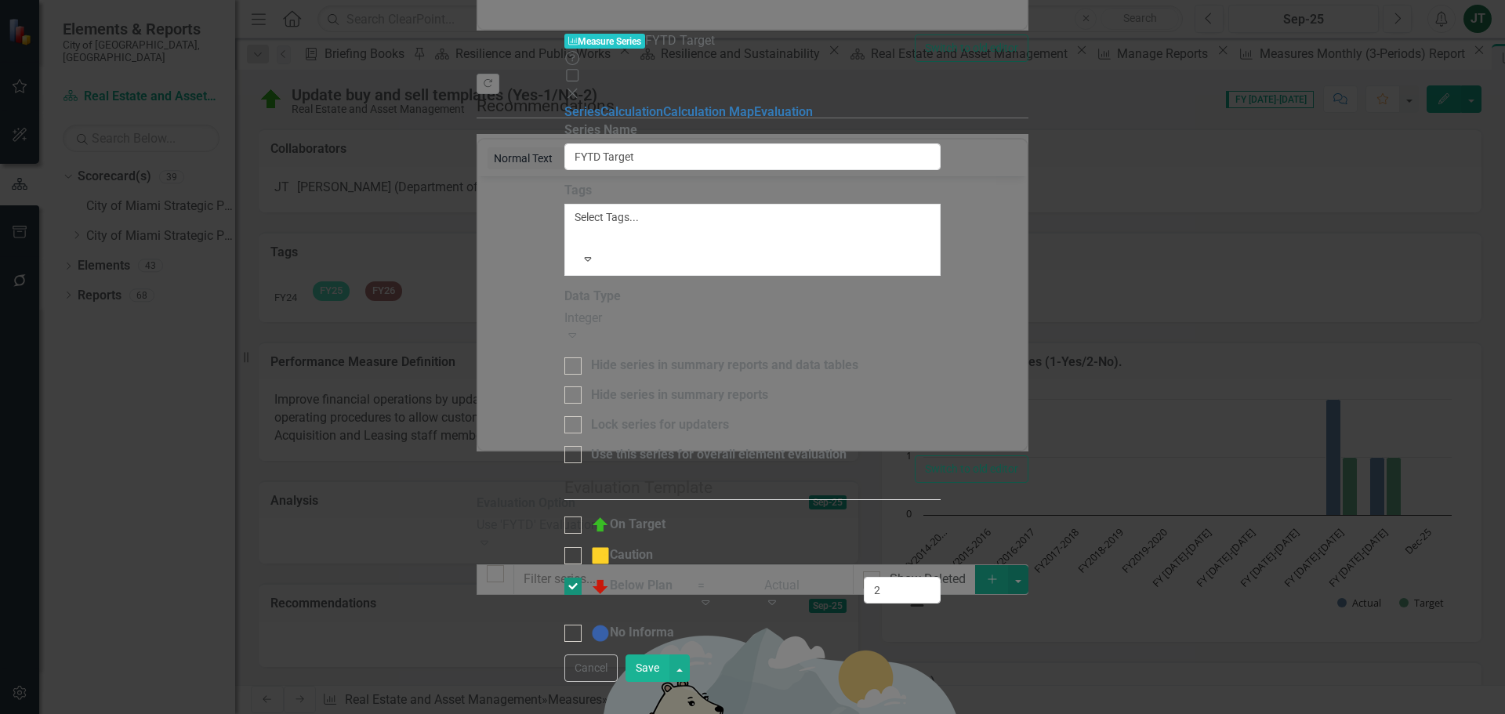
click at [578, 578] on div at bounding box center [572, 586] width 17 height 17
click at [575, 578] on input "Below Plan" at bounding box center [569, 583] width 10 height 10
checkbox input "false"
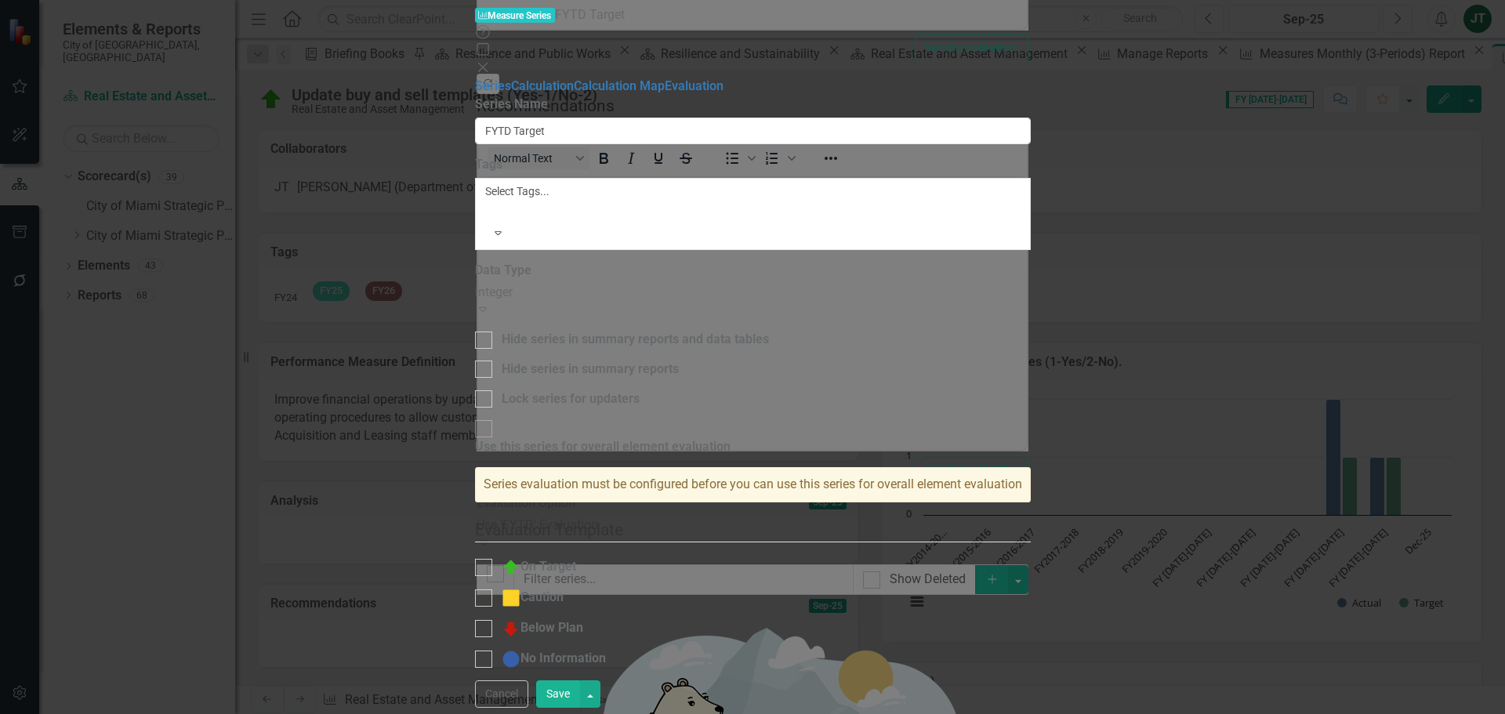
click at [580, 691] on button "Save" at bounding box center [558, 693] width 44 height 27
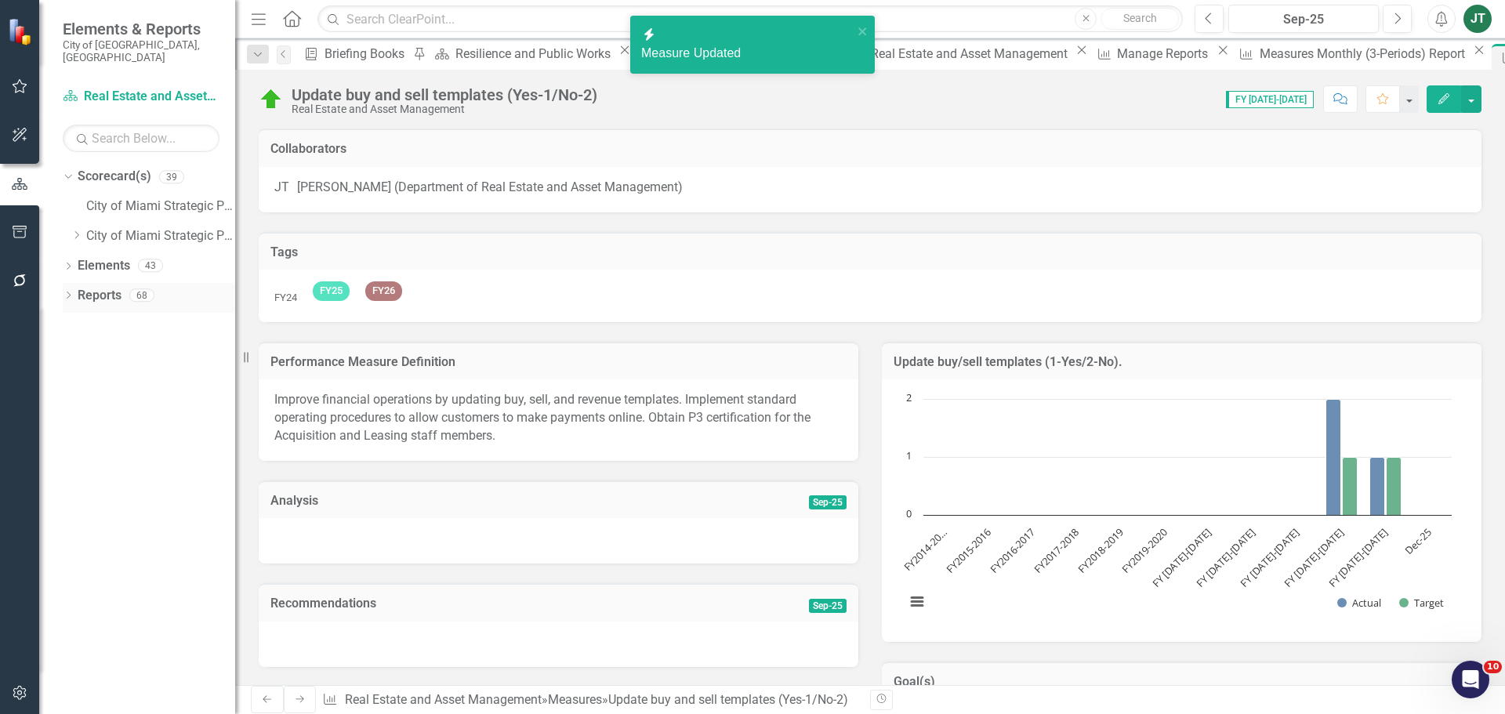
click at [107, 287] on link "Reports" at bounding box center [100, 296] width 44 height 18
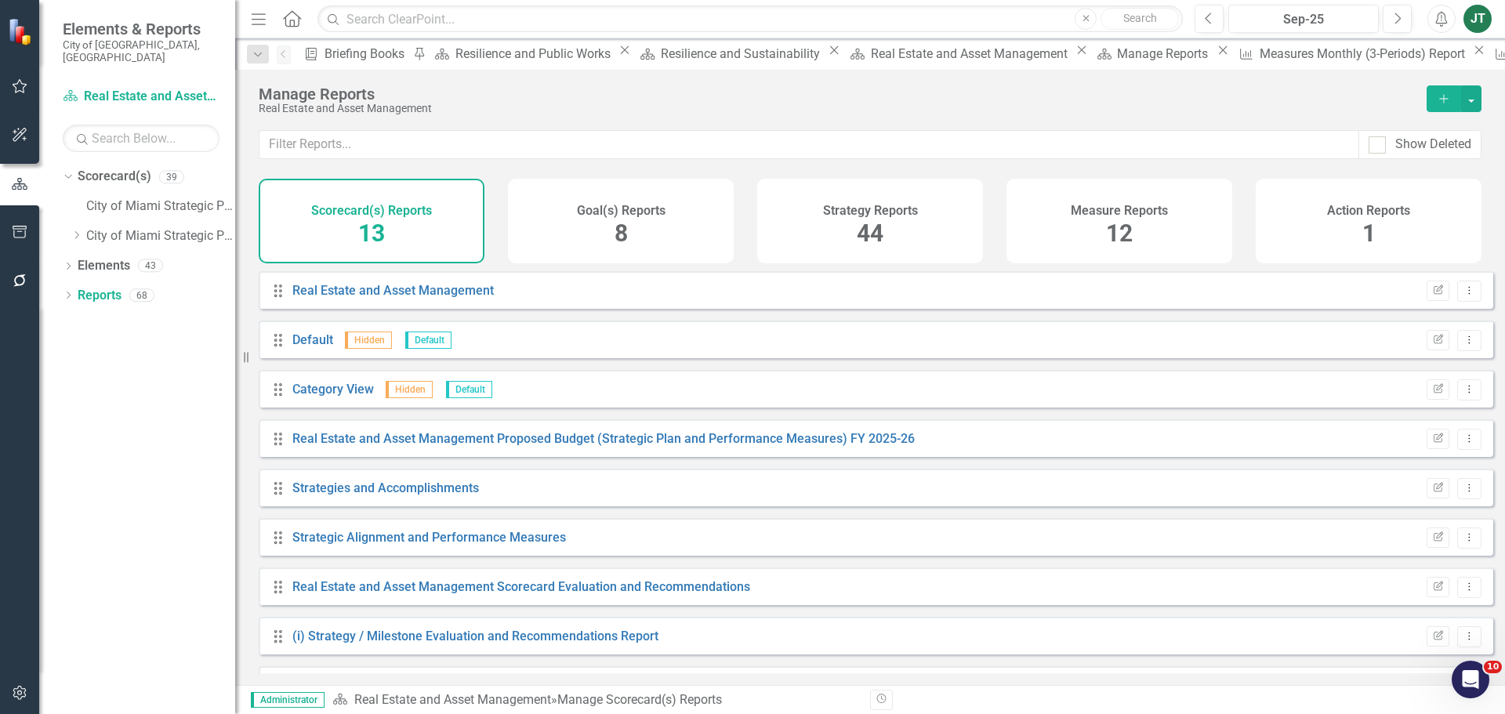
click at [1144, 237] on div "Measure Reports 12" at bounding box center [1119, 221] width 226 height 85
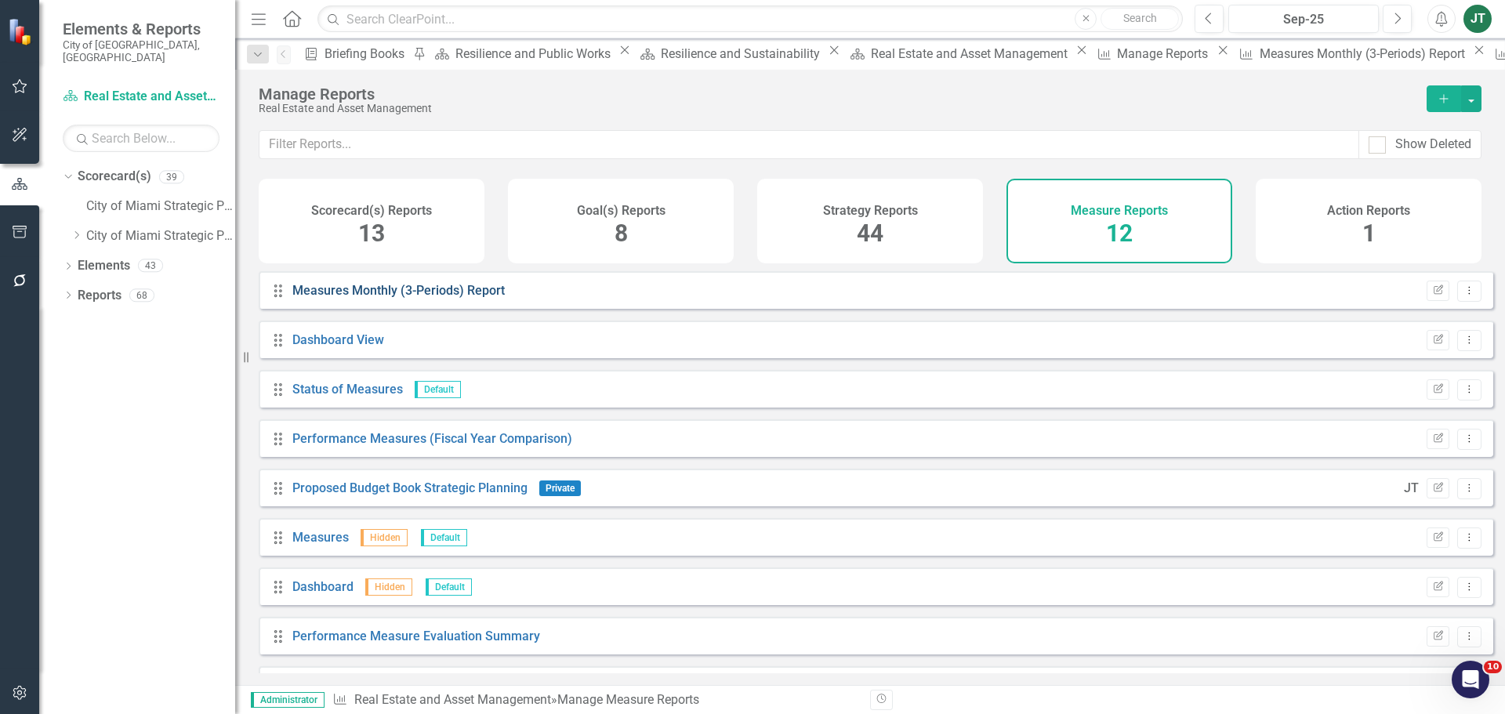
click at [479, 298] on link "Measures Monthly (3-Periods) Report" at bounding box center [398, 290] width 212 height 15
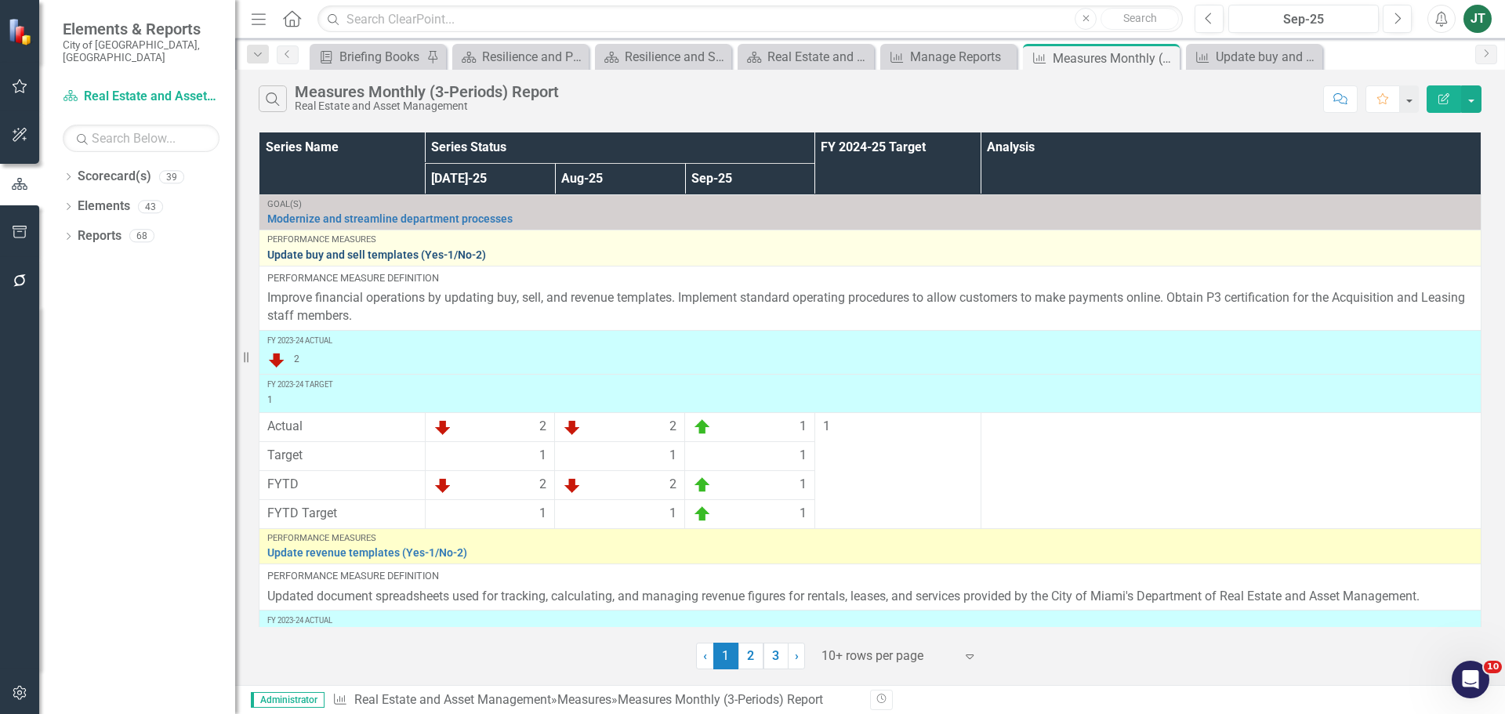
click at [313, 252] on link "Update buy and sell templates (Yes-1/No-2)" at bounding box center [870, 255] width 1206 height 12
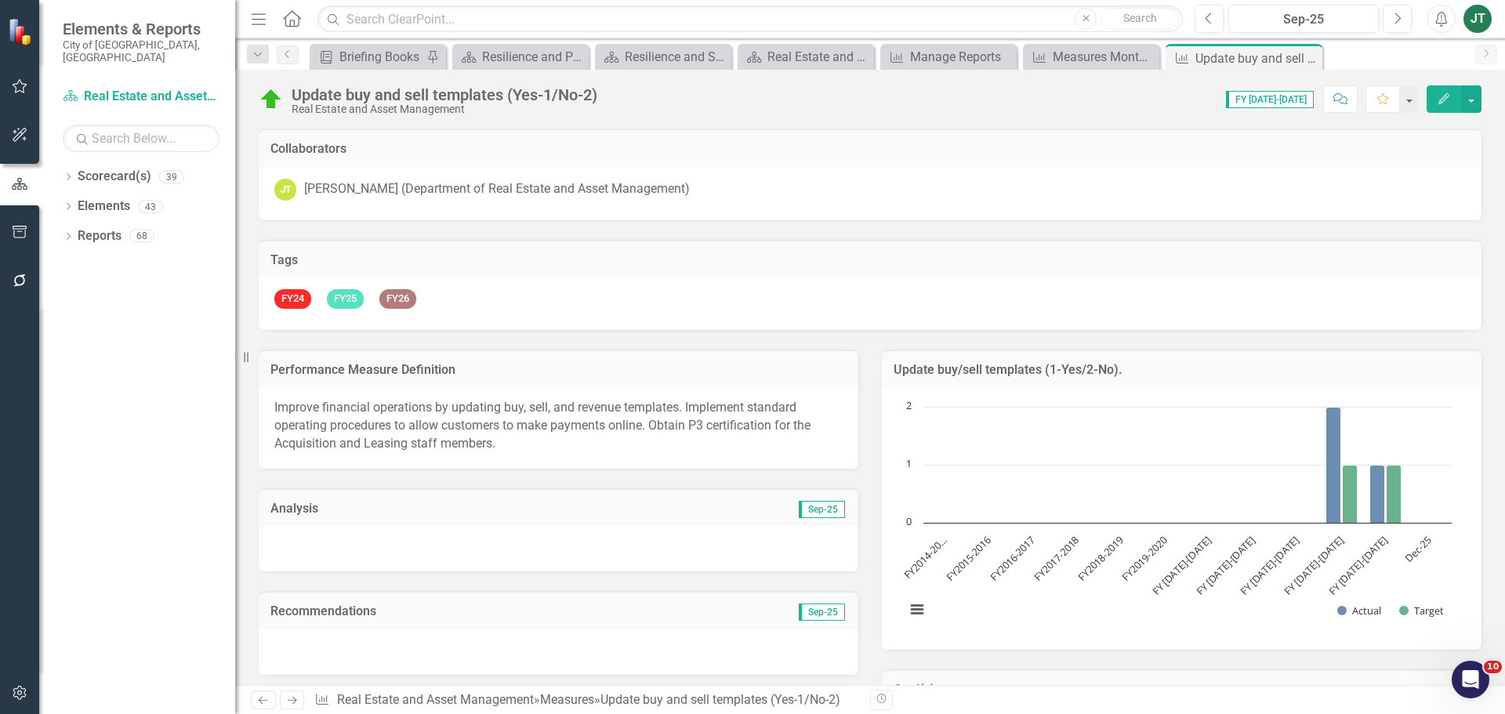
click at [1442, 96] on icon "Edit" at bounding box center [1444, 98] width 14 height 11
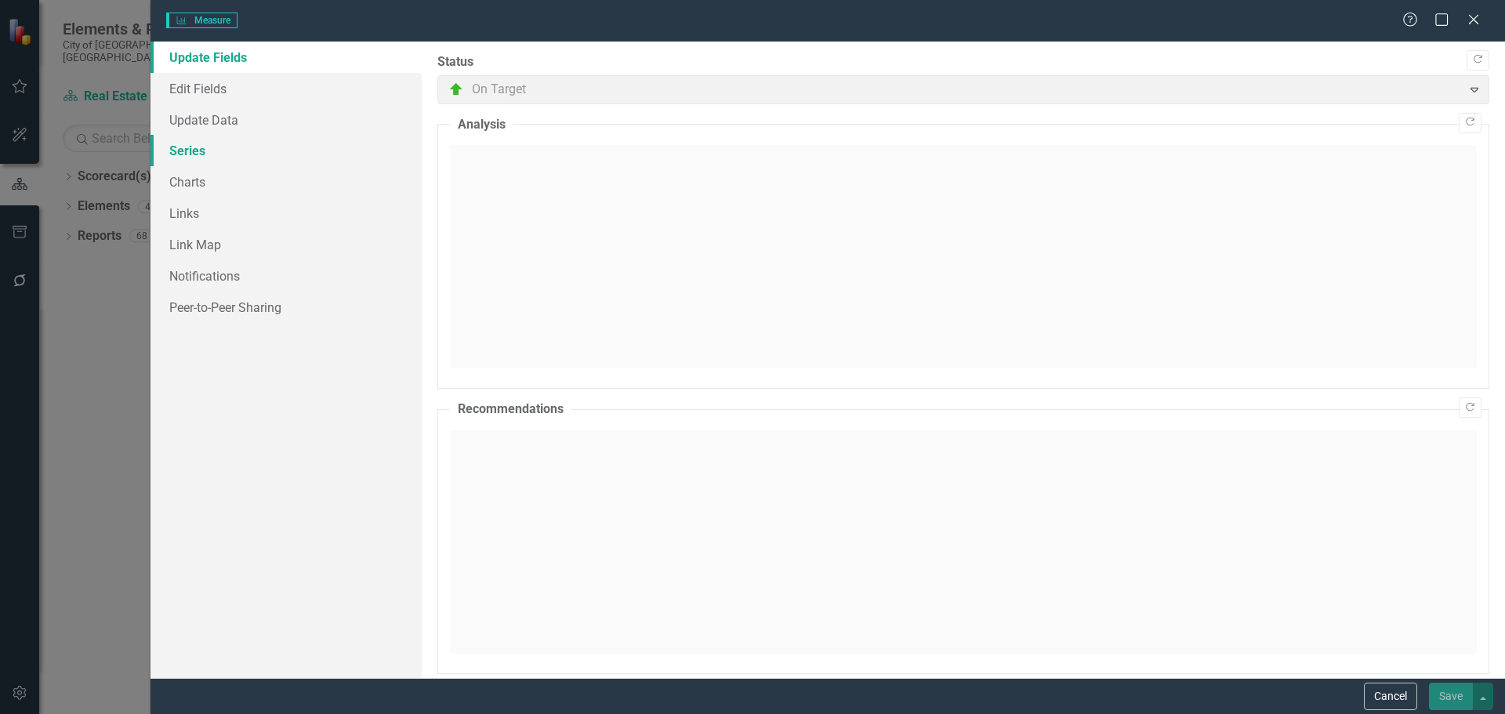
click at [194, 145] on link "Series" at bounding box center [286, 150] width 271 height 31
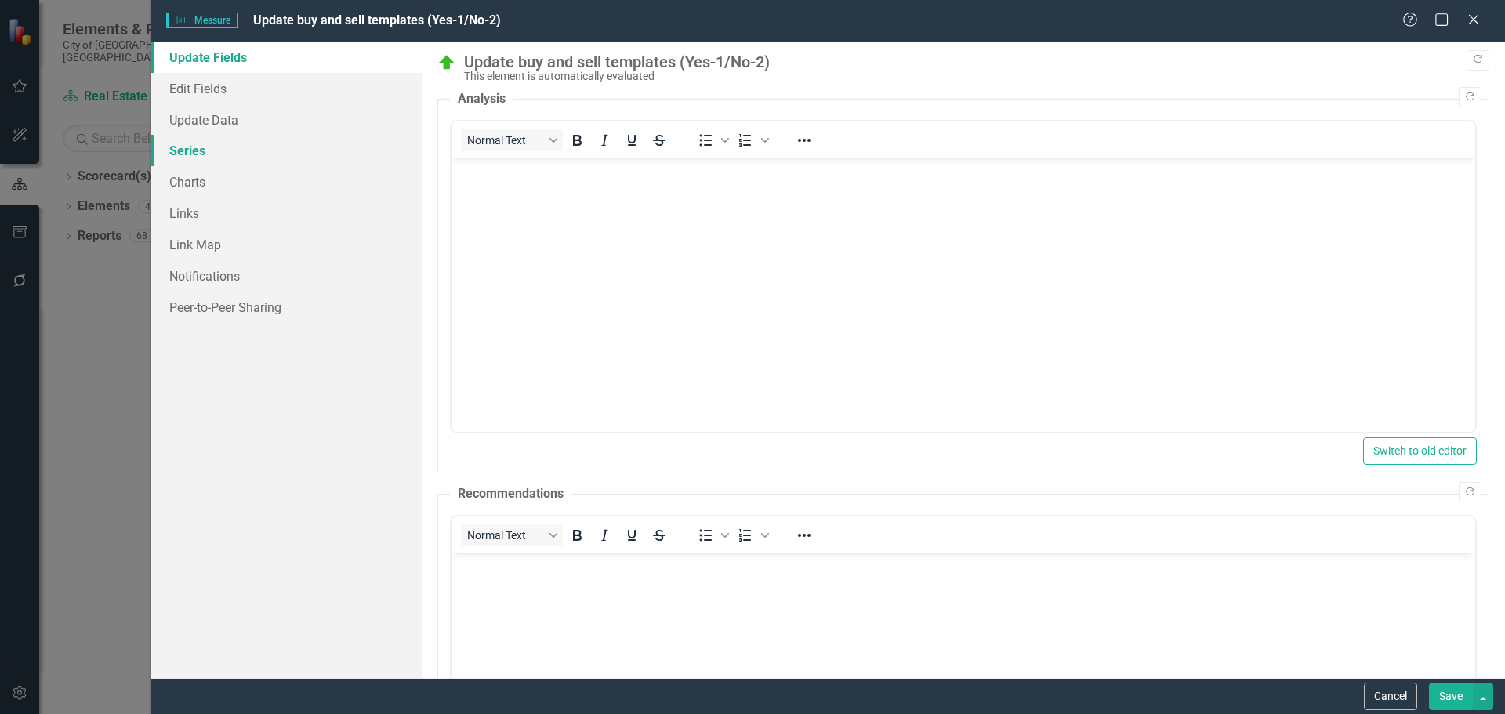
click at [201, 148] on link "Series" at bounding box center [286, 150] width 271 height 31
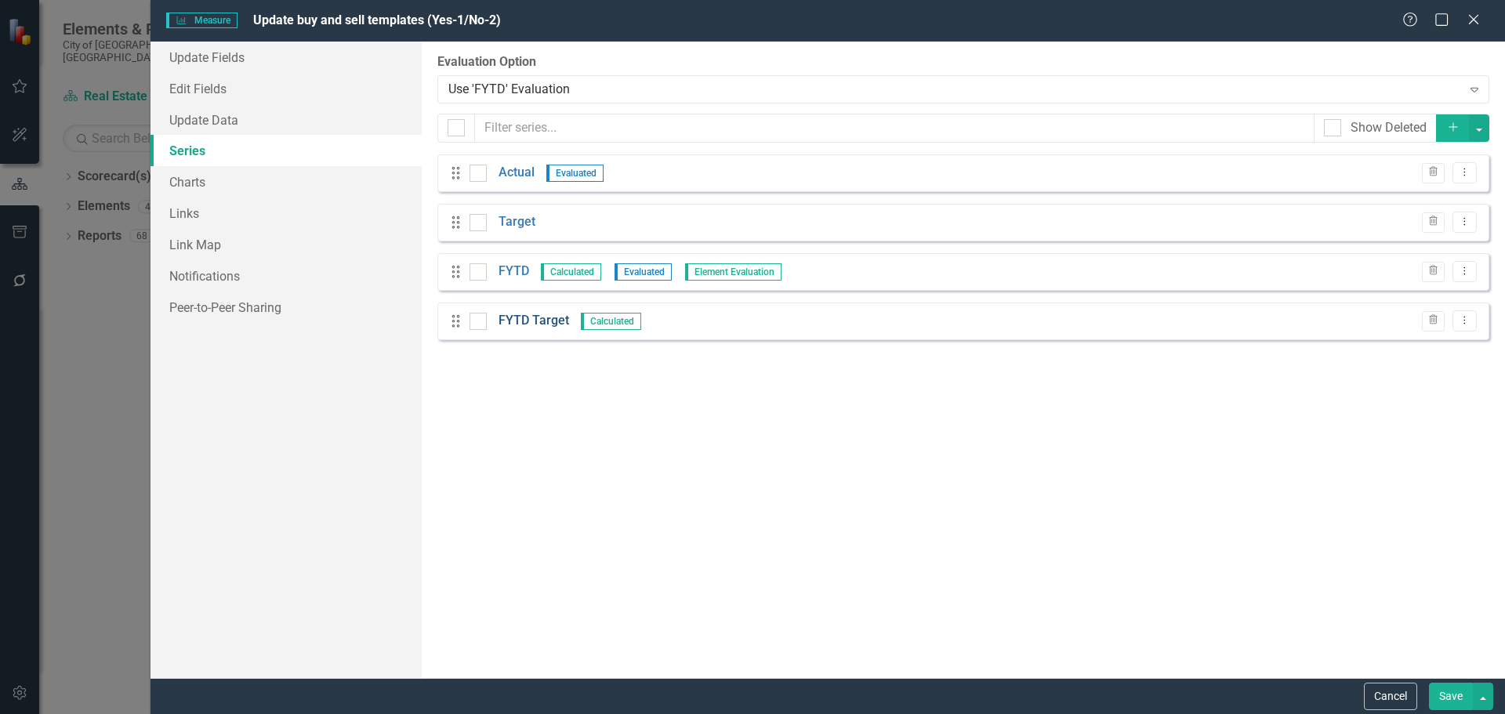
click at [528, 325] on link "FYTD Target" at bounding box center [534, 321] width 71 height 18
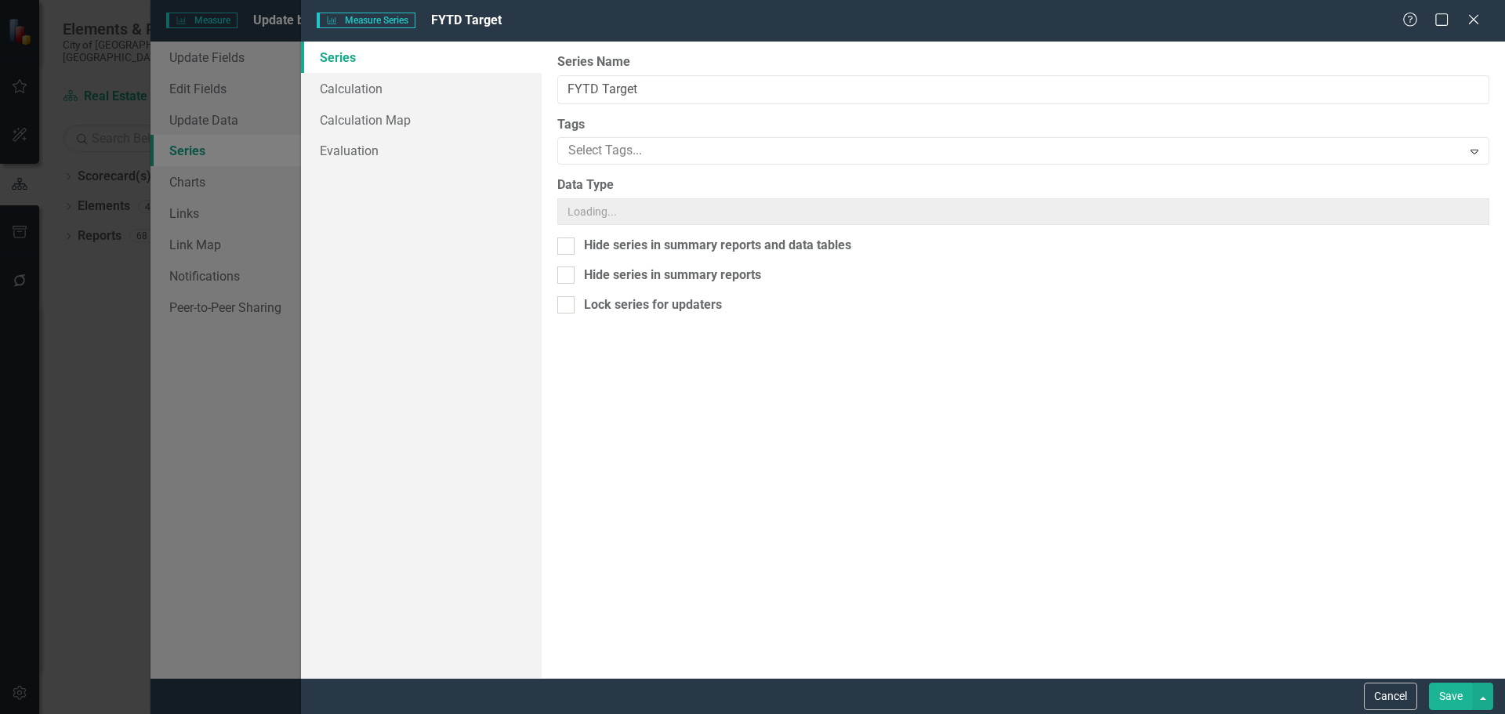
click at [530, 321] on div "Measure Series Measure Series FYTD Target Help Maximize Close Series Calculatio…" at bounding box center [752, 357] width 1505 height 714
click at [350, 147] on link "Evaluation" at bounding box center [421, 150] width 241 height 31
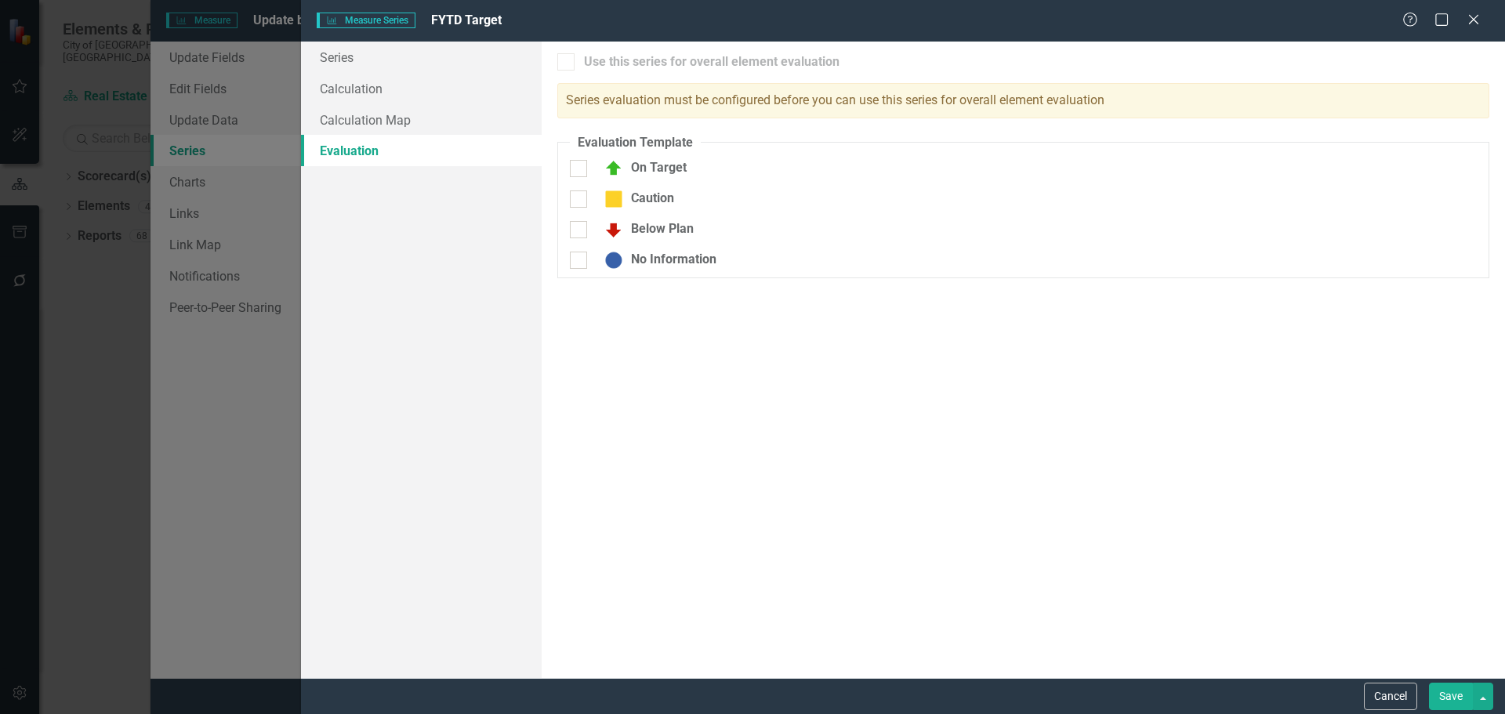
click at [1448, 697] on button "Save" at bounding box center [1451, 696] width 44 height 27
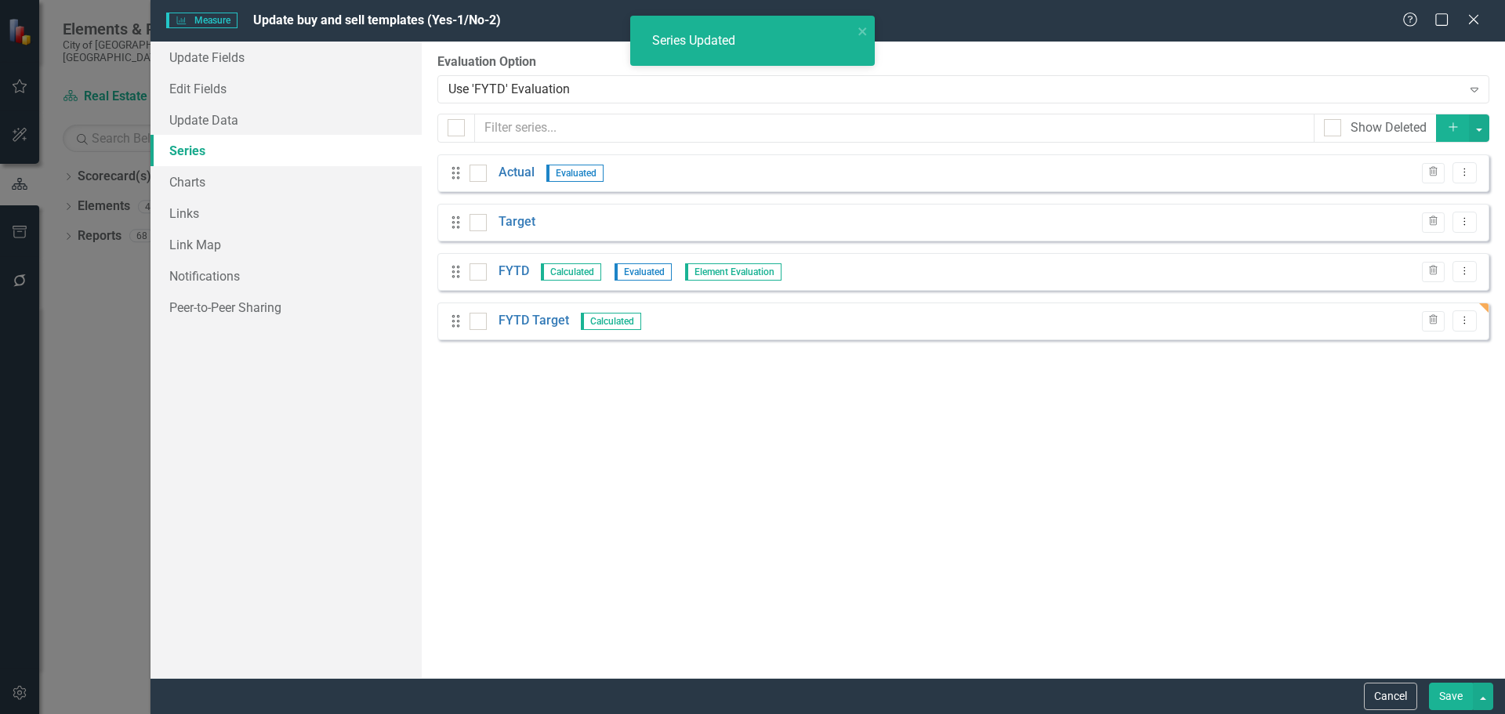
click at [1447, 695] on button "Save" at bounding box center [1451, 696] width 44 height 27
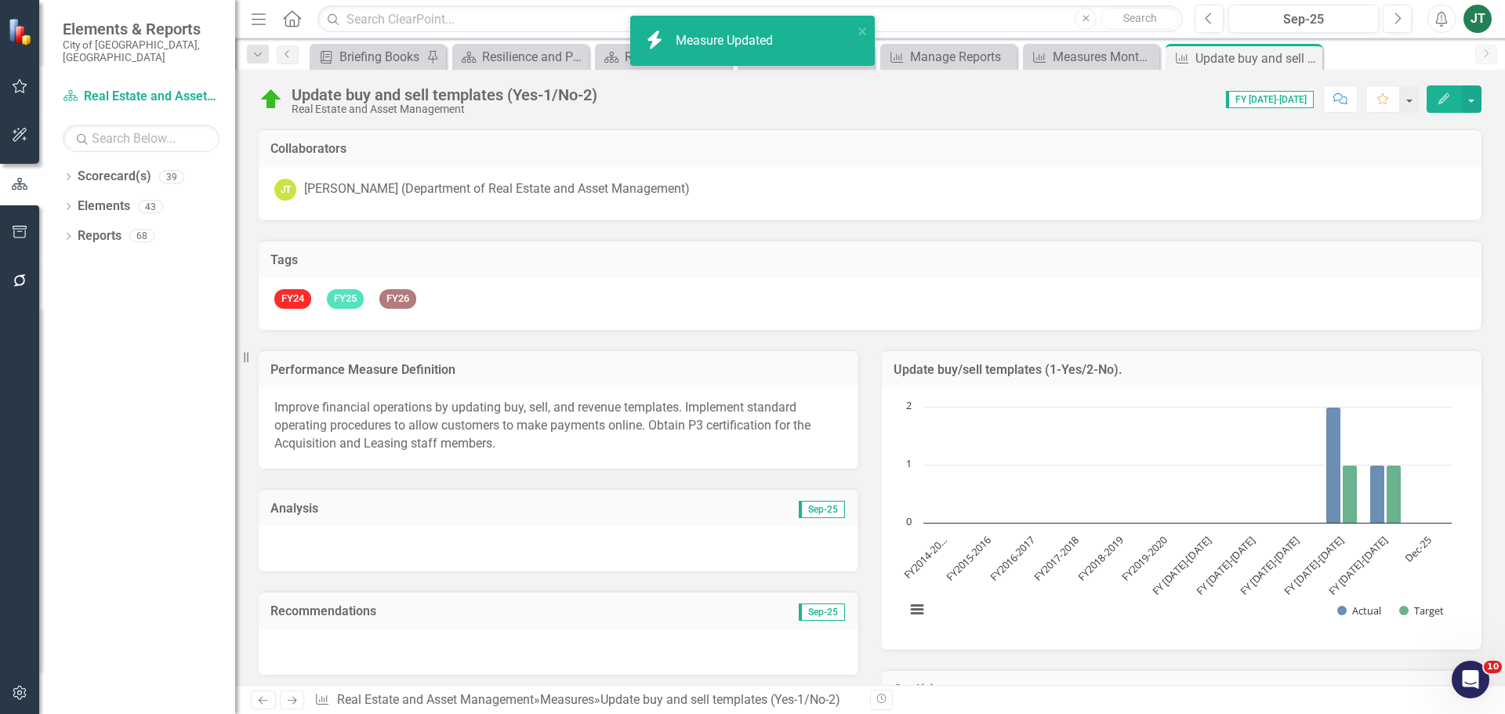
click at [1434, 98] on button "Edit" at bounding box center [1444, 98] width 34 height 27
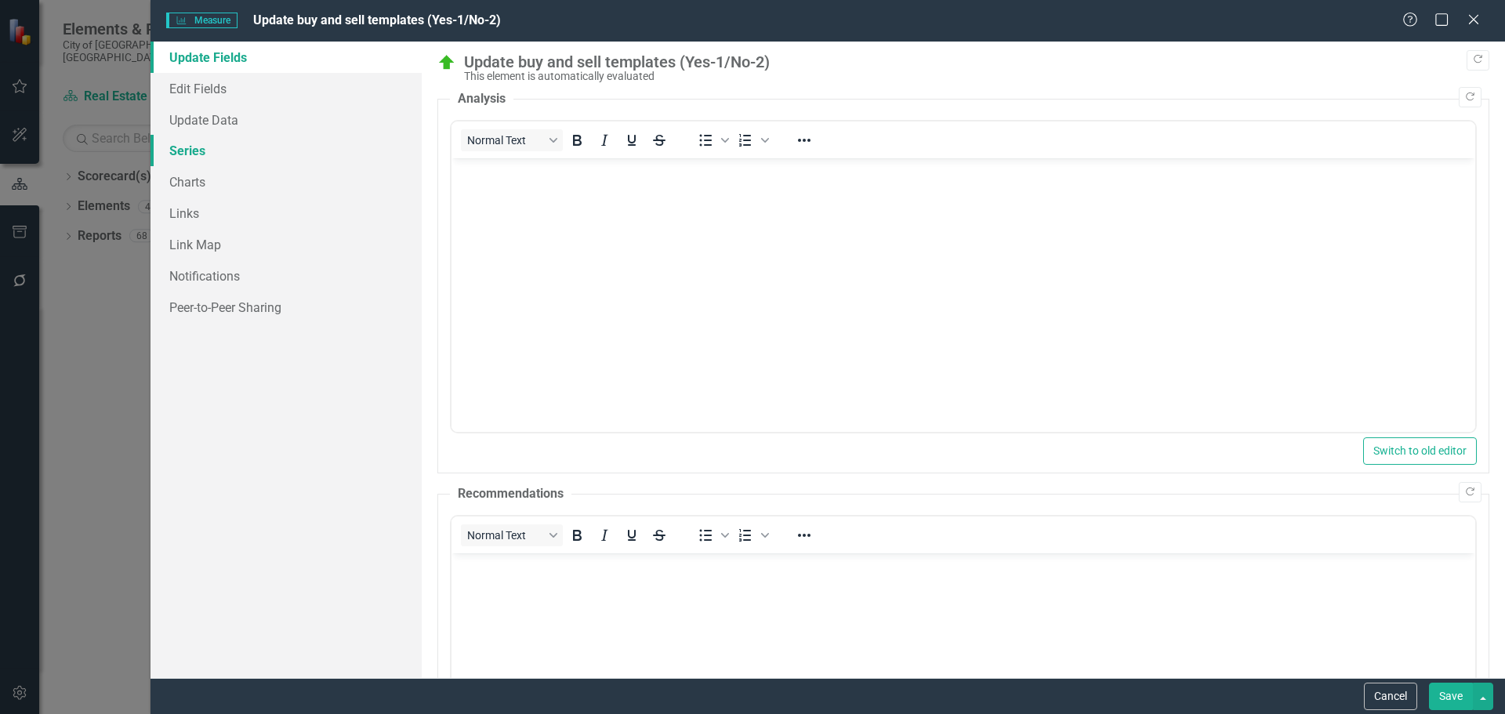
click at [199, 149] on link "Series" at bounding box center [286, 150] width 271 height 31
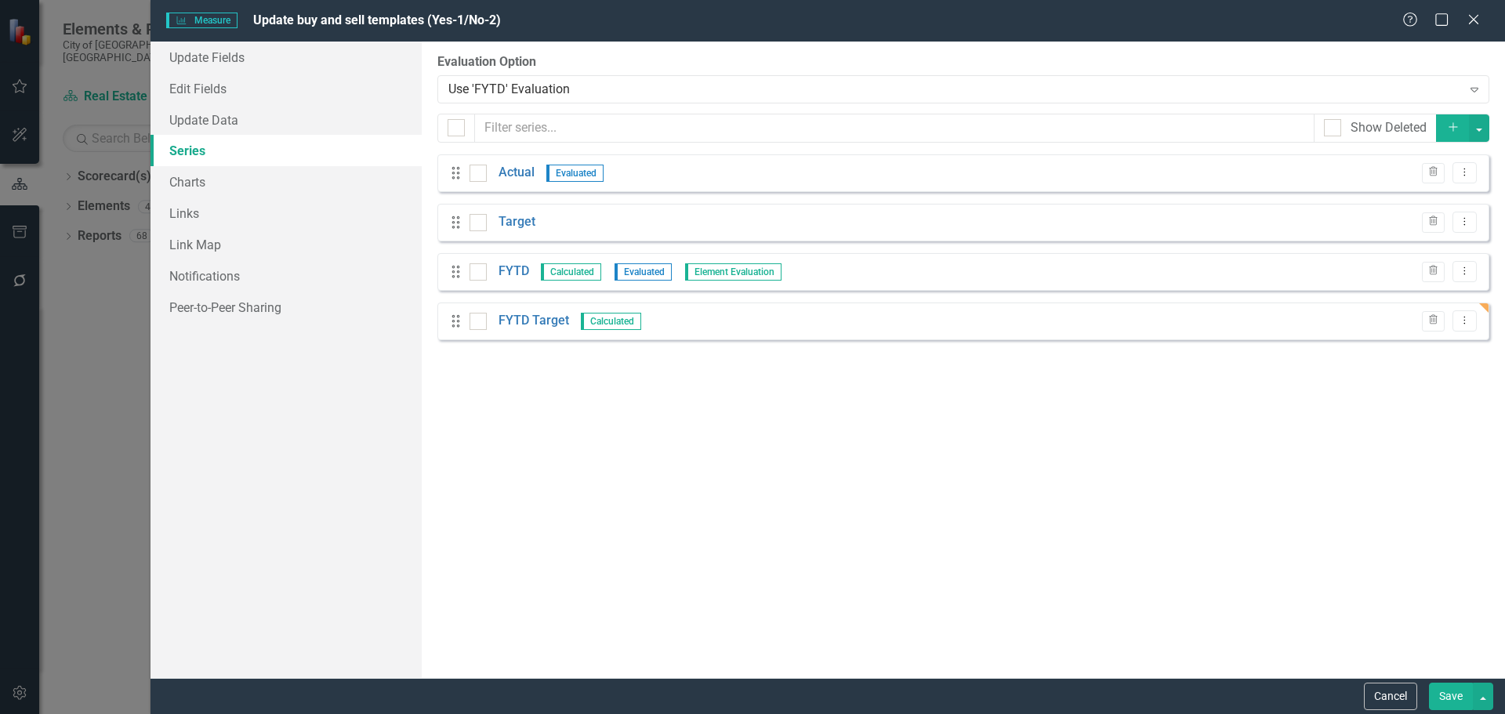
click at [1447, 683] on button "Save" at bounding box center [1451, 696] width 44 height 27
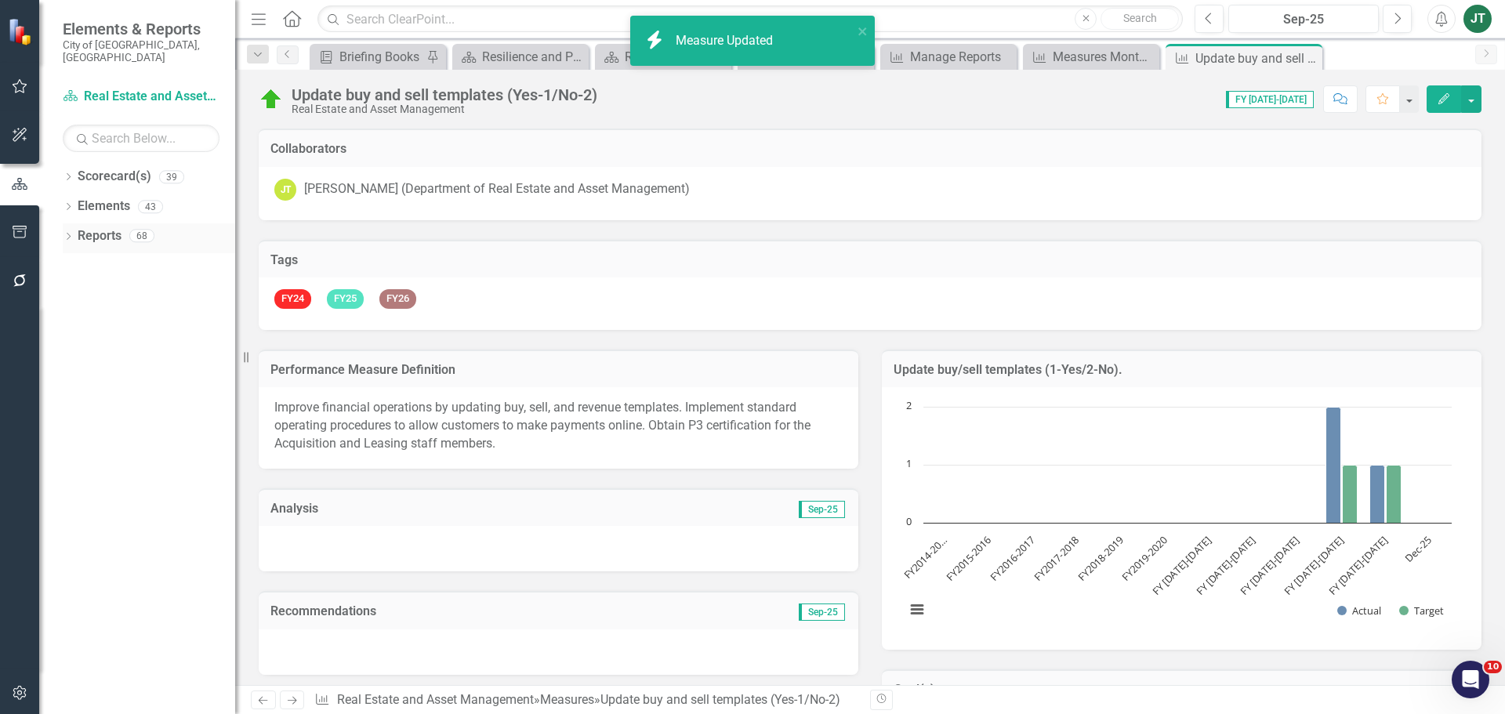
click at [114, 223] on div "Reports 68" at bounding box center [157, 238] width 158 height 30
click at [115, 227] on link "Reports" at bounding box center [100, 236] width 44 height 18
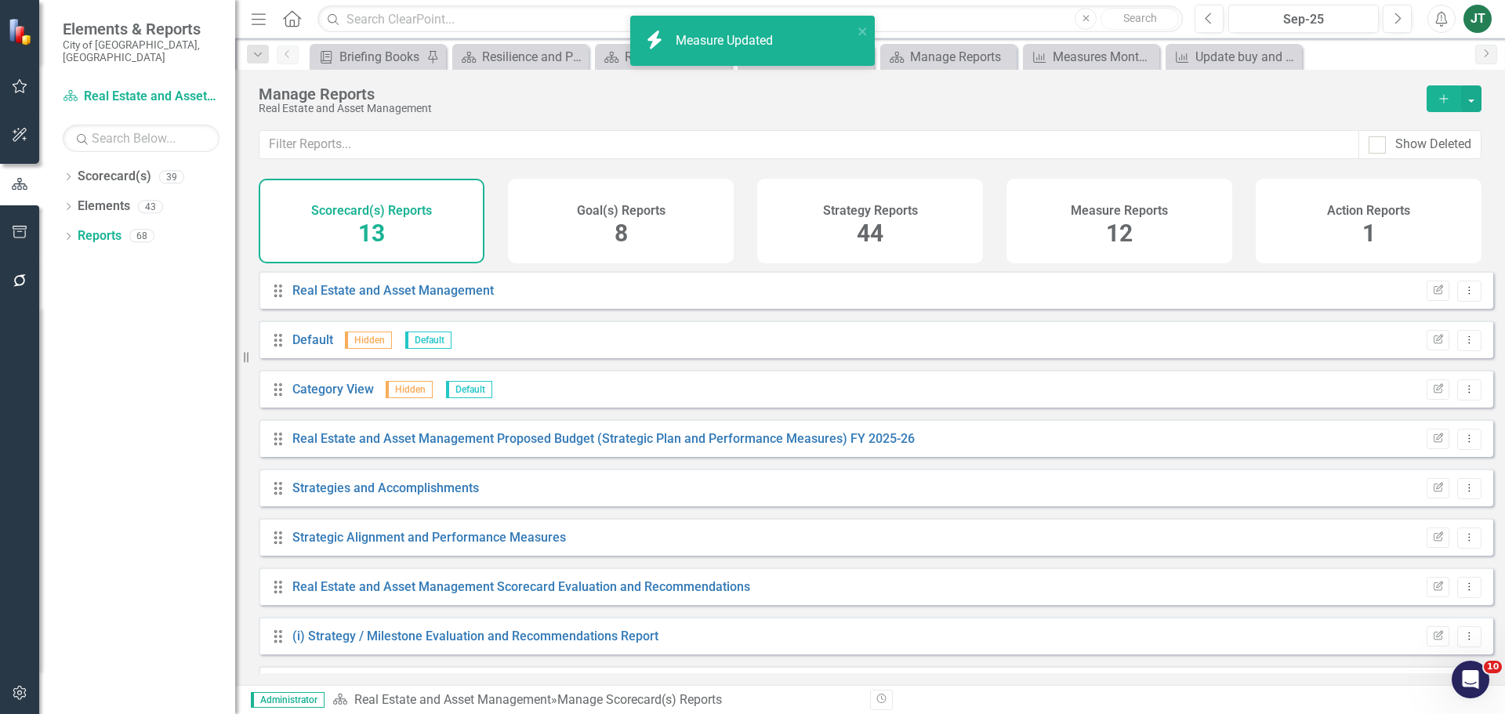
click at [1046, 212] on div "Measure Reports 12" at bounding box center [1119, 221] width 226 height 85
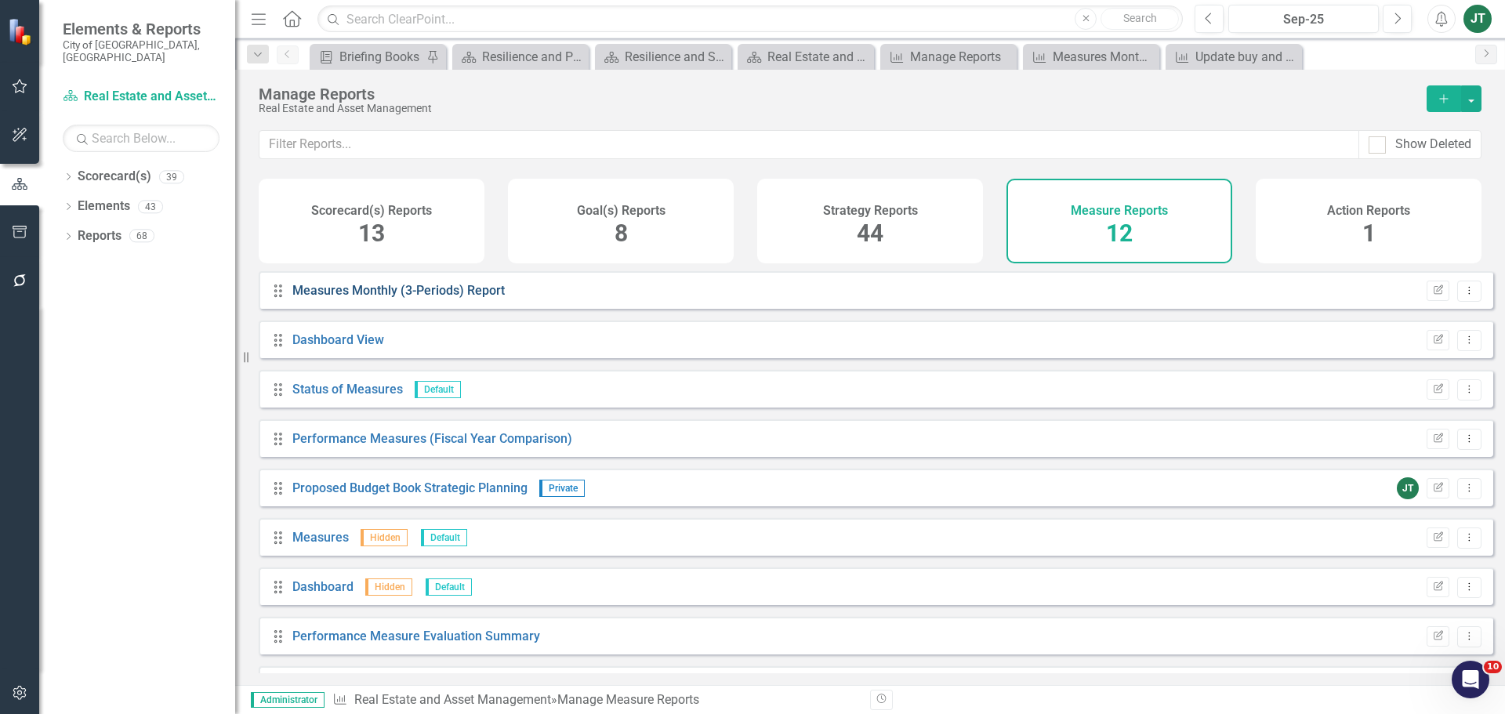
click at [378, 298] on link "Measures Monthly (3-Periods) Report" at bounding box center [398, 290] width 212 height 15
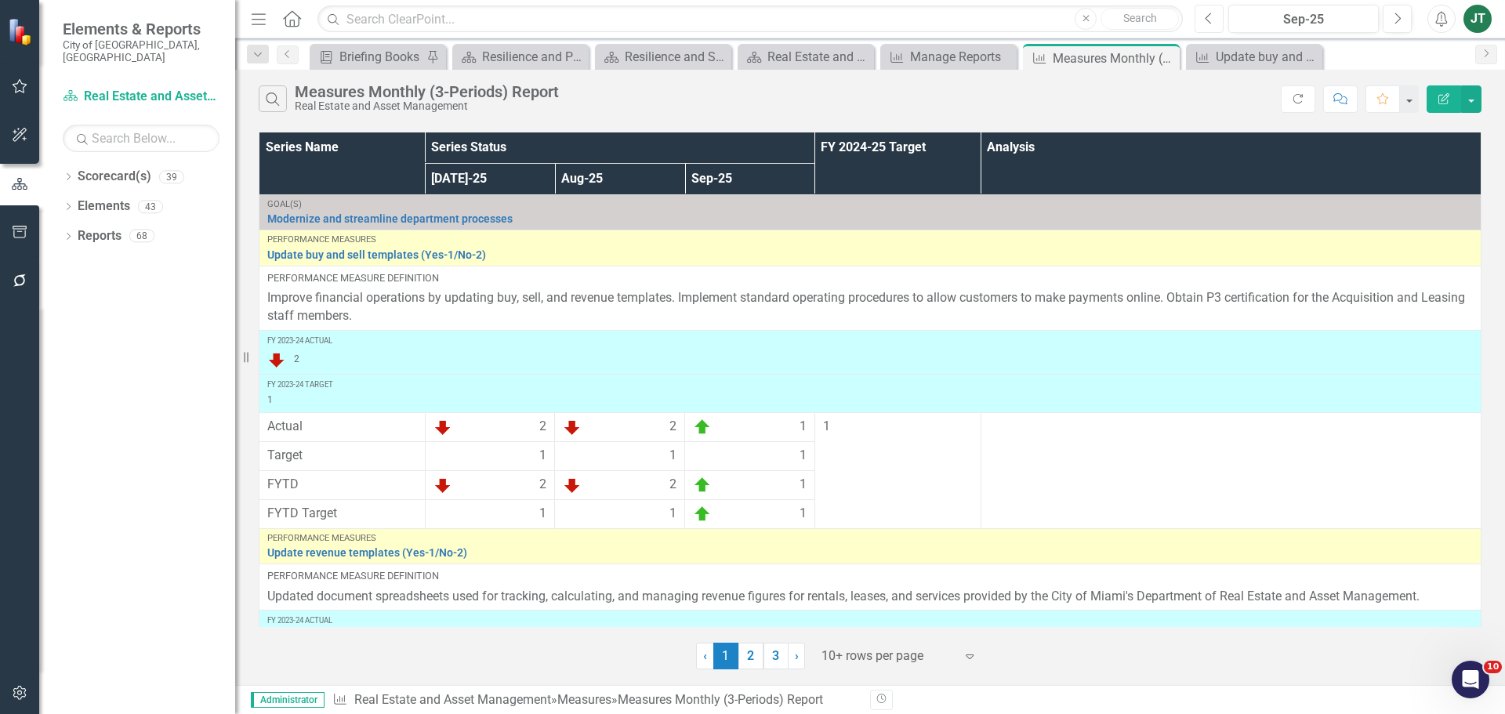
click at [1211, 20] on icon "Previous" at bounding box center [1209, 19] width 9 height 14
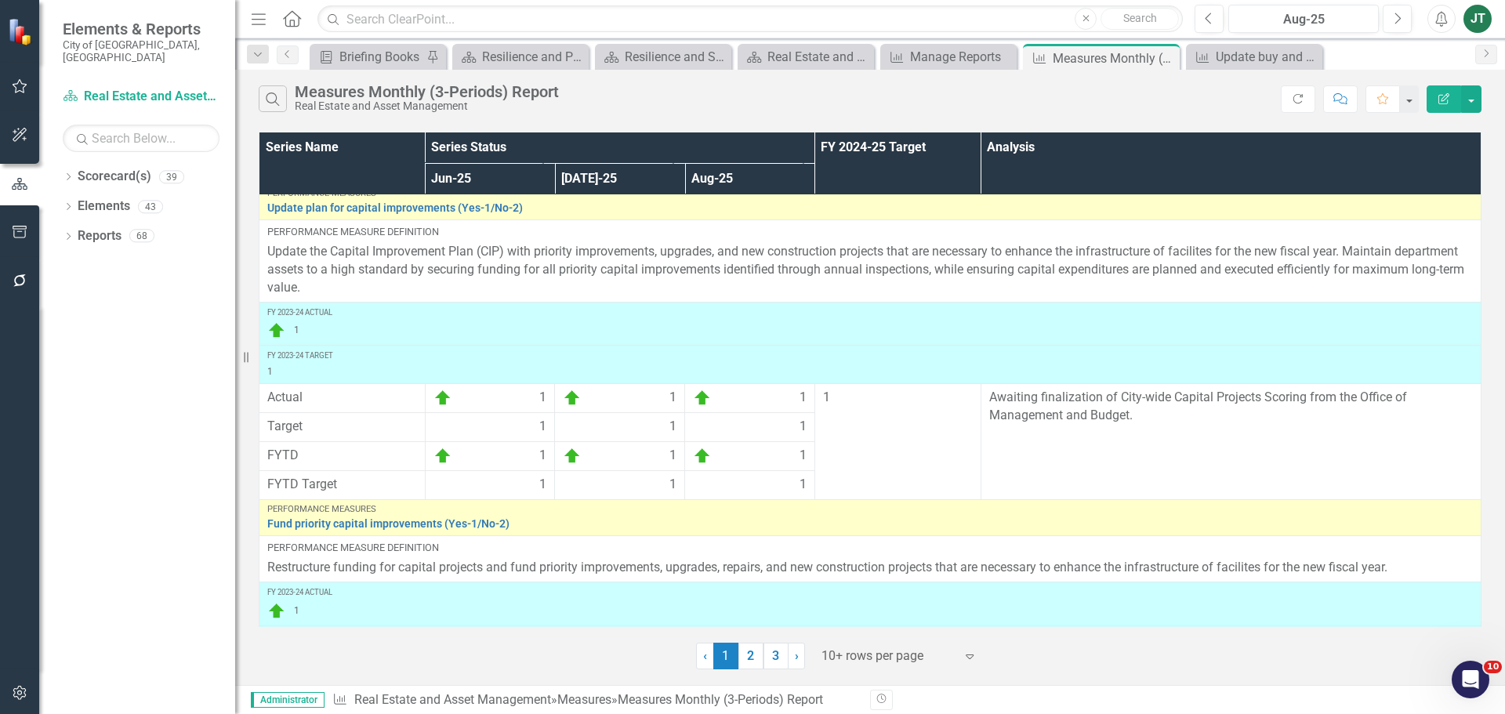
scroll to position [1094, 0]
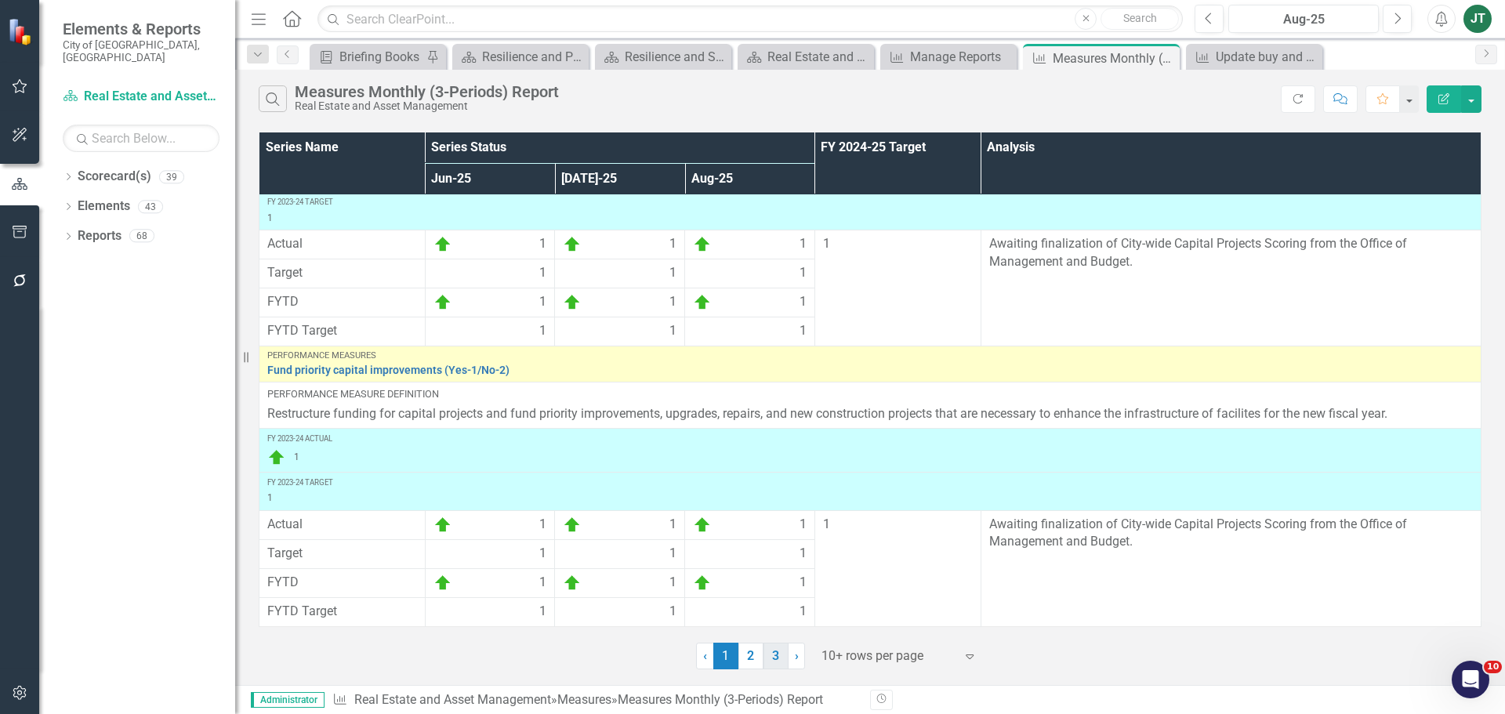
click at [763, 654] on link "3" at bounding box center [775, 656] width 25 height 27
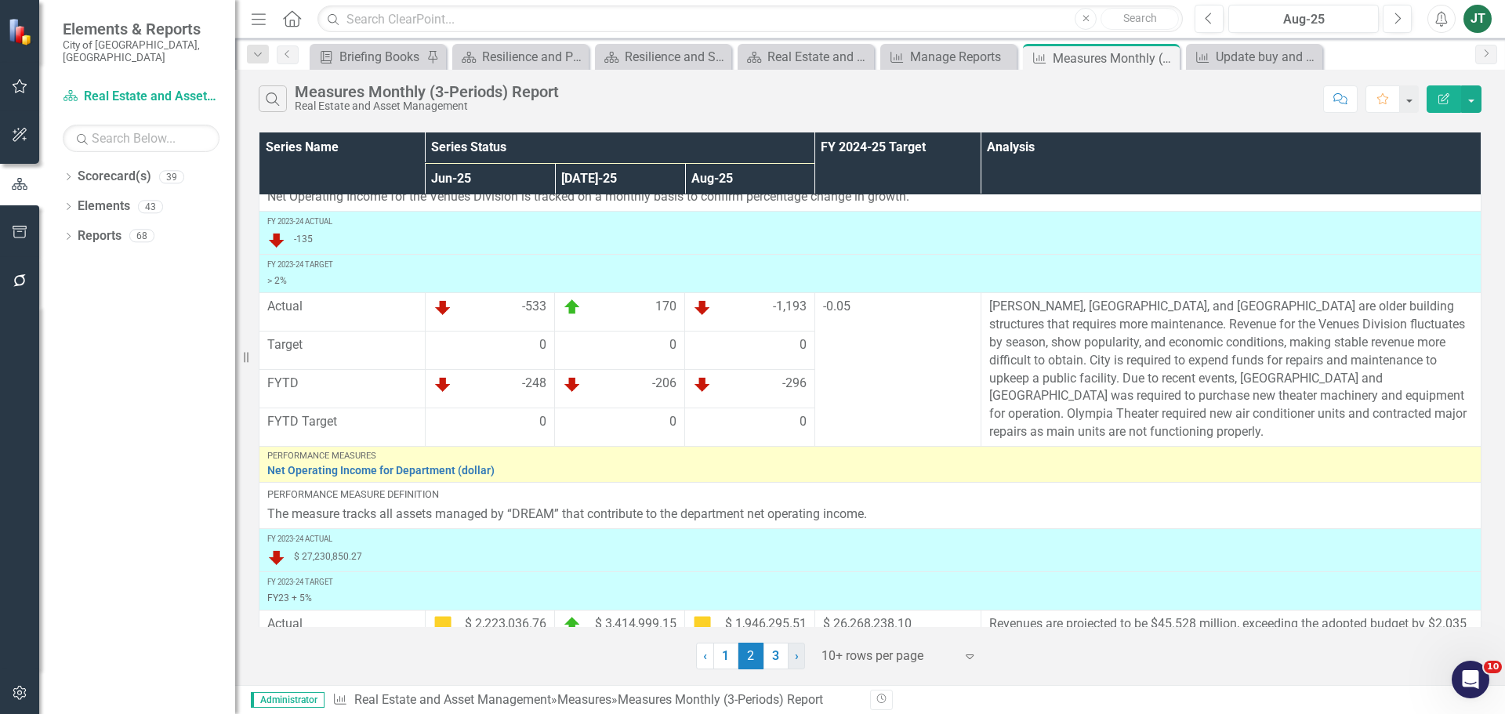
scroll to position [2385, 0]
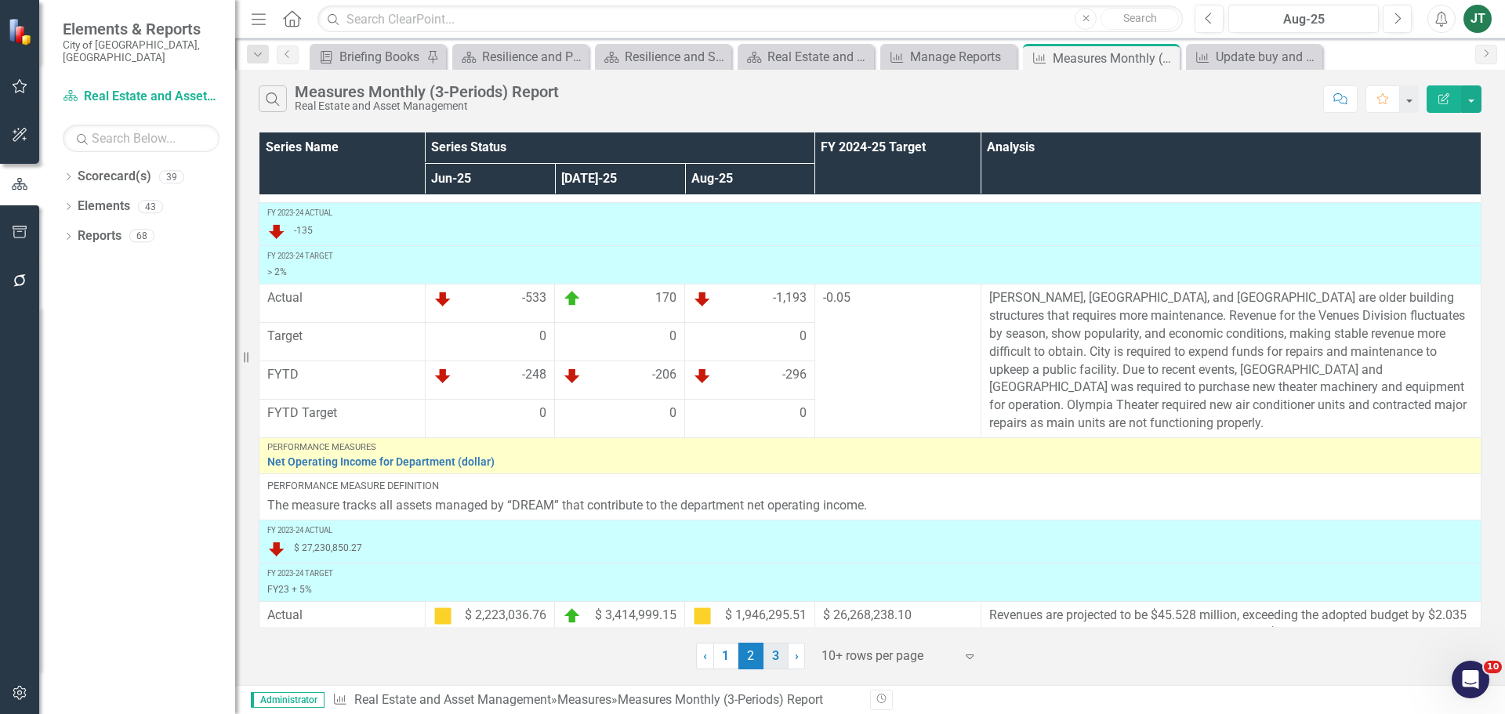
click at [780, 653] on link "3" at bounding box center [775, 656] width 25 height 27
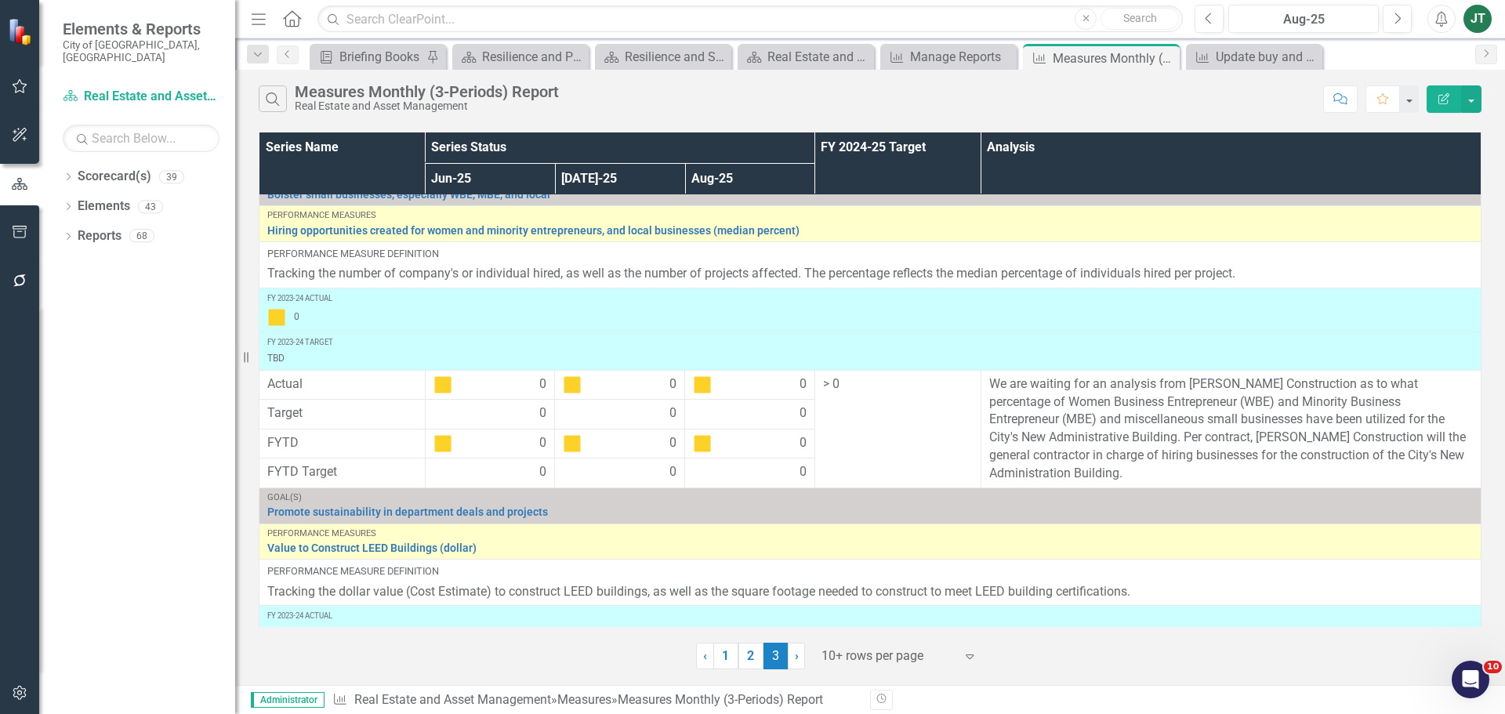
scroll to position [0, 0]
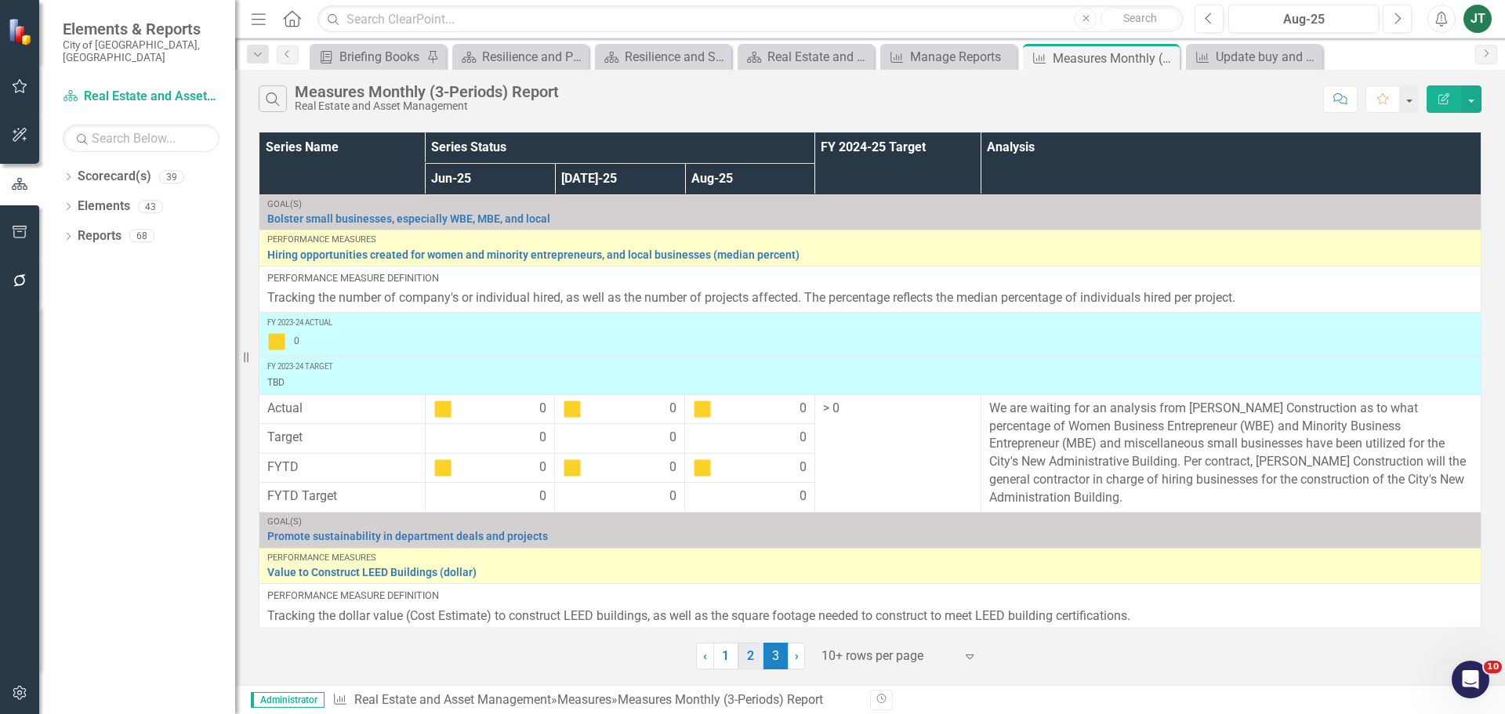
click at [749, 656] on link "2" at bounding box center [750, 656] width 25 height 27
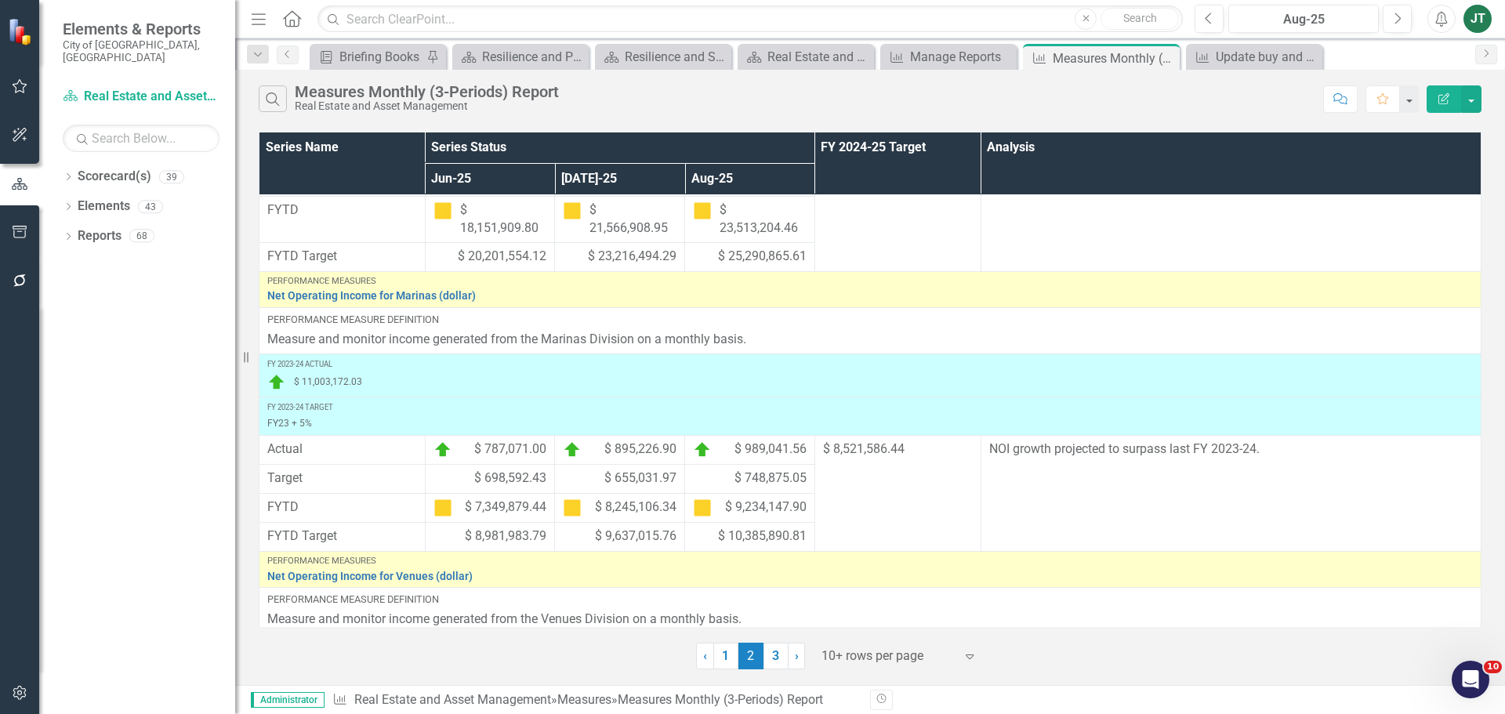
scroll to position [3091, 0]
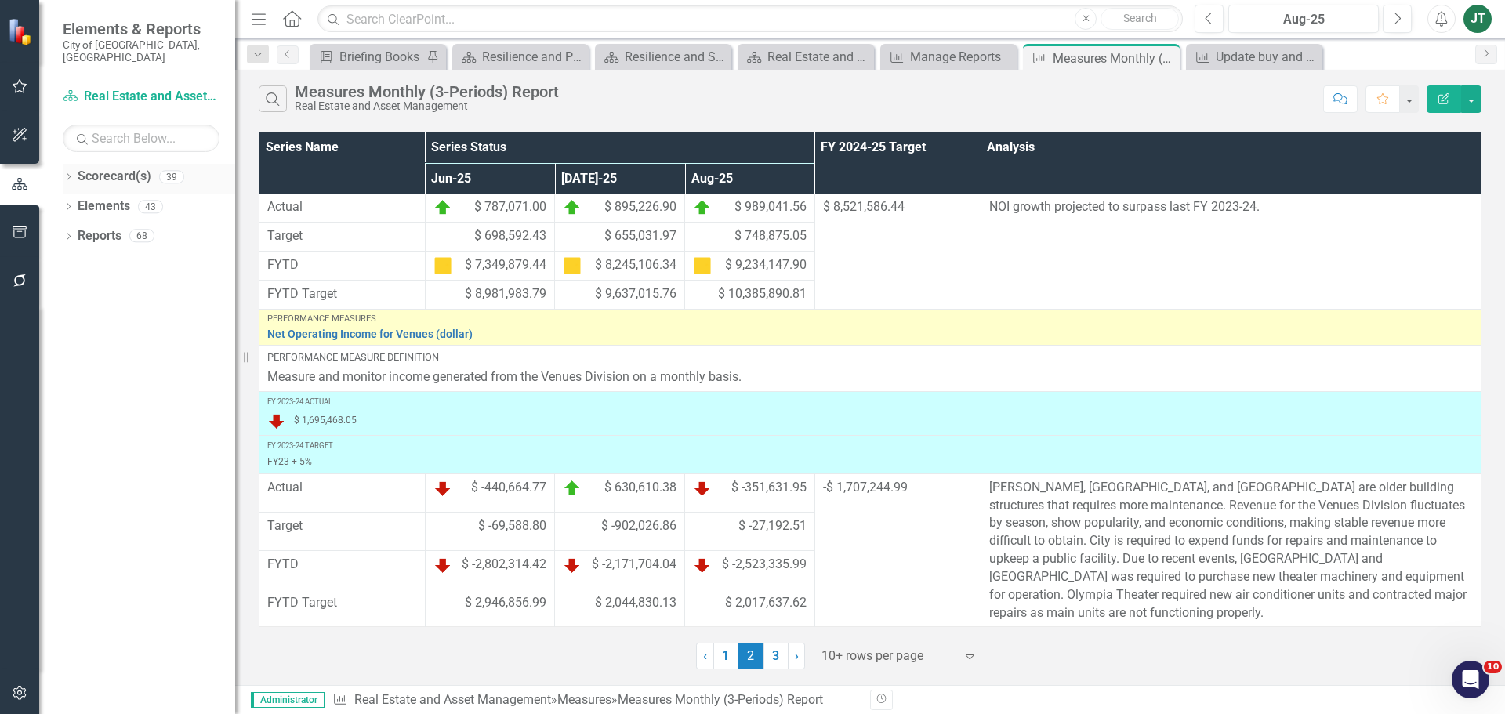
click at [70, 174] on icon "Dropdown" at bounding box center [68, 178] width 11 height 9
click at [59, 230] on icon "Dropdown" at bounding box center [53, 234] width 12 height 9
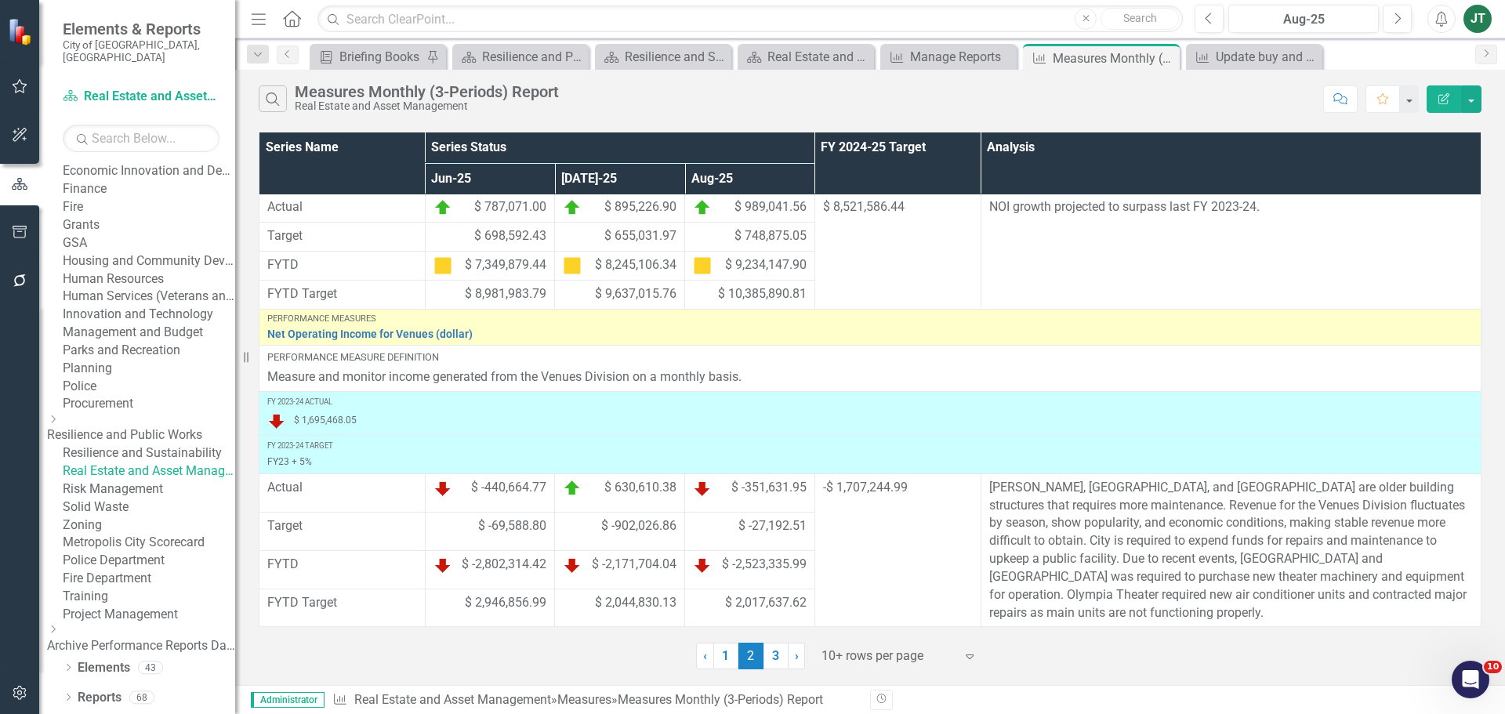
scroll to position [549, 0]
click at [134, 481] on link "Risk Management" at bounding box center [149, 490] width 172 height 18
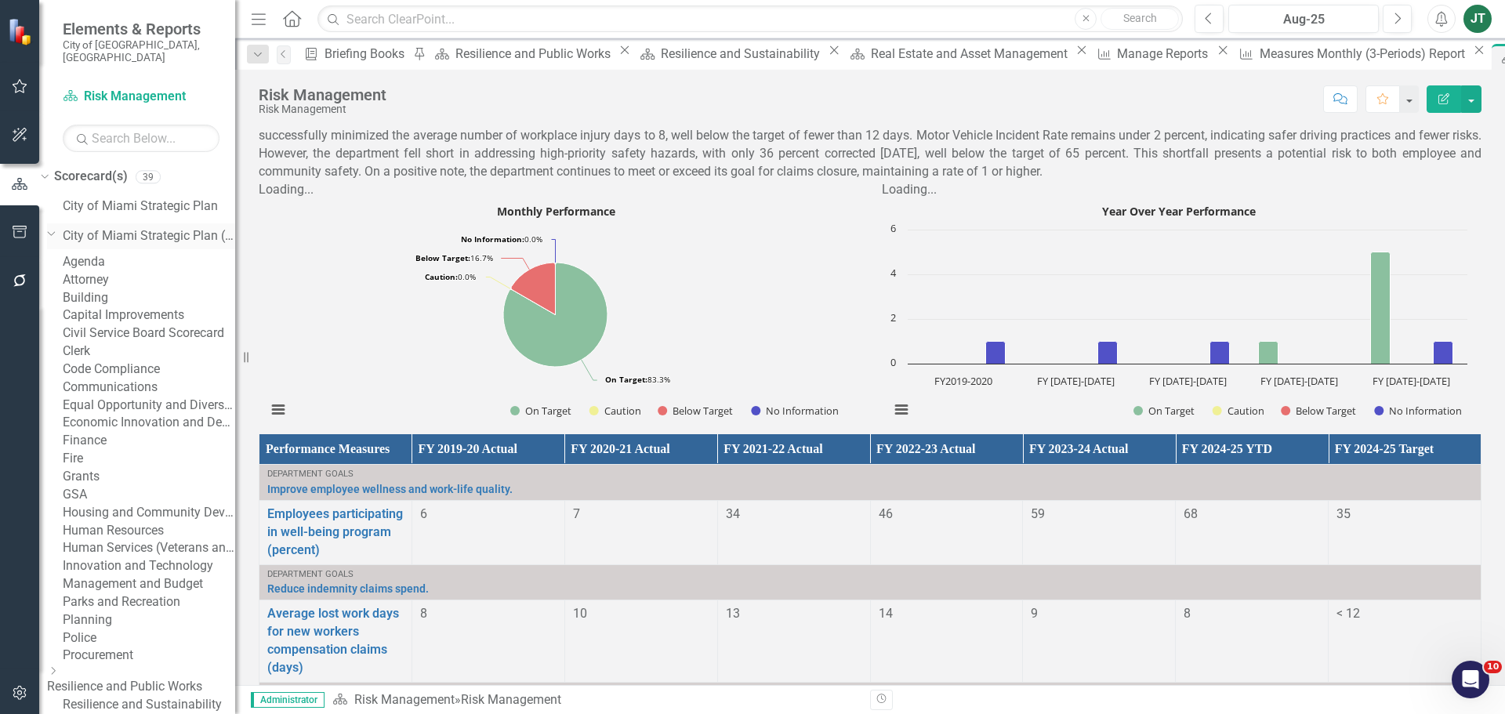
click at [56, 227] on icon "Dropdown" at bounding box center [51, 233] width 9 height 12
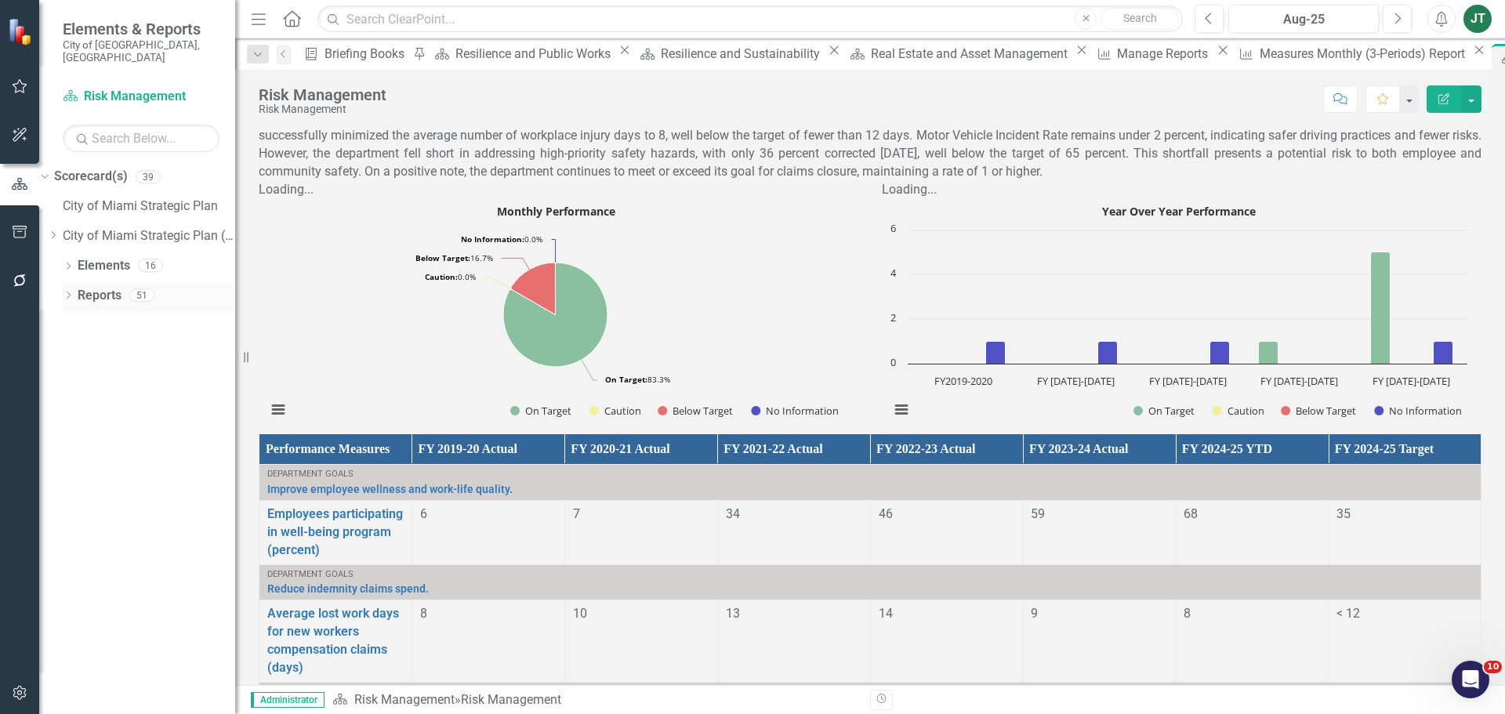
click at [107, 287] on link "Reports" at bounding box center [100, 296] width 44 height 18
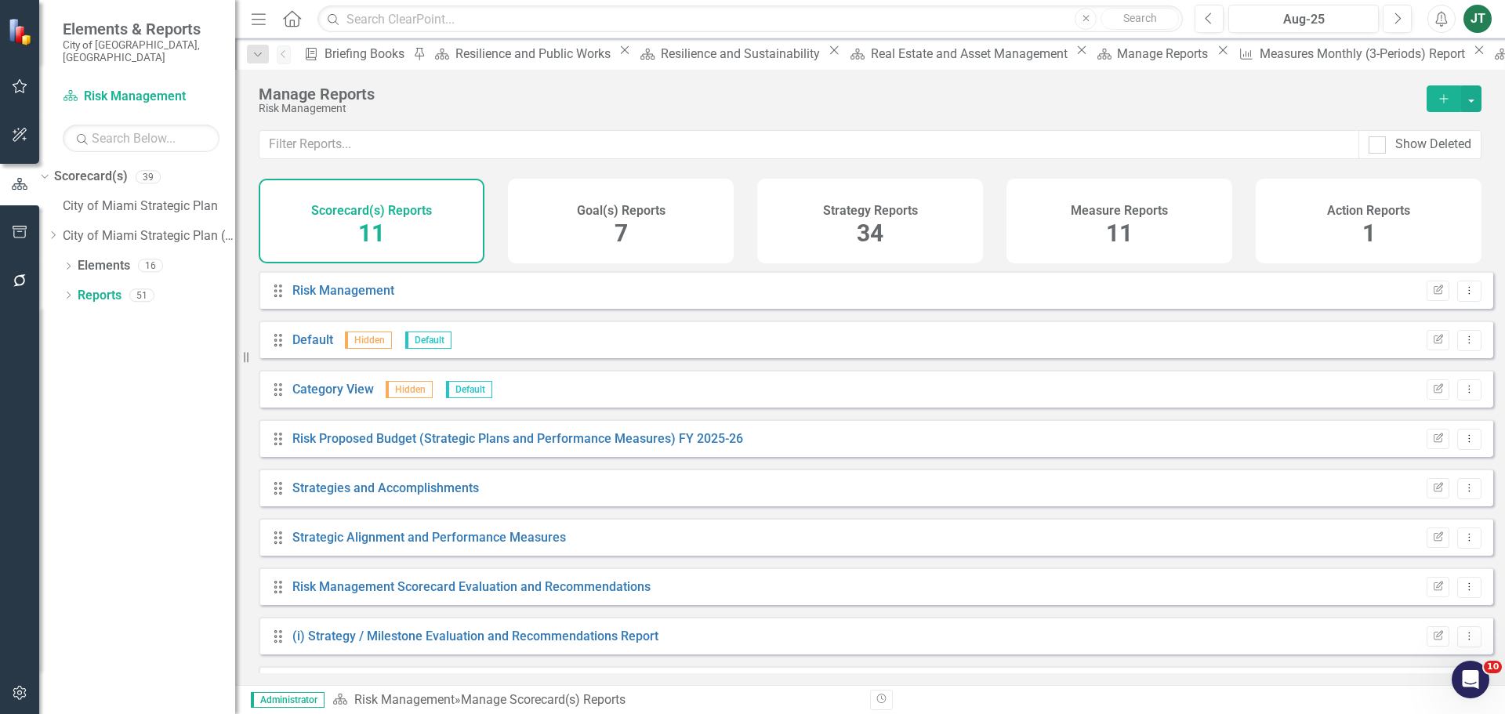
click at [1137, 233] on div "Measure Reports 11" at bounding box center [1119, 221] width 226 height 85
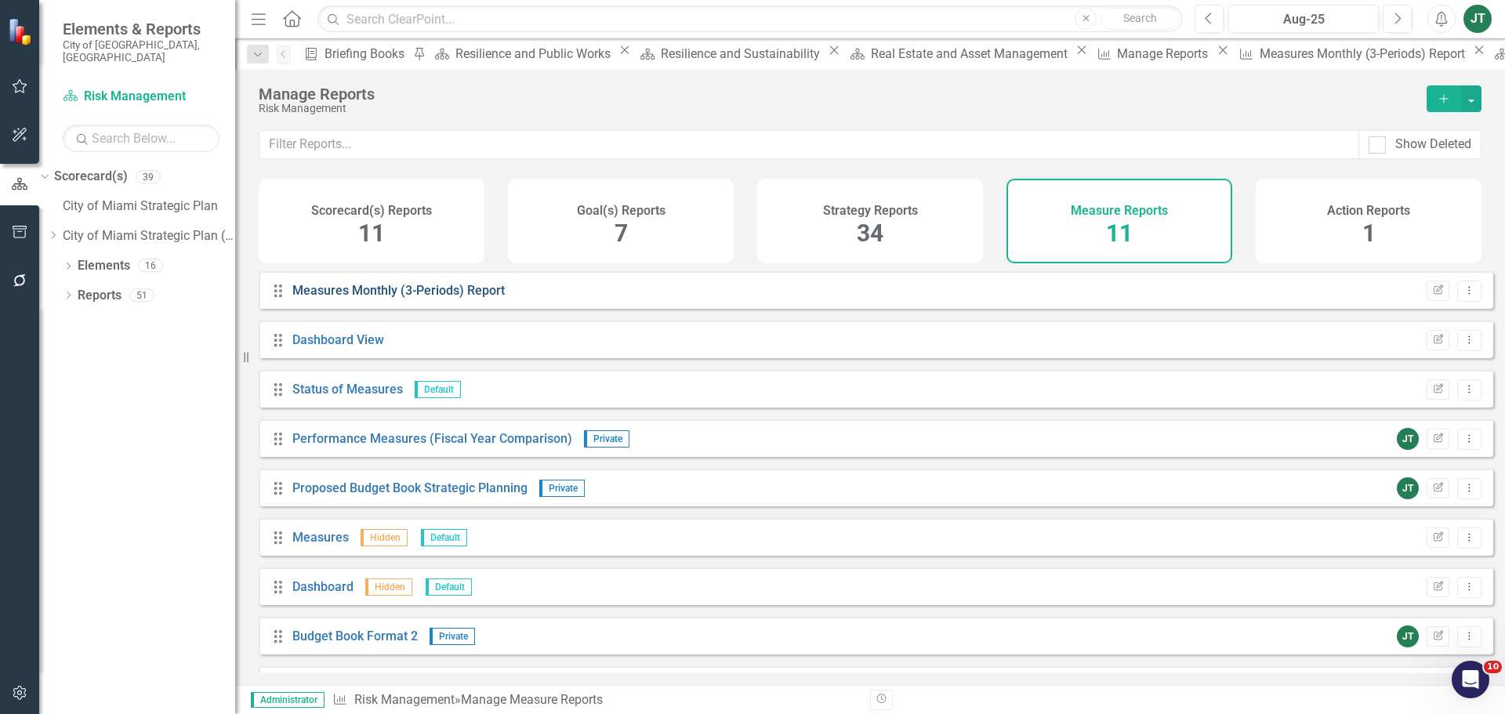
click at [397, 298] on link "Measures Monthly (3-Periods) Report" at bounding box center [398, 290] width 212 height 15
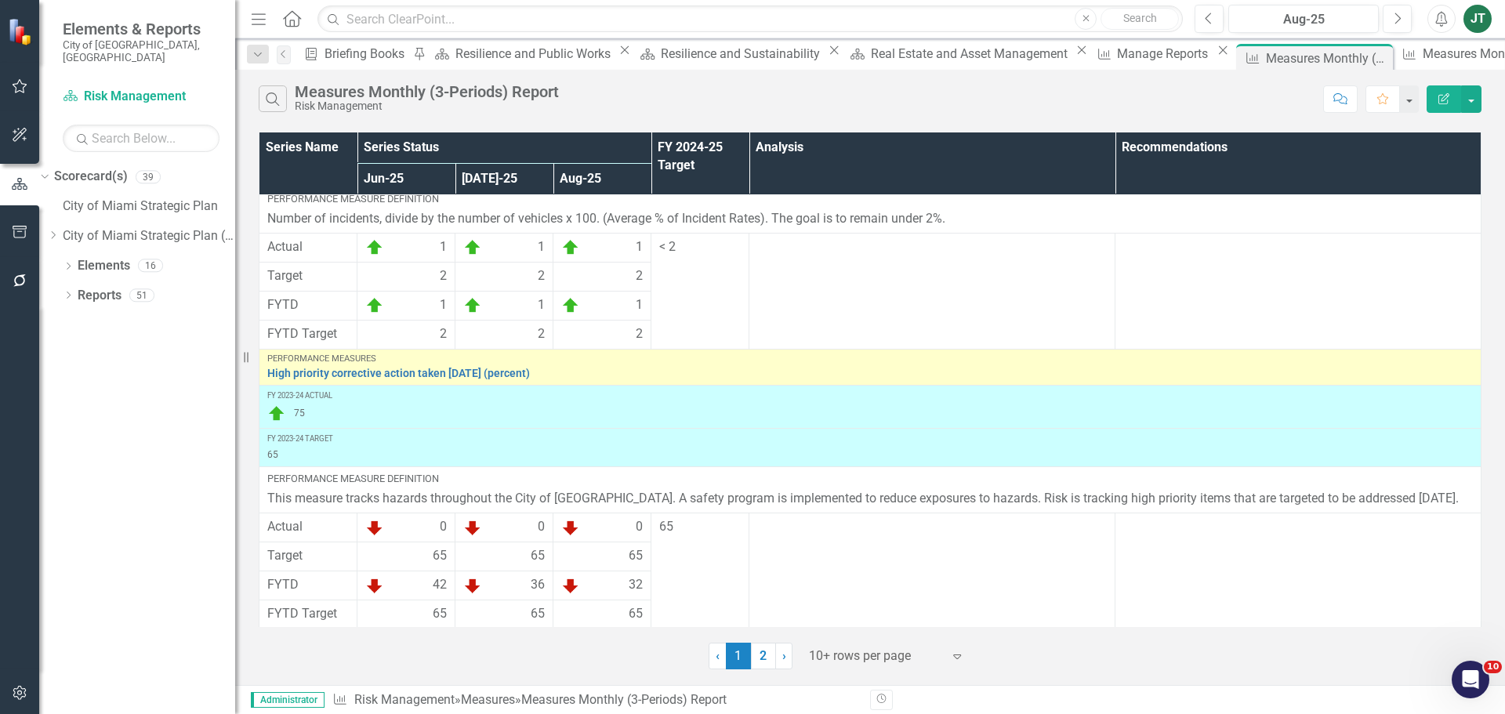
scroll to position [796, 0]
click at [836, 648] on div at bounding box center [875, 656] width 133 height 21
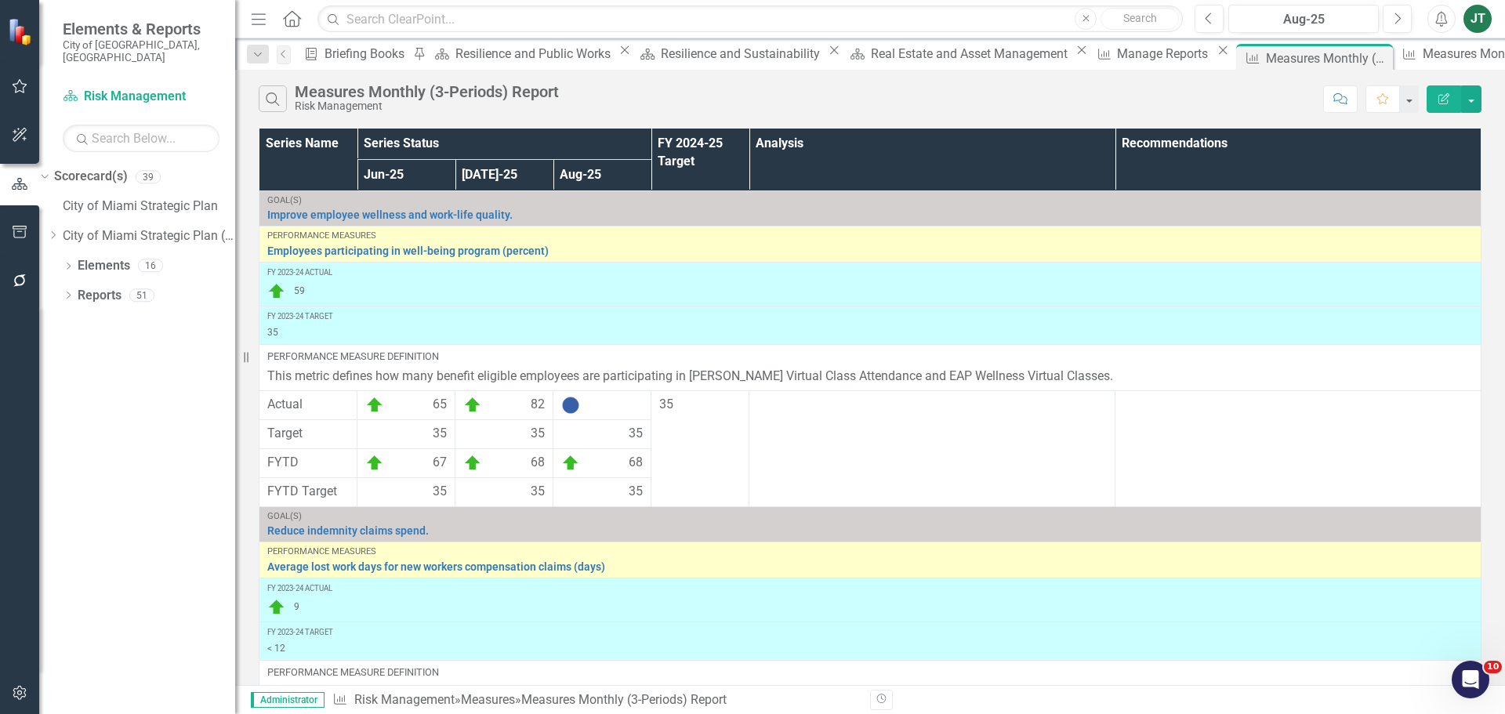
scroll to position [0, 0]
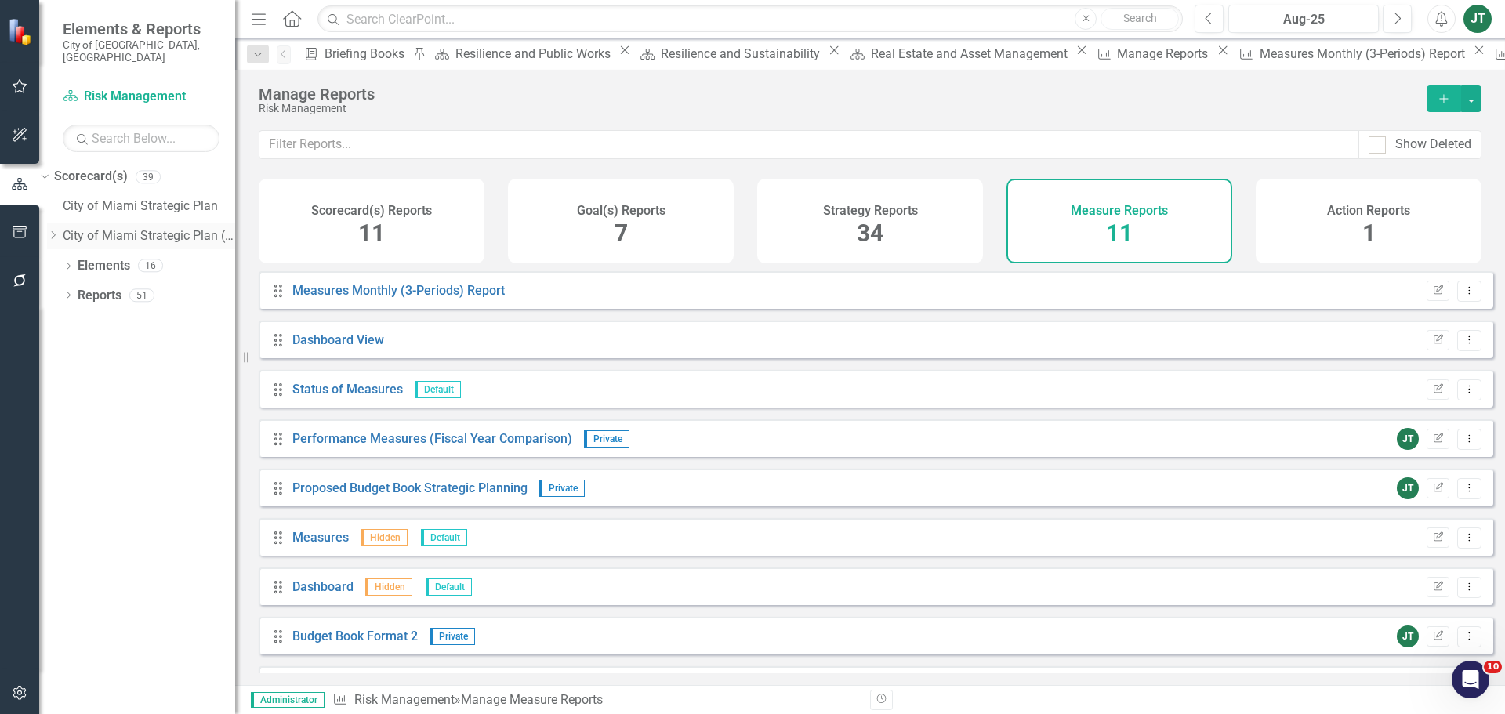
click at [63, 230] on div "Dropdown" at bounding box center [55, 236] width 16 height 13
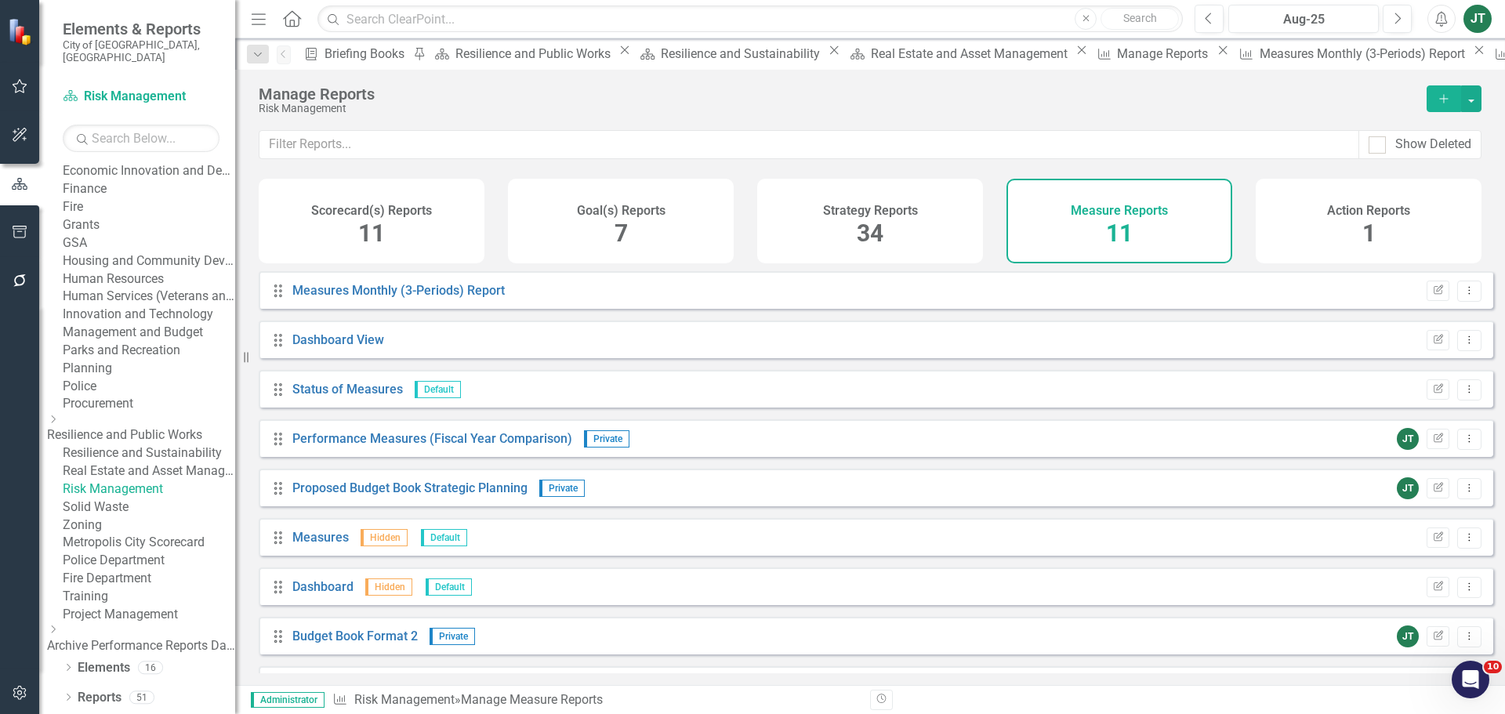
scroll to position [624, 0]
click at [133, 499] on link "Solid Waste" at bounding box center [149, 508] width 172 height 18
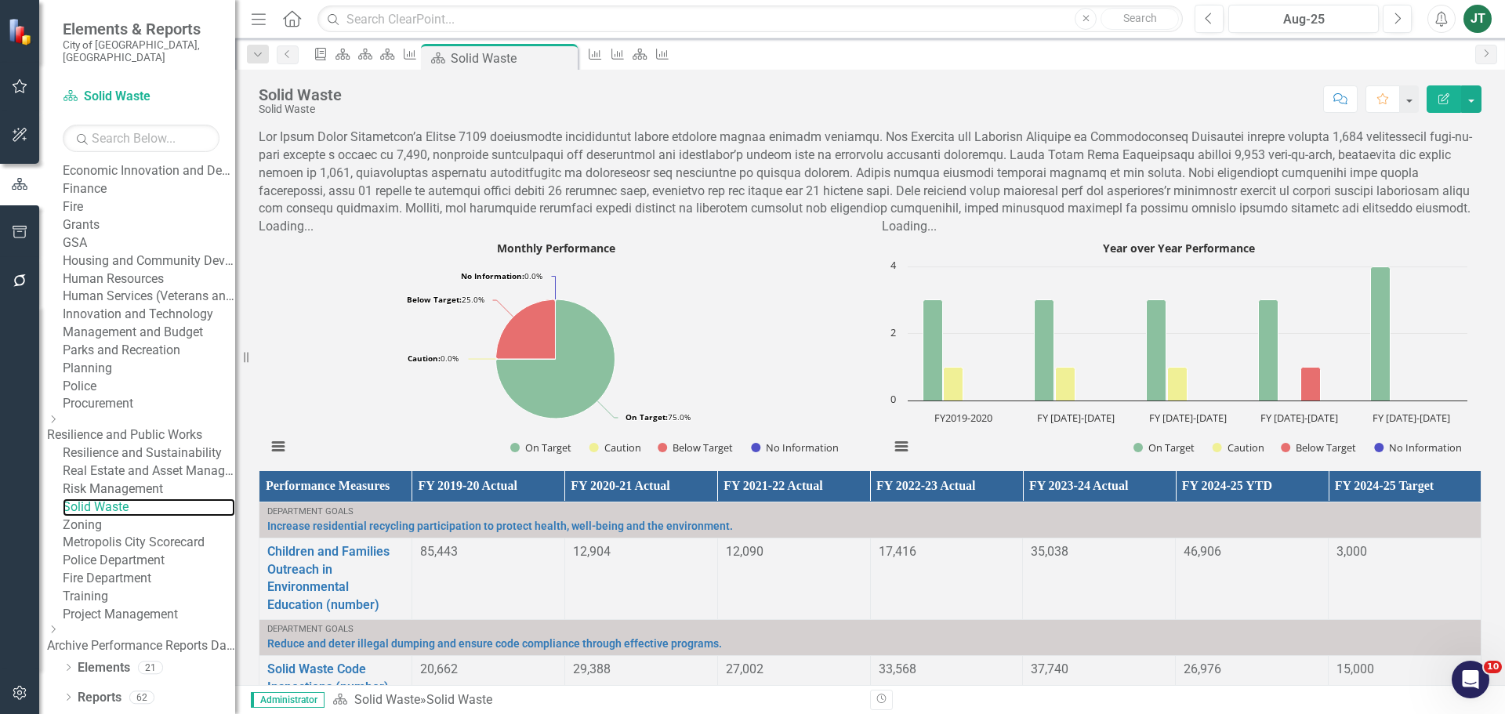
scroll to position [712, 0]
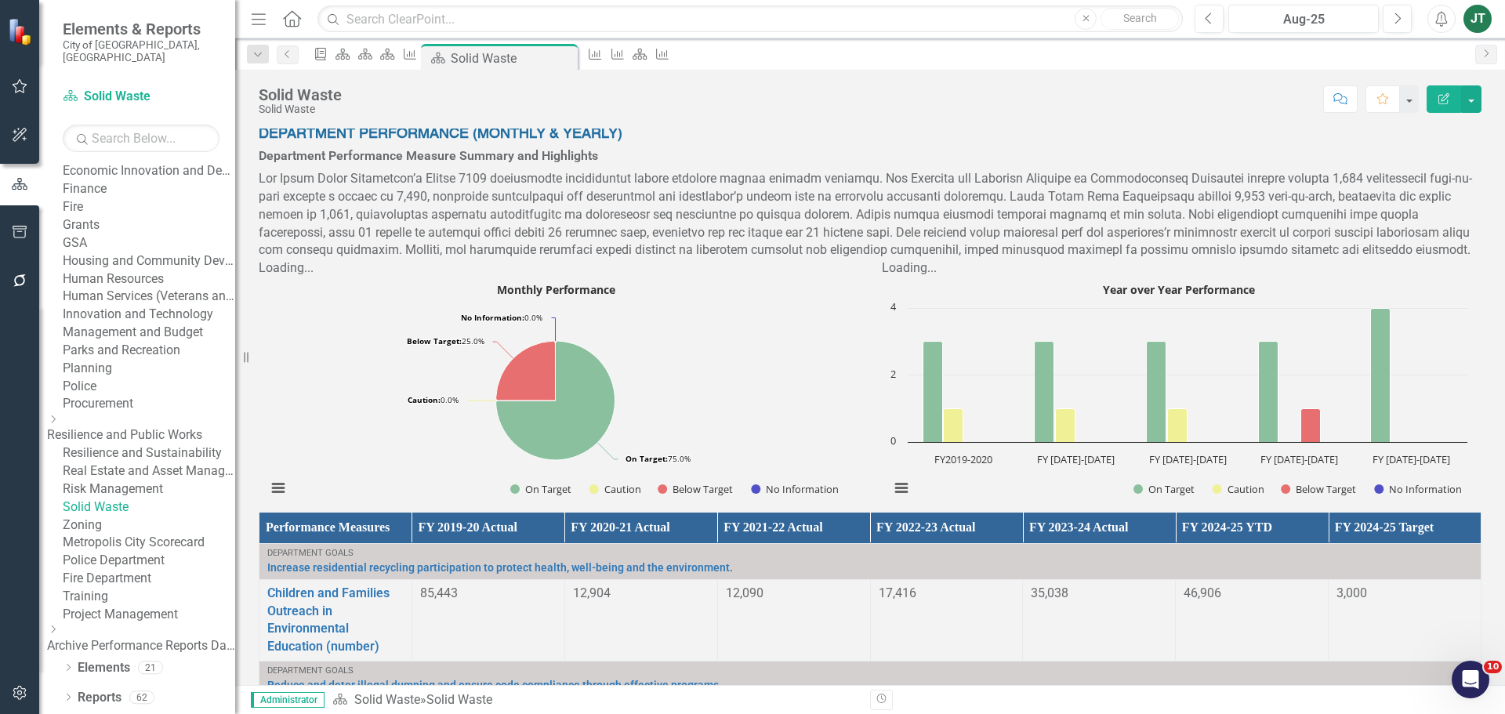
click at [131, 517] on link "Zoning" at bounding box center [149, 526] width 172 height 18
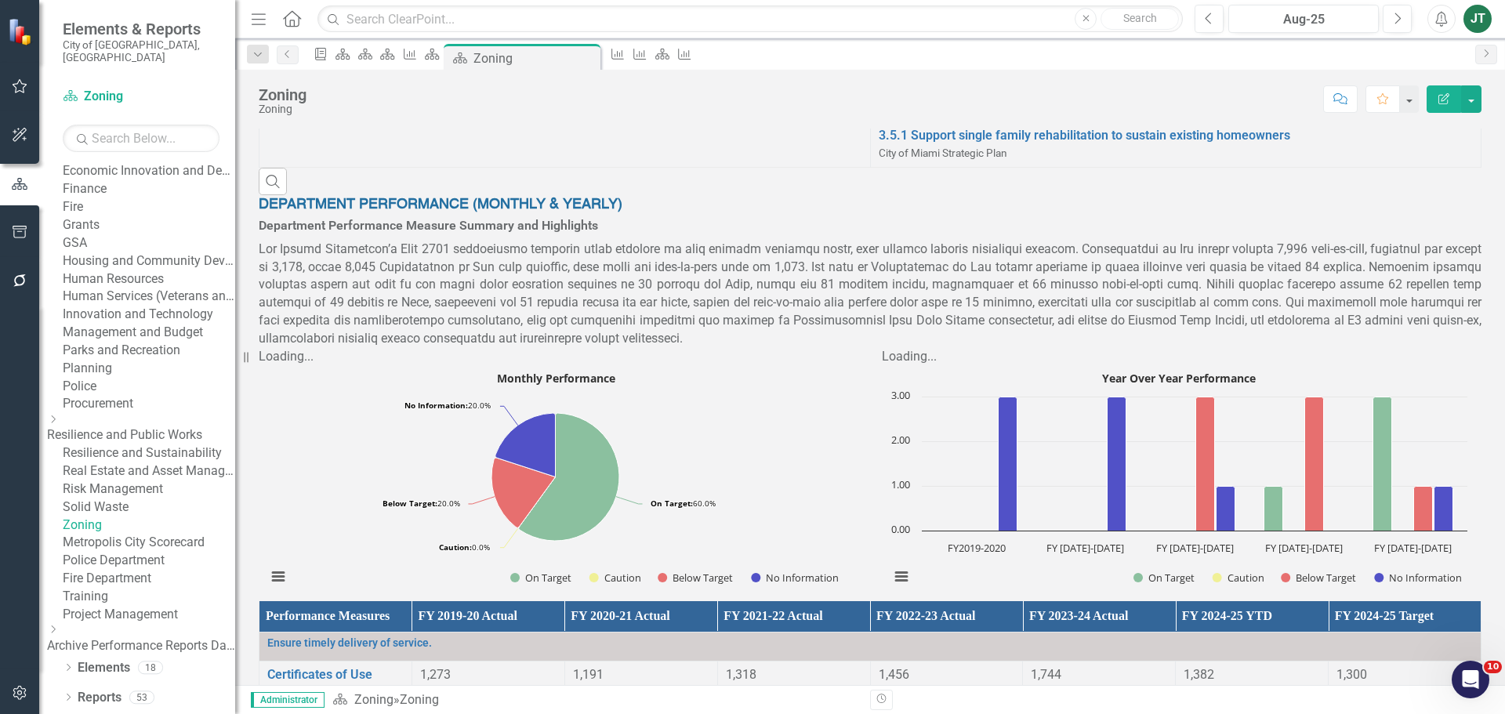
scroll to position [470, 0]
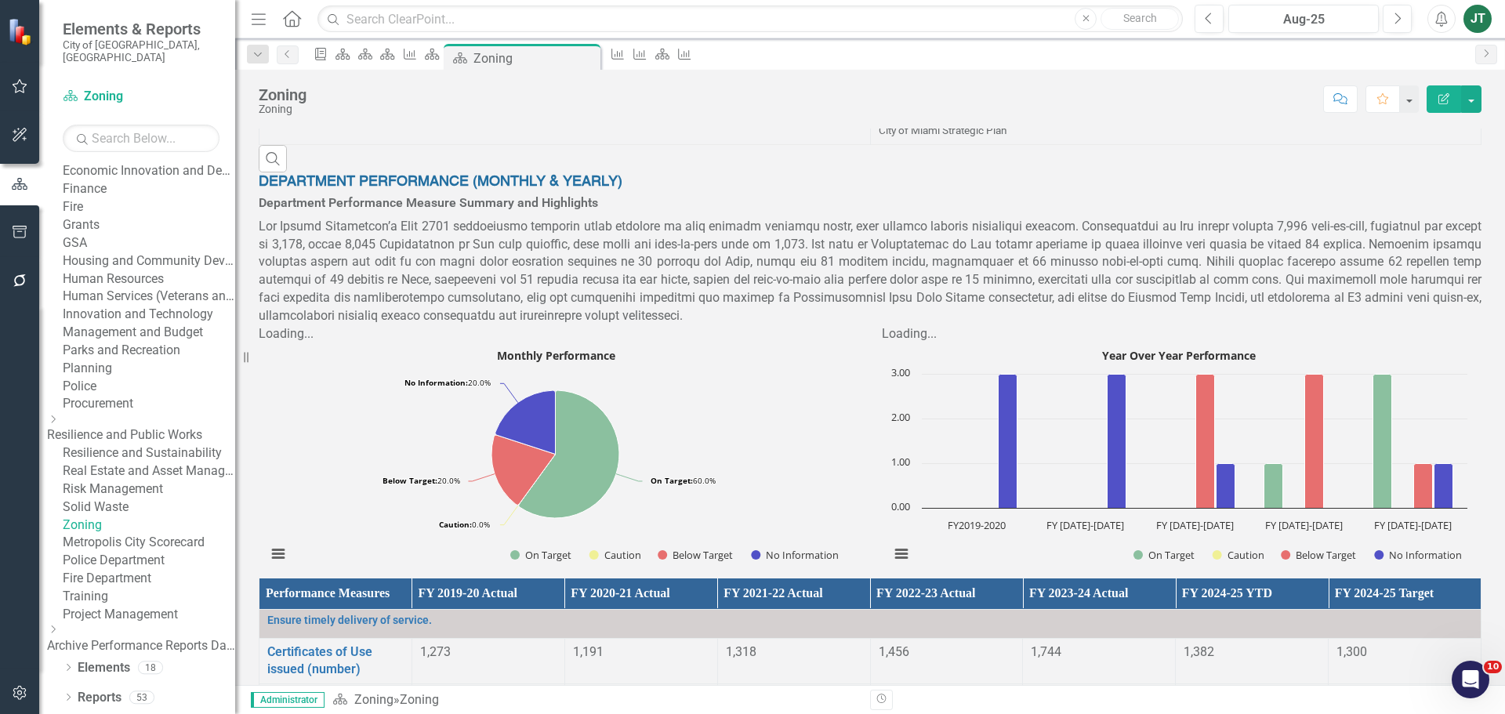
click at [404, 325] on p at bounding box center [870, 271] width 1223 height 107
click at [417, 325] on p at bounding box center [870, 271] width 1223 height 107
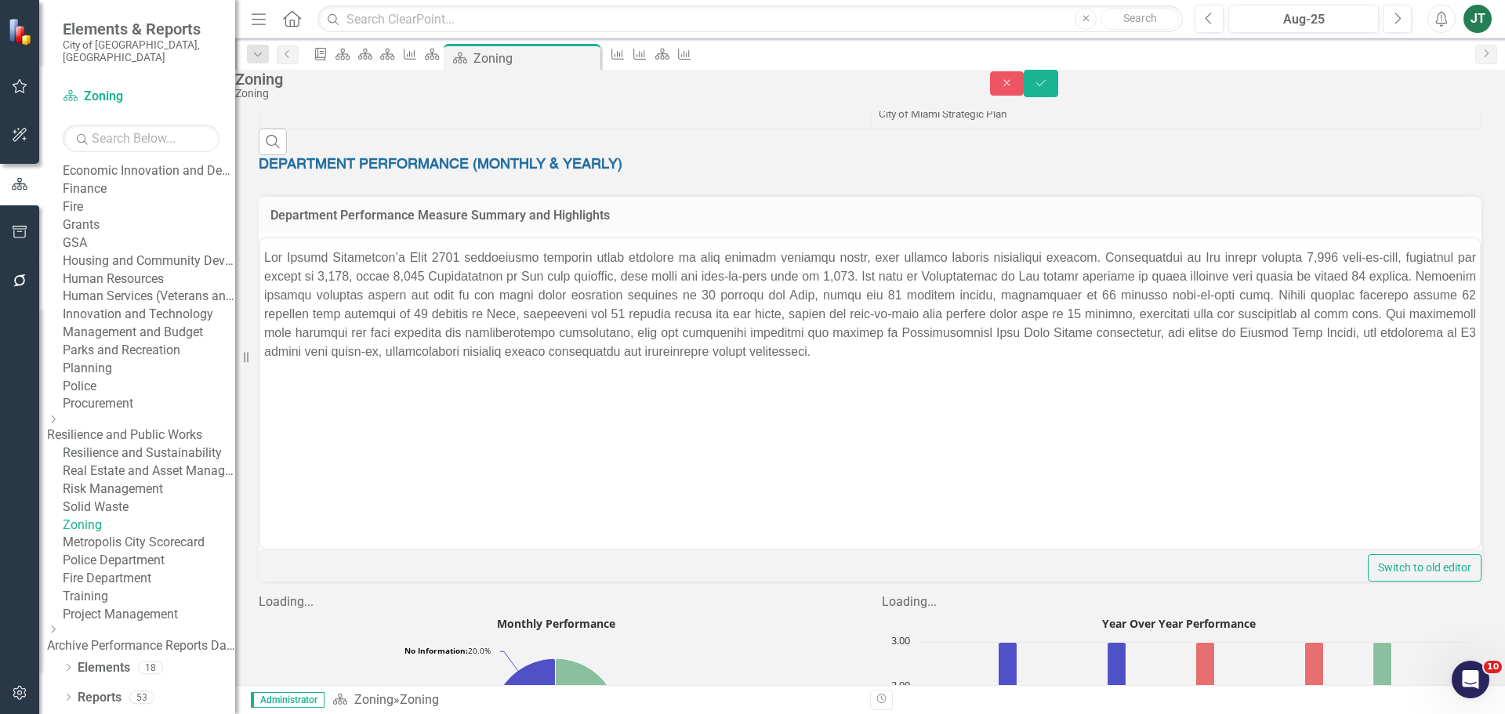
scroll to position [0, 0]
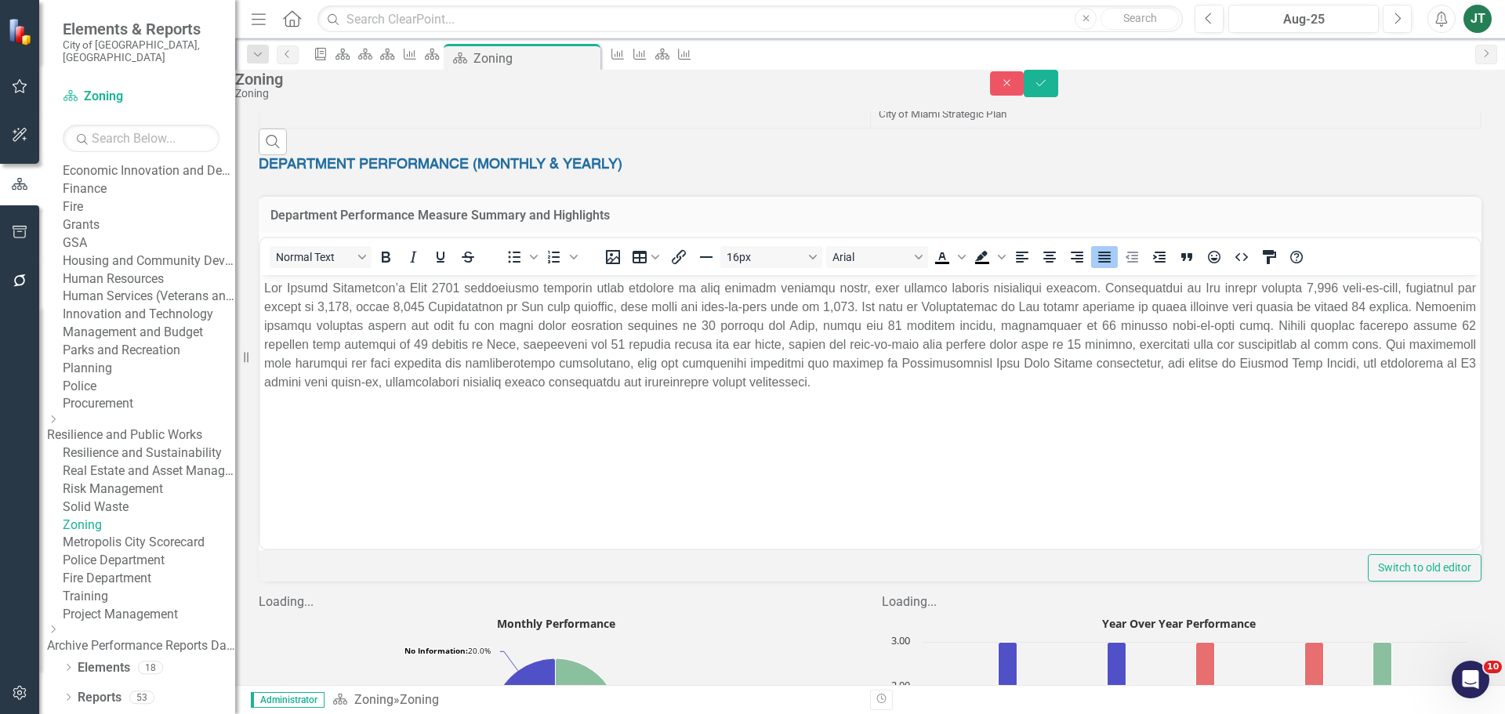
click at [428, 288] on p "Rich Text Area. Press ALT-0 for help." at bounding box center [870, 335] width 1212 height 113
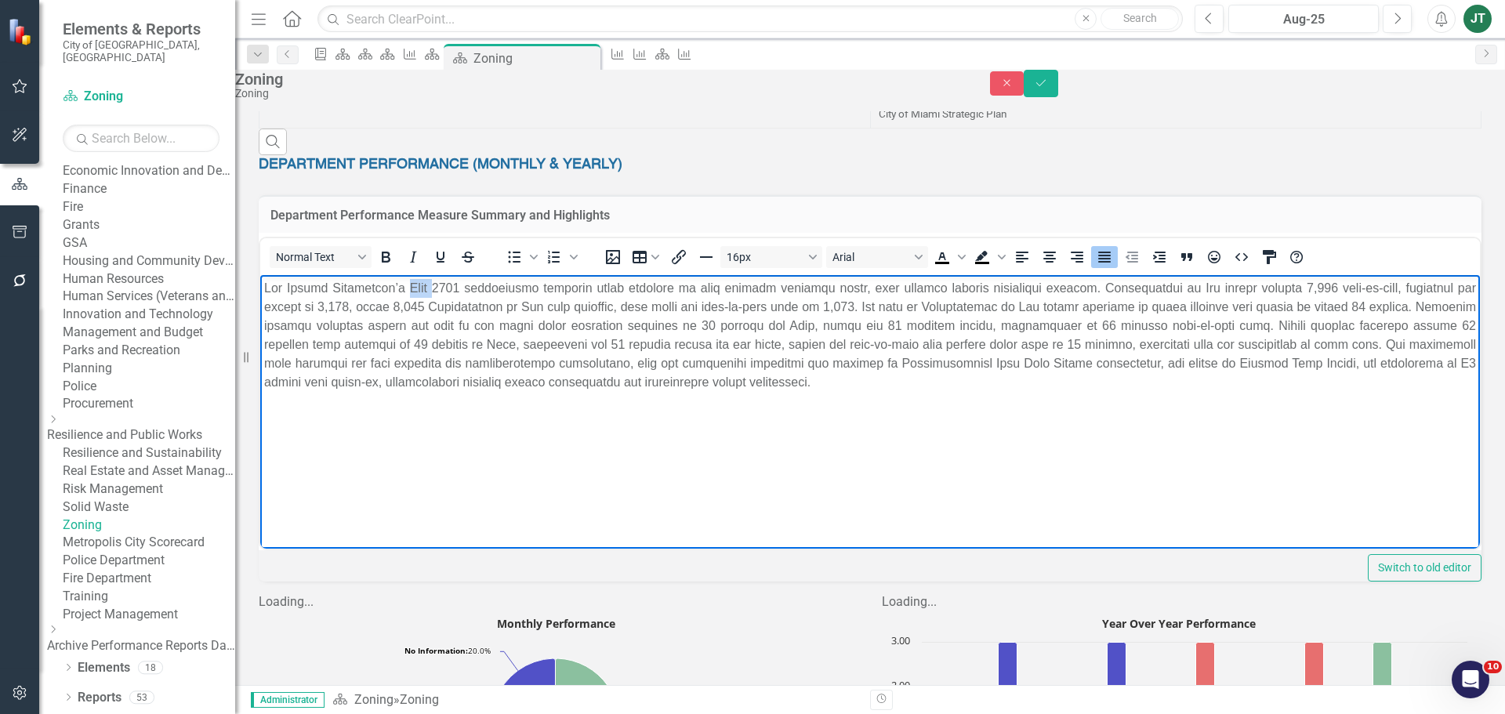
click at [427, 288] on p "Rich Text Area. Press ALT-0 for help." at bounding box center [870, 335] width 1212 height 113
drag, startPoint x: 1353, startPoint y: 285, endPoint x: 1325, endPoint y: 283, distance: 28.3
click at [1325, 283] on p "Rich Text Area. Press ALT-0 for help." at bounding box center [870, 335] width 1212 height 113
drag, startPoint x: 427, startPoint y: 306, endPoint x: 409, endPoint y: 306, distance: 18.0
click at [409, 306] on p "Rich Text Area. Press ALT-0 for help." at bounding box center [870, 335] width 1212 height 113
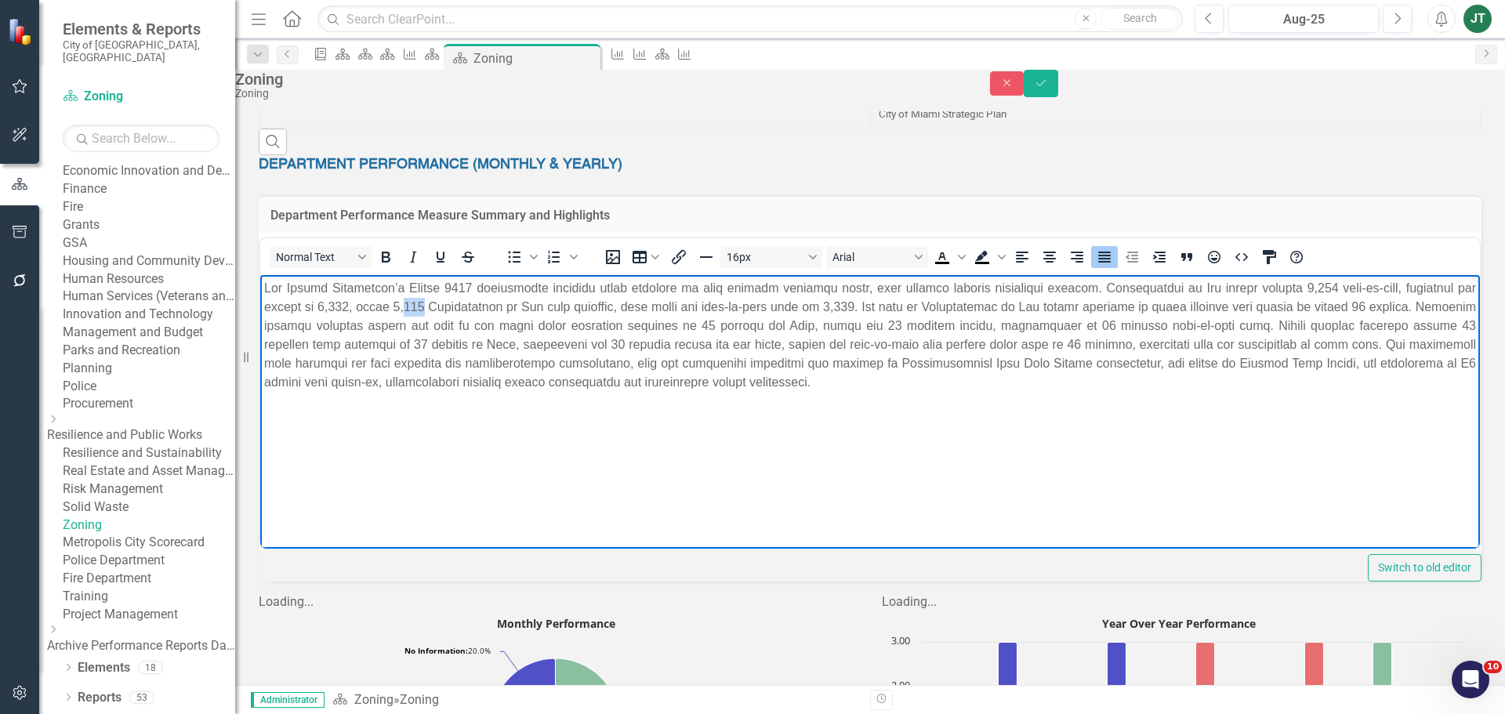
drag, startPoint x: 501, startPoint y: 306, endPoint x: 480, endPoint y: 306, distance: 21.2
click at [480, 306] on p "Rich Text Area. Press ALT-0 for help." at bounding box center [870, 335] width 1212 height 113
drag, startPoint x: 930, startPoint y: 303, endPoint x: 909, endPoint y: 306, distance: 20.6
click at [909, 306] on p "Rich Text Area. Press ALT-0 for help." at bounding box center [870, 335] width 1212 height 113
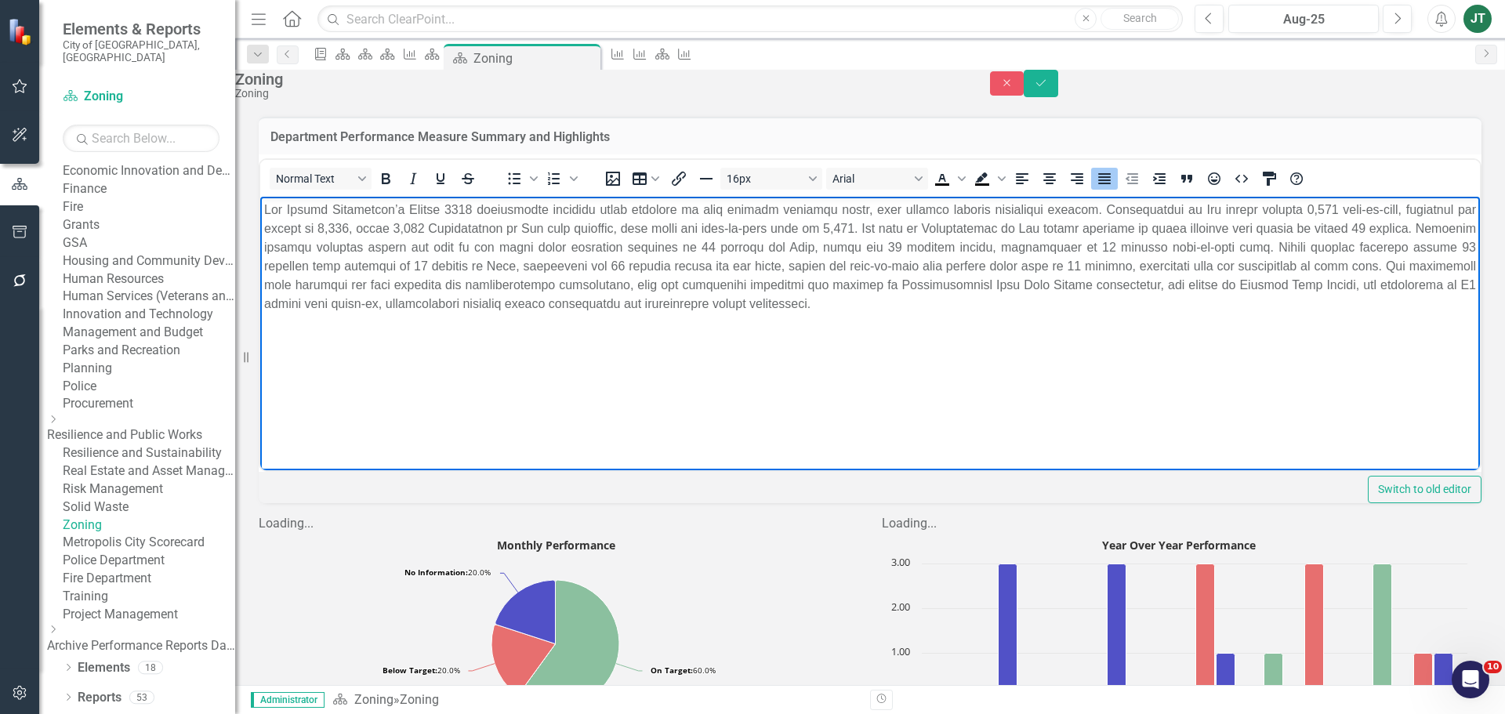
scroll to position [627, 0]
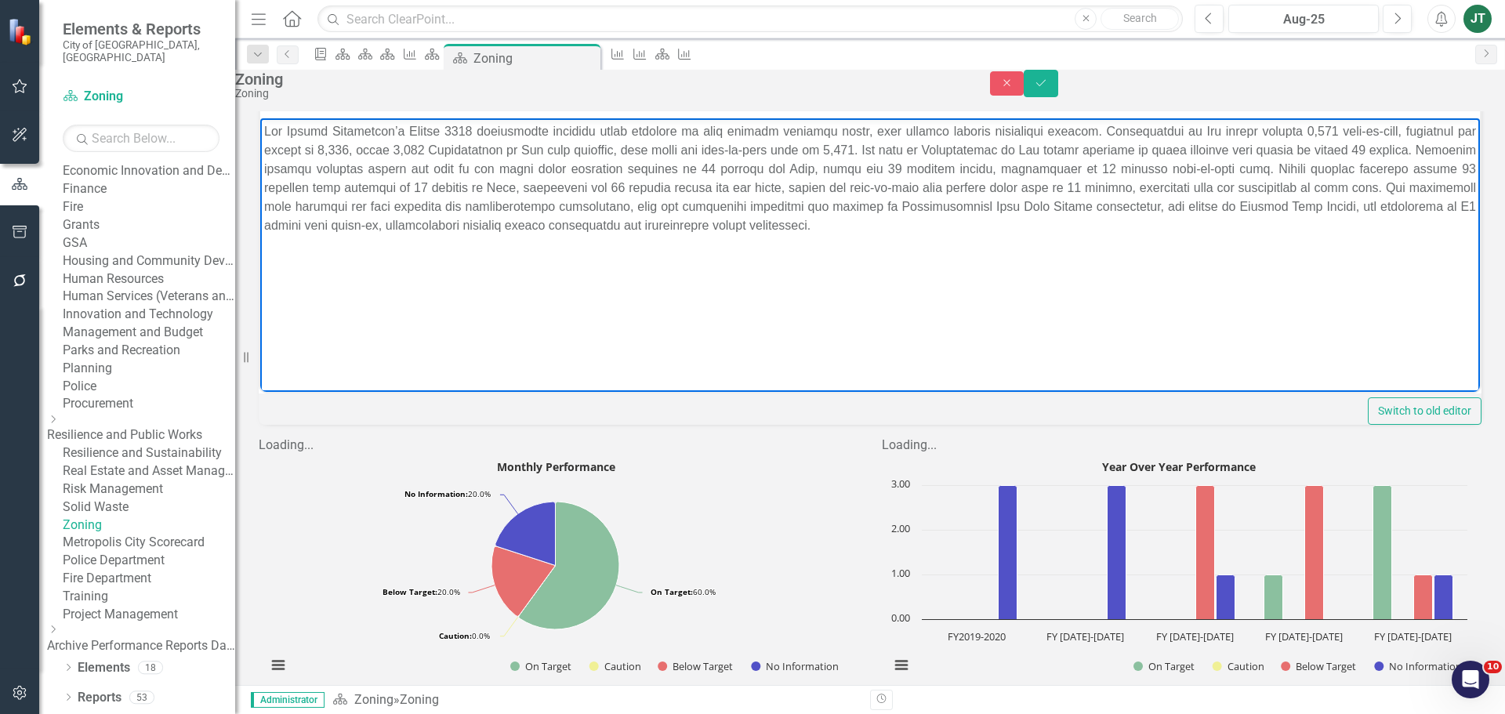
click at [866, 165] on p "Rich Text Area. Press ALT-0 for help." at bounding box center [870, 178] width 1212 height 113
click at [537, 185] on p "Rich Text Area. Press ALT-0 for help." at bounding box center [870, 178] width 1212 height 113
drag, startPoint x: 539, startPoint y: 185, endPoint x: 449, endPoint y: 175, distance: 89.9
click at [455, 185] on p "Rich Text Area. Press ALT-0 for help." at bounding box center [870, 178] width 1212 height 113
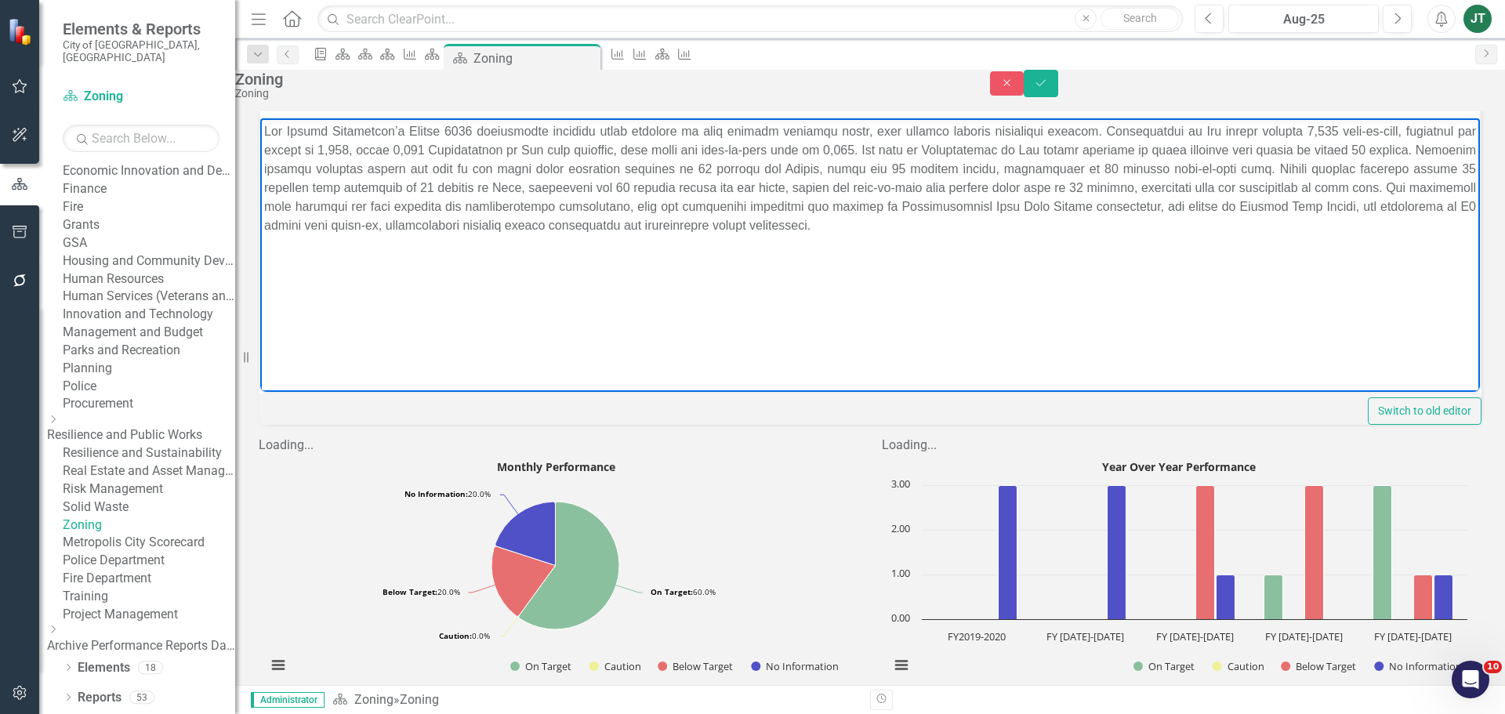
click at [615, 183] on p "Rich Text Area. Press ALT-0 for help." at bounding box center [870, 178] width 1212 height 113
click at [718, 190] on p "Rich Text Area. Press ALT-0 for help." at bounding box center [870, 178] width 1212 height 113
drag, startPoint x: 1003, startPoint y: 183, endPoint x: 962, endPoint y: 187, distance: 40.9
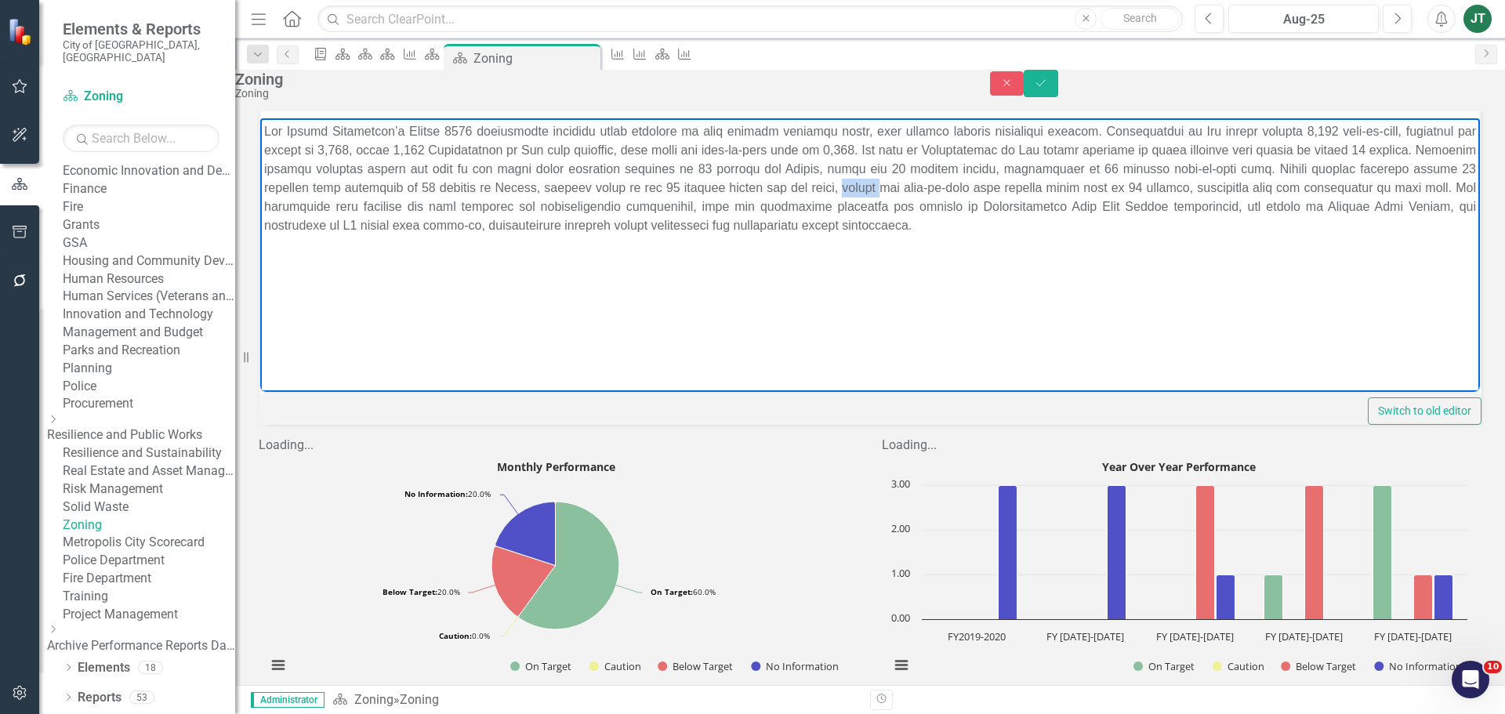
click at [962, 187] on p "Rich Text Area. Press ALT-0 for help." at bounding box center [870, 178] width 1212 height 113
click at [1165, 186] on p "Rich Text Area. Press ALT-0 for help." at bounding box center [870, 178] width 1212 height 113
click at [1269, 181] on p "Rich Text Area. Press ALT-0 for help." at bounding box center [870, 178] width 1212 height 113
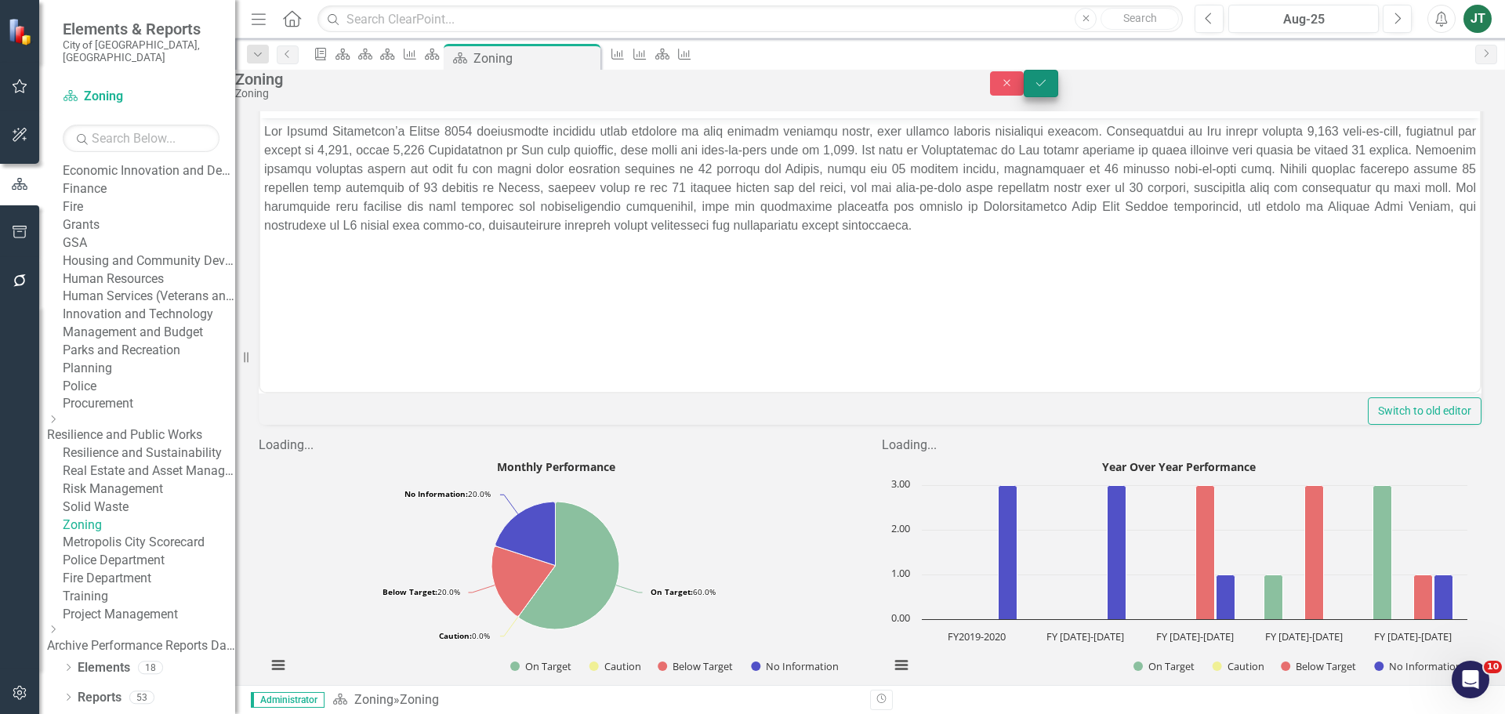
click at [1048, 89] on icon "Save" at bounding box center [1041, 83] width 14 height 11
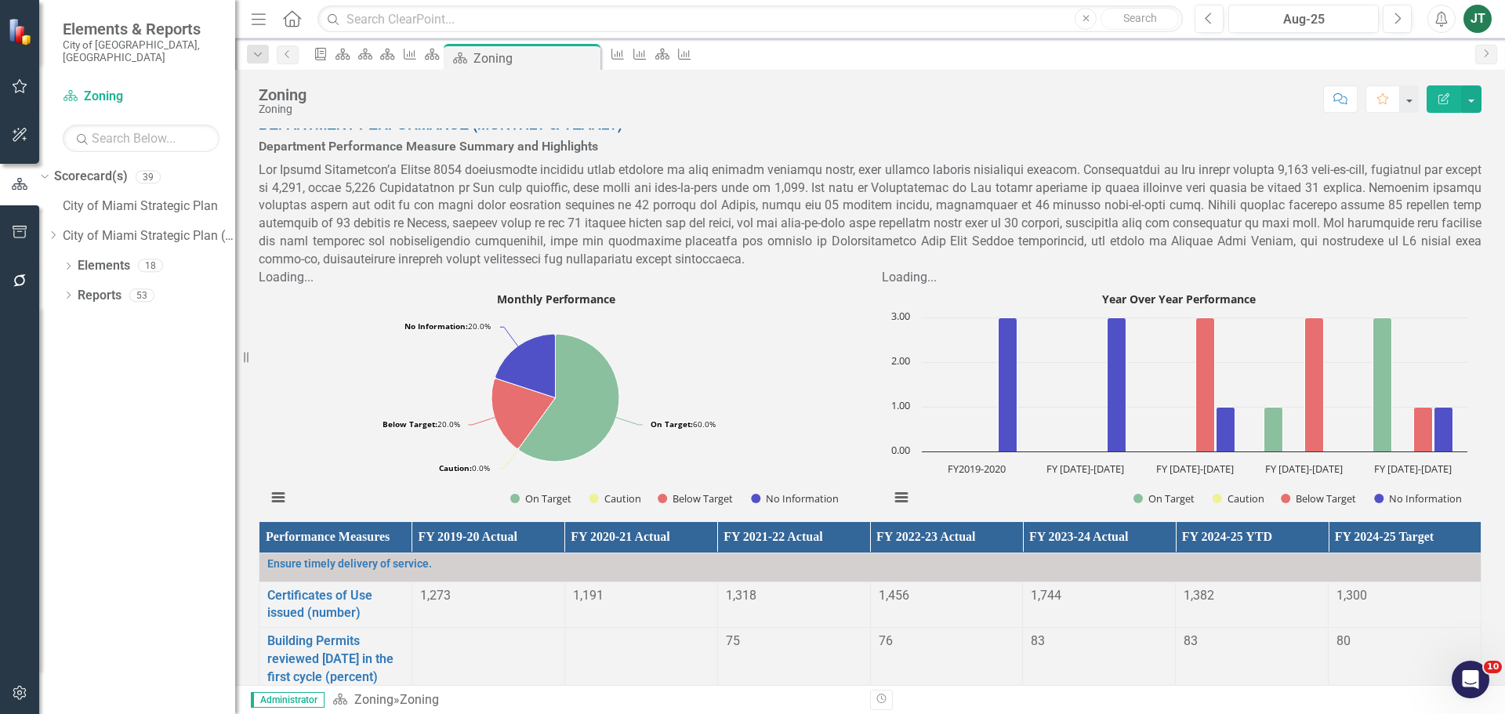
scroll to position [323, 0]
